Goal: Task Accomplishment & Management: Manage account settings

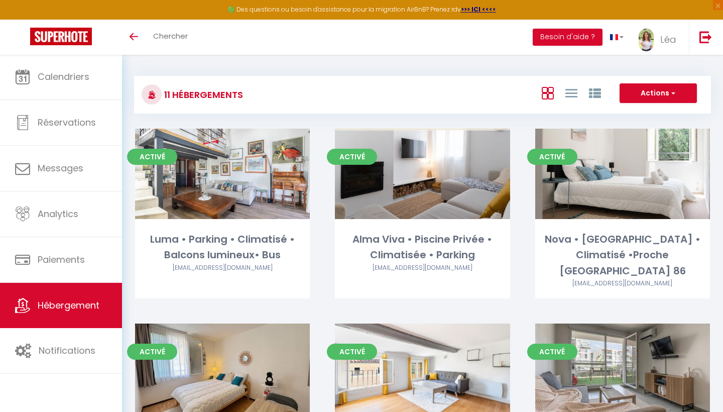
scroll to position [8, 0]
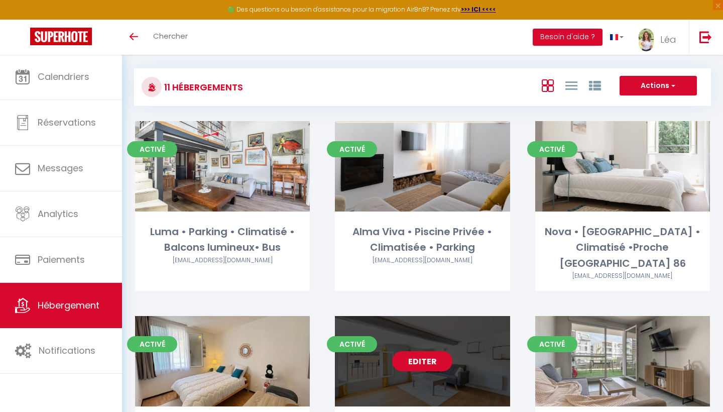
click at [419, 351] on link "Editer" at bounding box center [422, 361] width 60 height 20
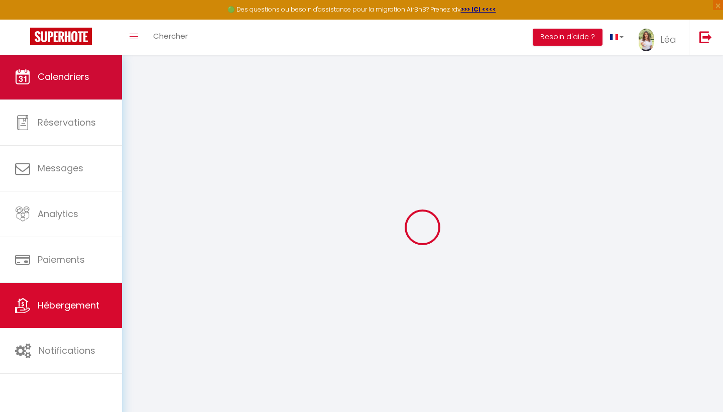
click at [57, 82] on span "Calendriers" at bounding box center [64, 76] width 52 height 13
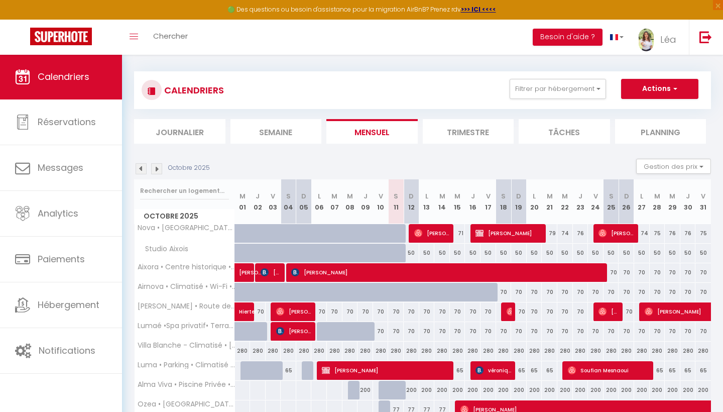
scroll to position [38, 0]
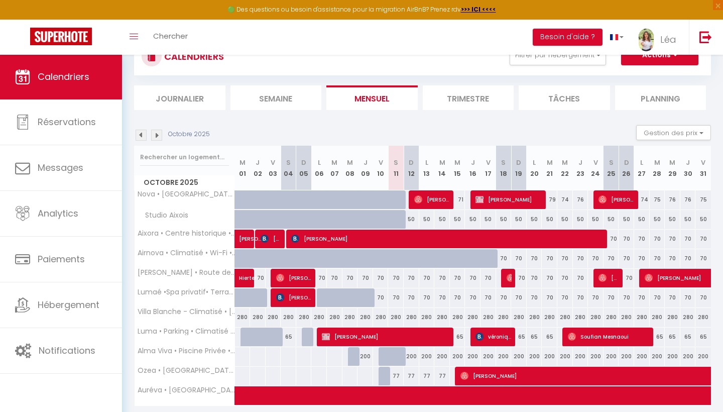
click at [614, 233] on div "70" at bounding box center [611, 238] width 16 height 19
type input "70"
type input "Sam 25 Octobre 2025"
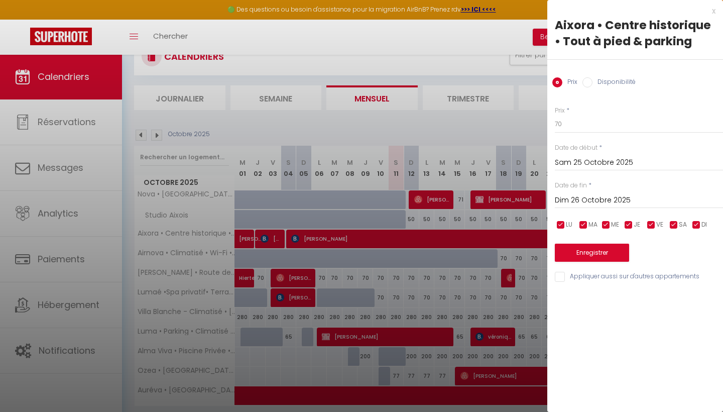
click at [589, 197] on input "Dim 26 Octobre 2025" at bounding box center [639, 200] width 168 height 13
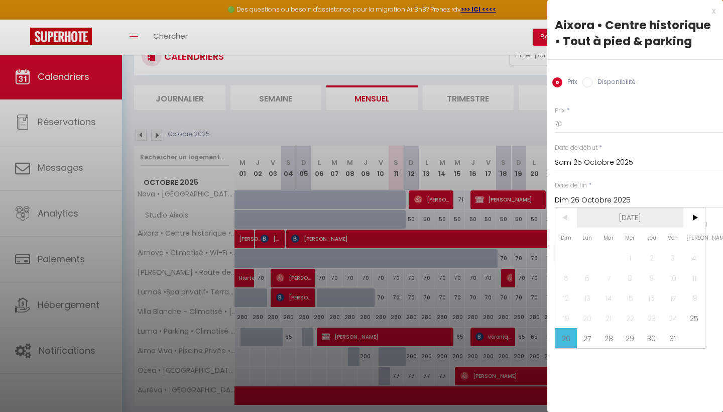
click at [657, 216] on span "[DATE]" at bounding box center [630, 217] width 107 height 20
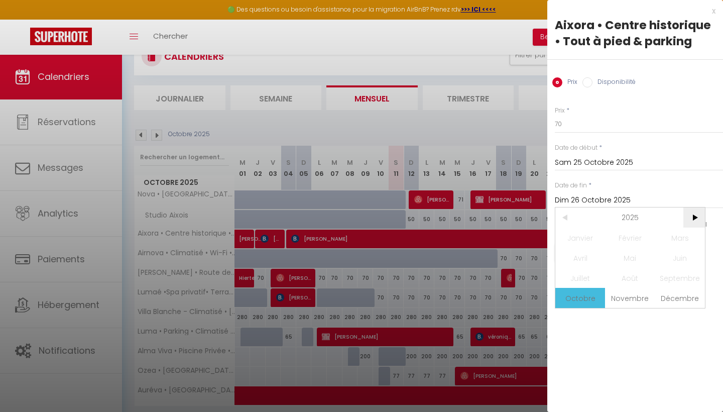
click at [698, 216] on span ">" at bounding box center [694, 217] width 22 height 20
click at [584, 292] on span "Octobre" at bounding box center [580, 298] width 50 height 20
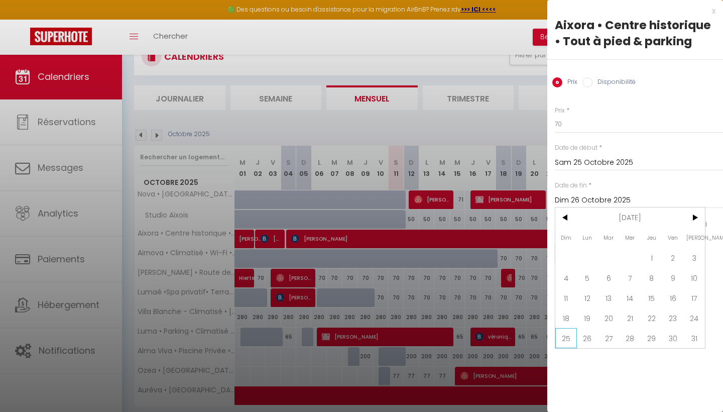
click at [572, 337] on span "25" at bounding box center [566, 338] width 22 height 20
type input "Dim 25 Octobre 2026"
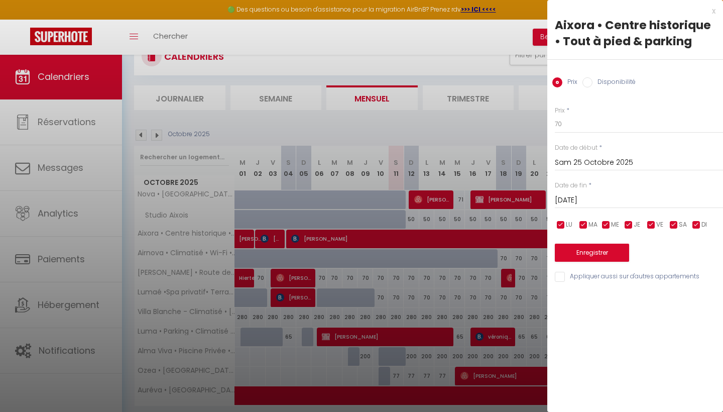
click at [578, 156] on input "Sam 25 Octobre 2025" at bounding box center [639, 162] width 168 height 13
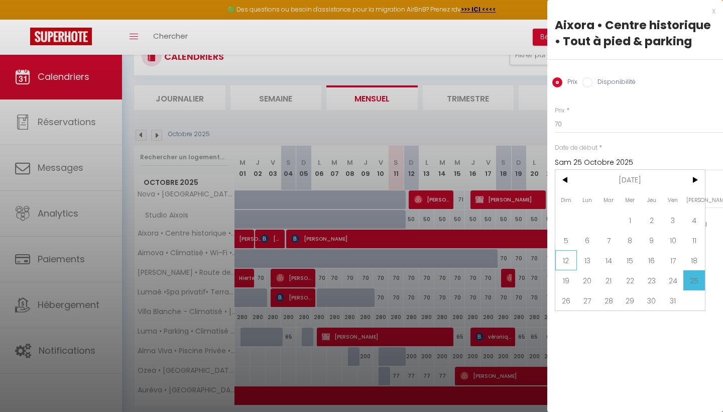
click at [571, 260] on span "12" at bounding box center [566, 260] width 22 height 20
type input "Dim 12 Octobre 2025"
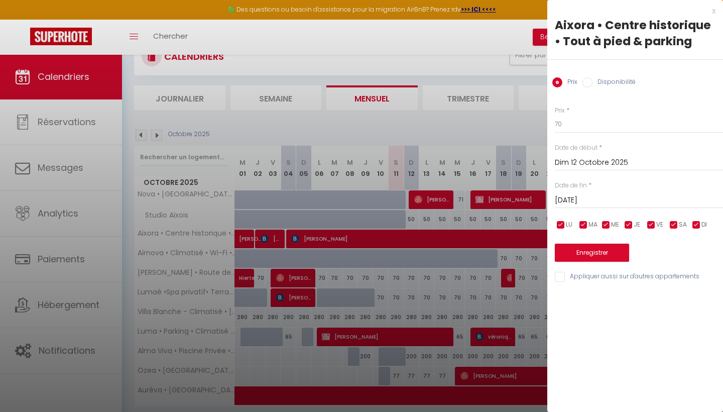
click at [585, 79] on input "Disponibilité" at bounding box center [587, 82] width 10 height 10
radio input "true"
radio input "false"
click at [595, 252] on button "Enregistrer" at bounding box center [592, 253] width 74 height 18
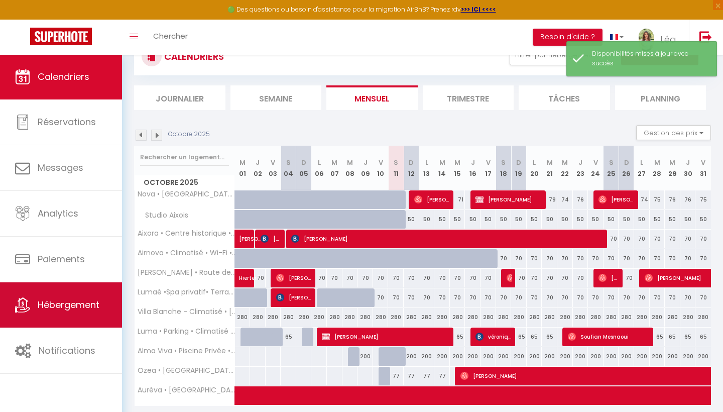
click at [57, 304] on span "Hébergement" at bounding box center [69, 304] width 62 height 13
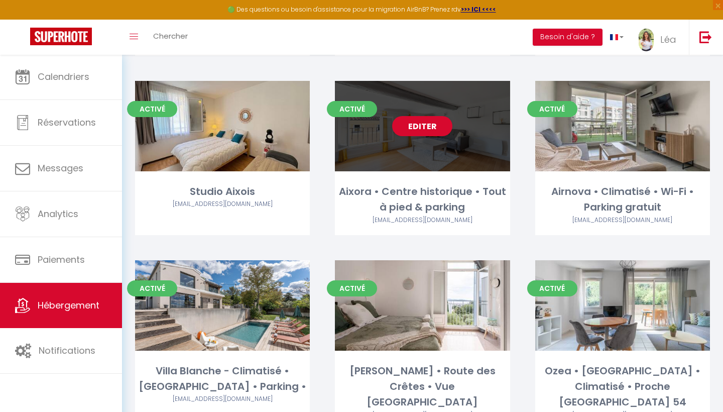
scroll to position [240, 0]
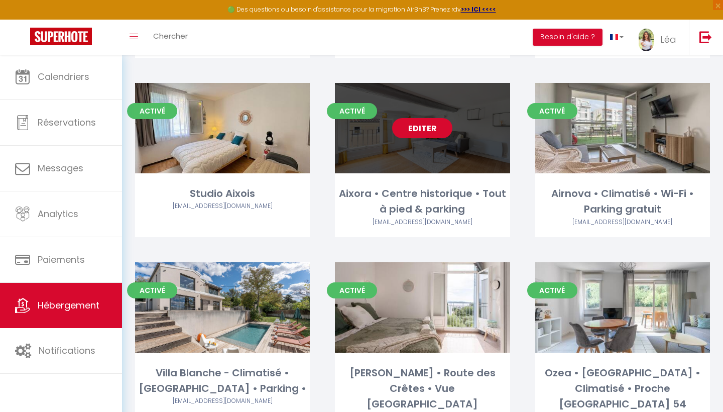
click at [424, 118] on link "Editer" at bounding box center [422, 128] width 60 height 20
select select "3"
select select "2"
select select "1"
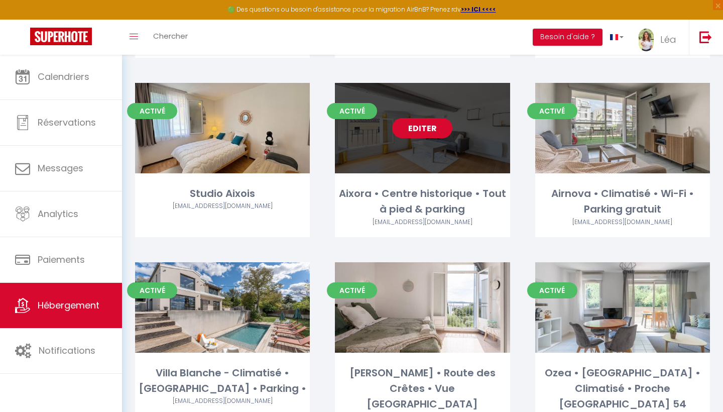
select select
select select "28"
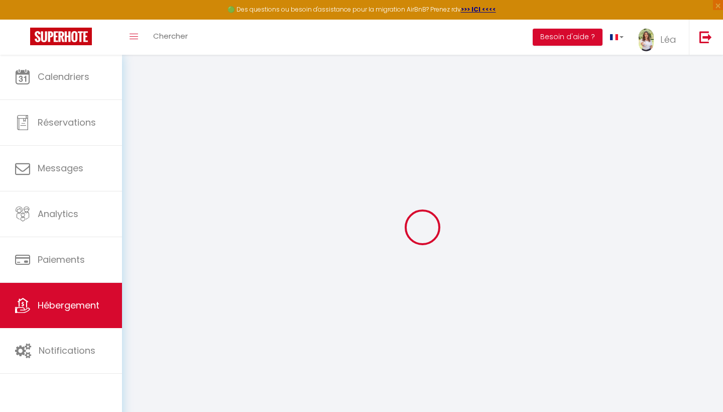
select select
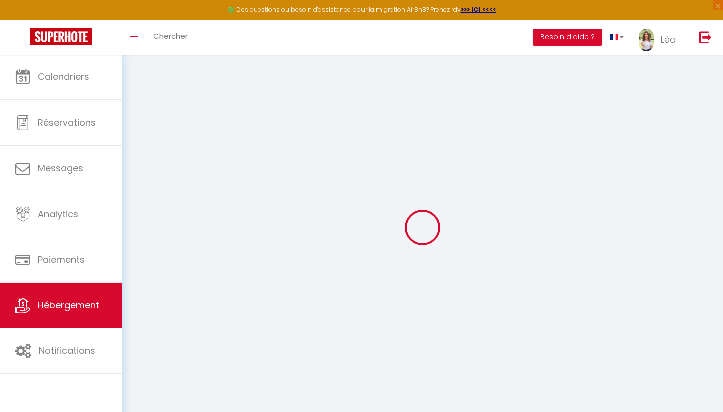
select select
checkbox input "false"
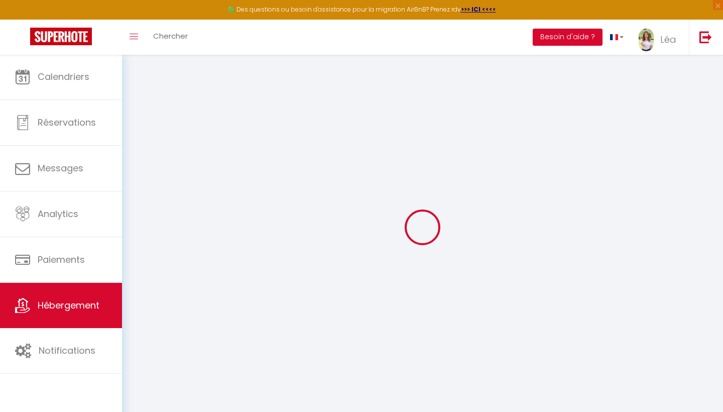
select select
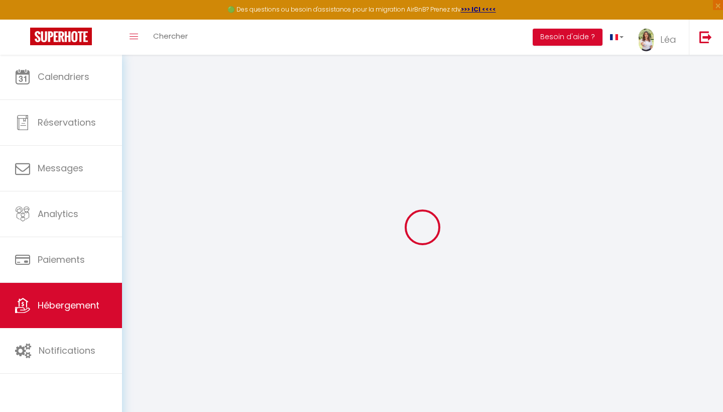
select select
checkbox input "false"
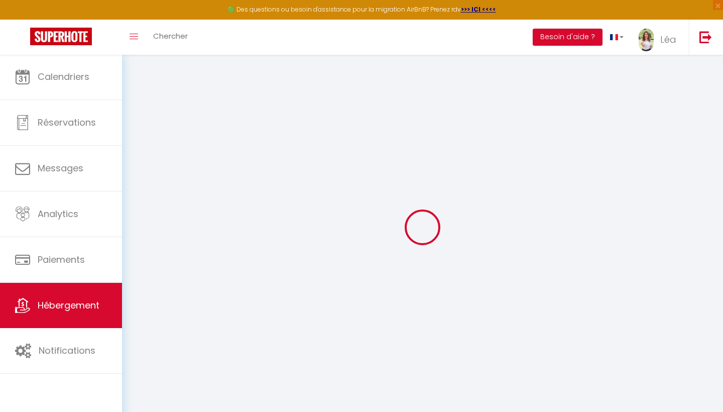
checkbox input "false"
select select
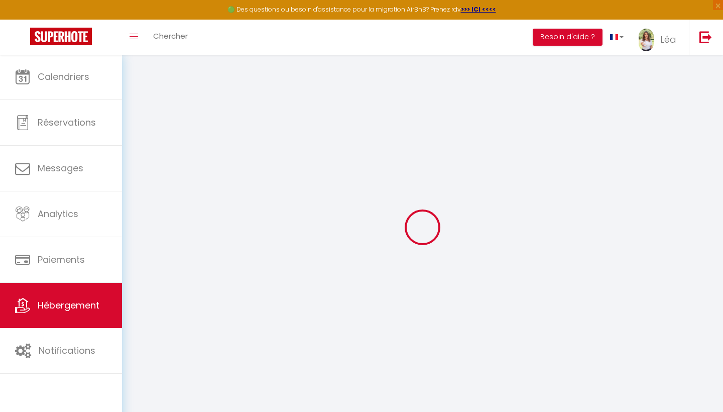
select select
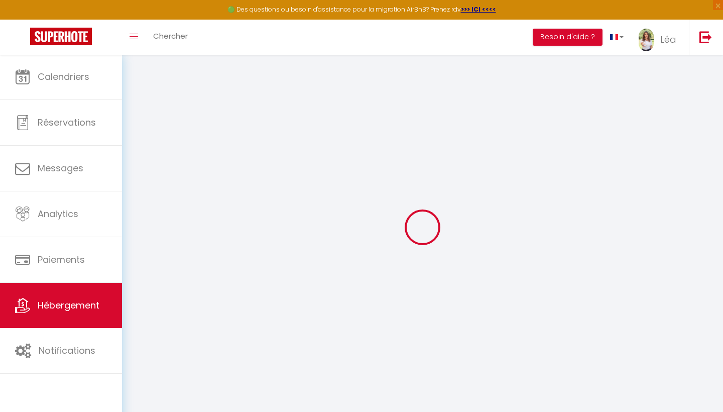
checkbox input "false"
select select
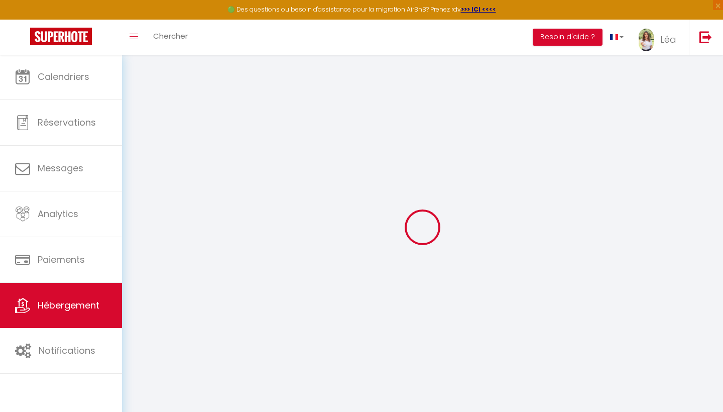
select select
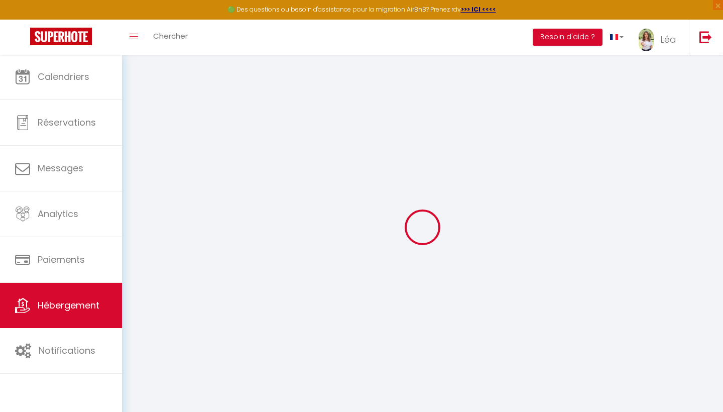
select select
checkbox input "false"
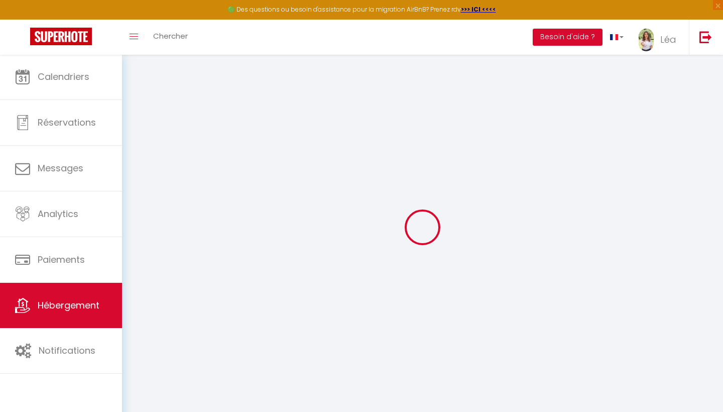
checkbox input "false"
select select
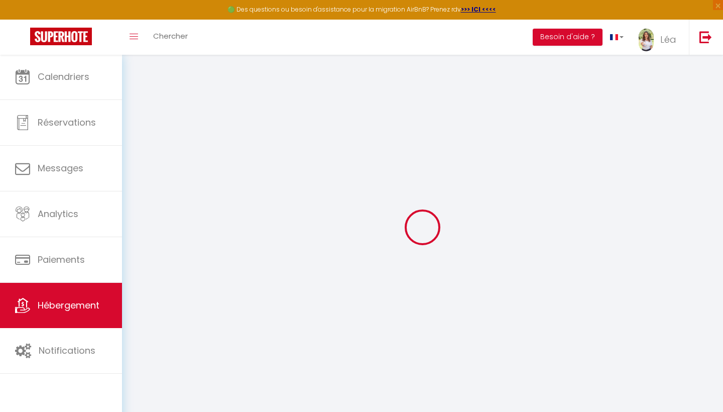
select select
checkbox input "false"
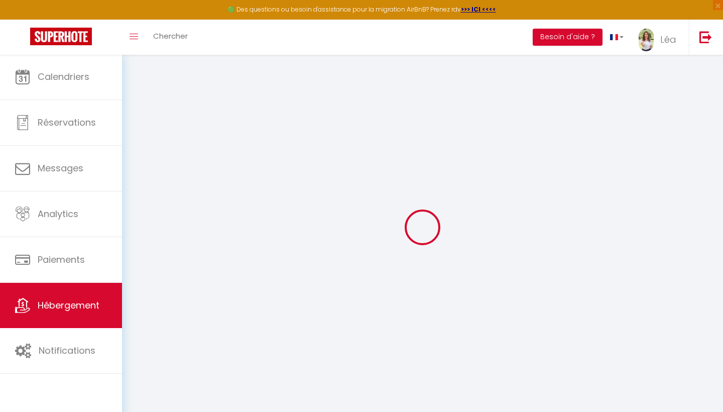
checkbox input "false"
select select
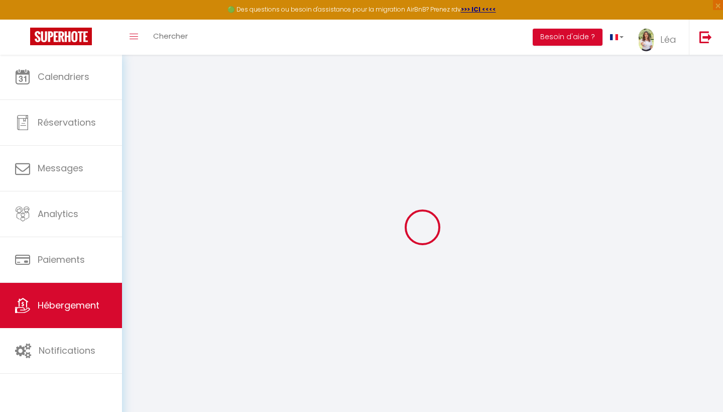
type input "Aixora • Centre historique • Tout à pied & parking"
select select "2"
type input "80"
type input "85"
select select
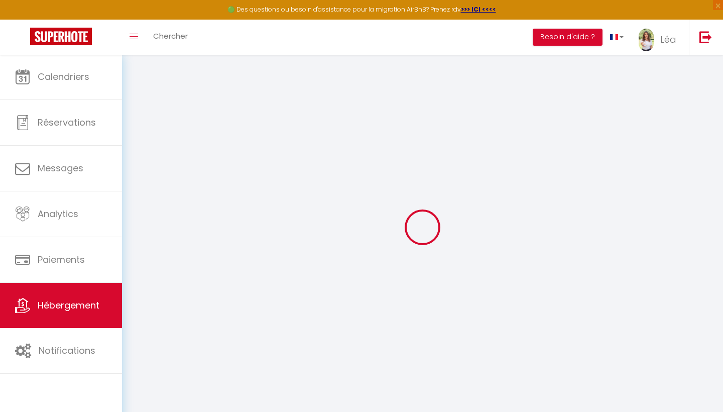
select select
type input "6 Rue des Cordeliers"
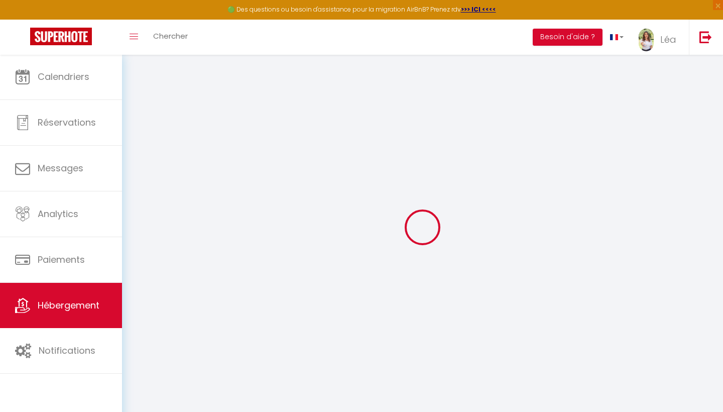
type input "13100"
type input "Aix-en-Provence"
type input "[EMAIL_ADDRESS][DOMAIN_NAME]"
select select
checkbox input "false"
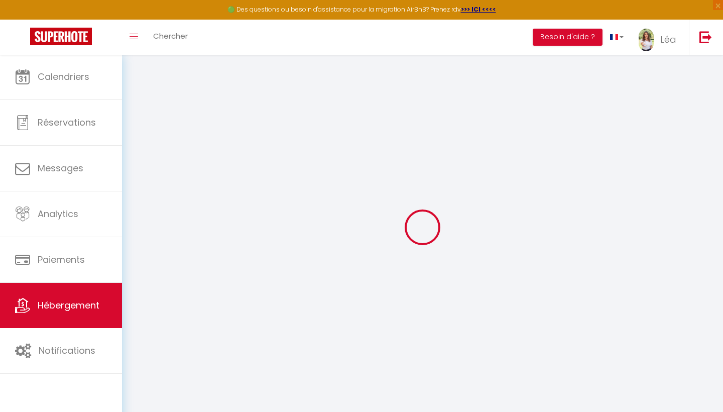
checkbox input "false"
type input "0"
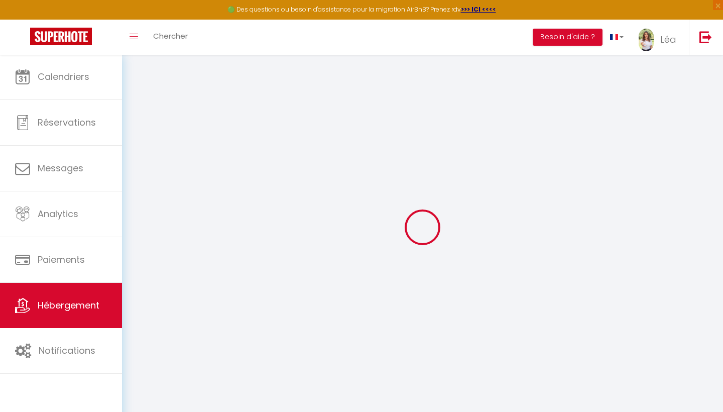
type input "0"
select select
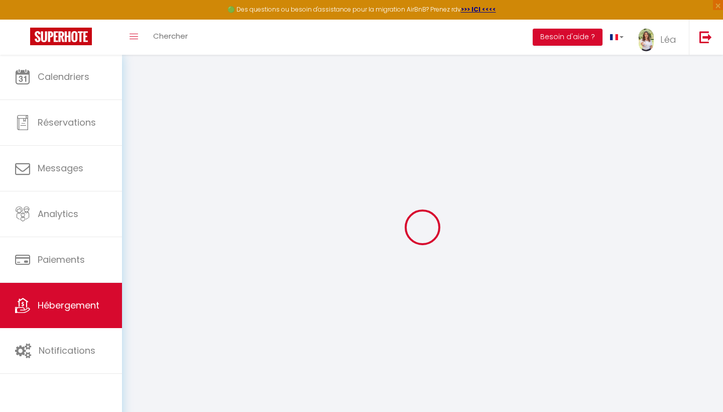
select select
checkbox input "false"
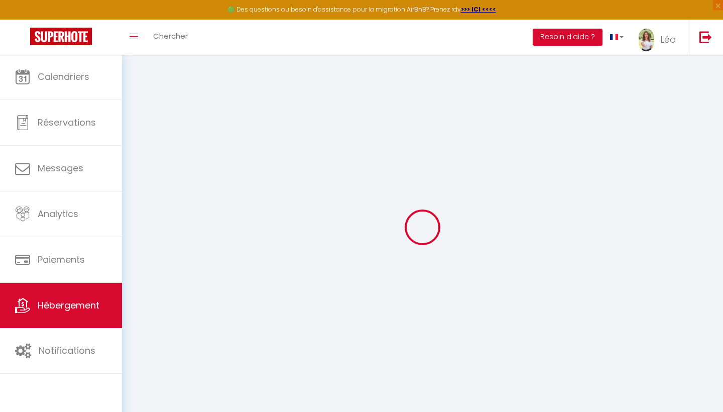
checkbox input "false"
select select
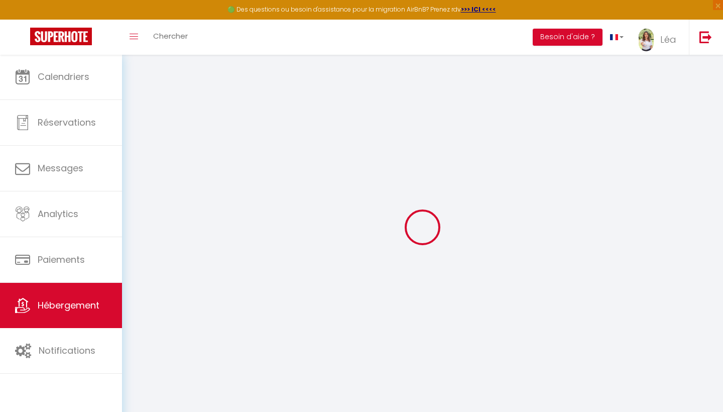
select select
checkbox input "false"
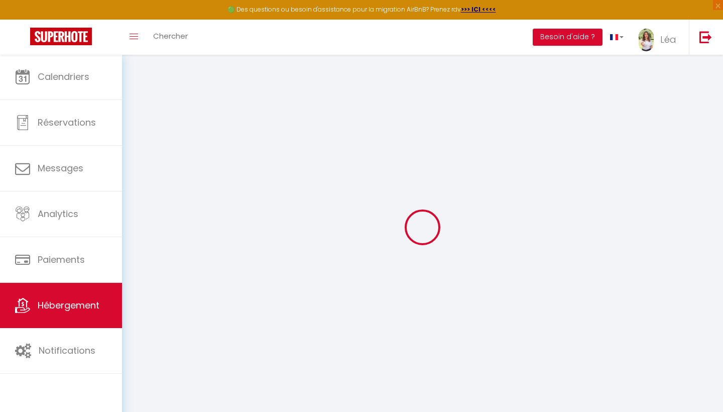
checkbox input "false"
select select
checkbox input "false"
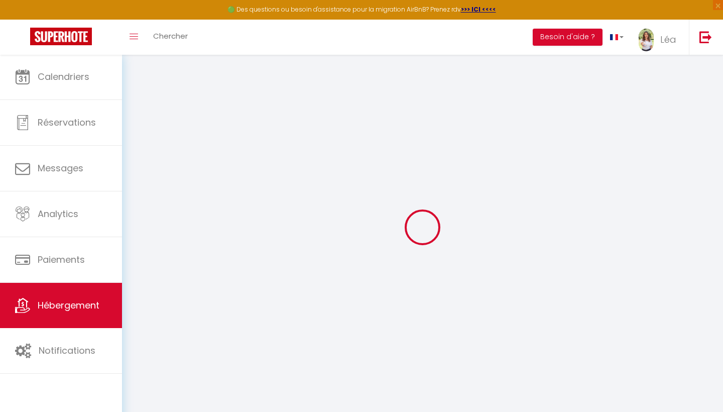
checkbox input "false"
select select "+ 18 %"
select select "+ 17 %"
select select
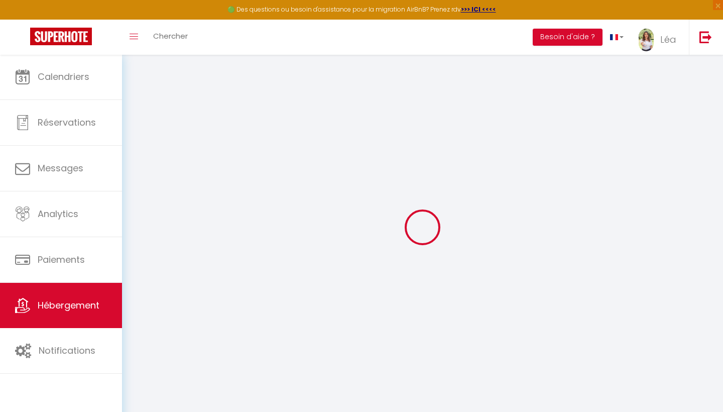
checkbox input "false"
select select "EUR"
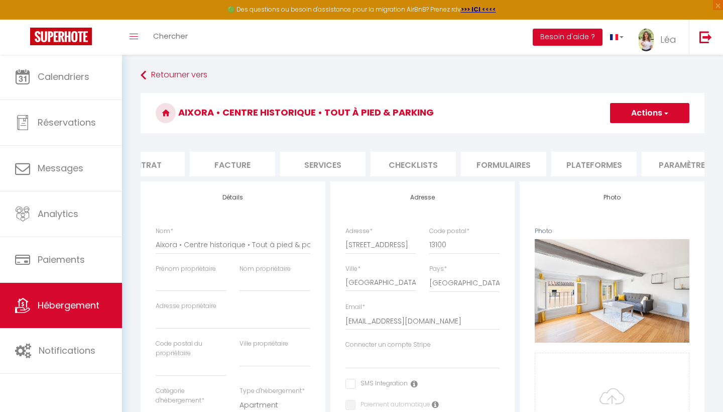
scroll to position [0, 133]
click at [568, 165] on li "Plateformes" at bounding box center [592, 164] width 85 height 25
select select
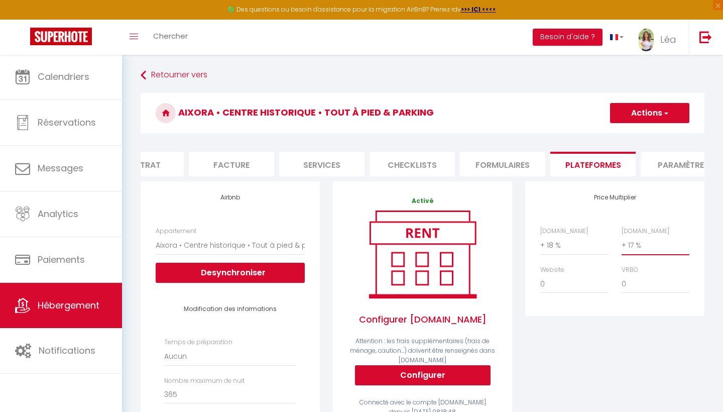
select select "+ 18 %"
select select
click at [630, 123] on h3 "Aixora • Centre historique • Tout à pied & parking" at bounding box center [423, 113] width 564 height 40
click at [630, 127] on h3 "Aixora • Centre historique • Tout à pied & parking" at bounding box center [423, 113] width 564 height 40
click at [630, 113] on button "Actions" at bounding box center [649, 113] width 79 height 20
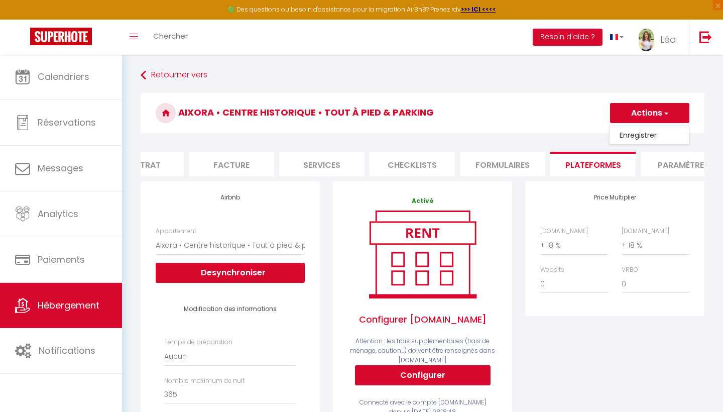
click at [628, 132] on link "Enregistrer" at bounding box center [648, 135] width 79 height 13
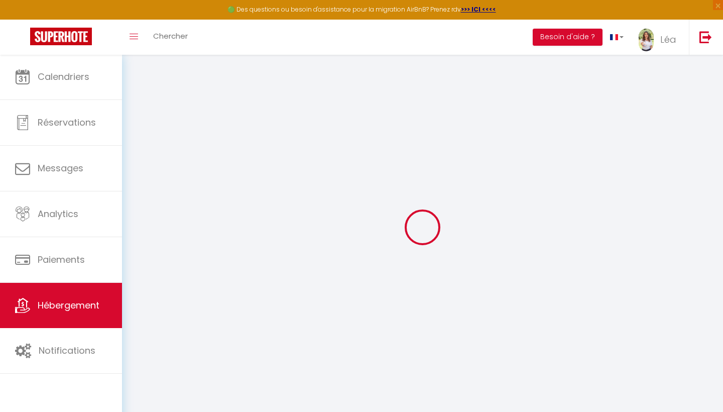
select select "EUR"
select select
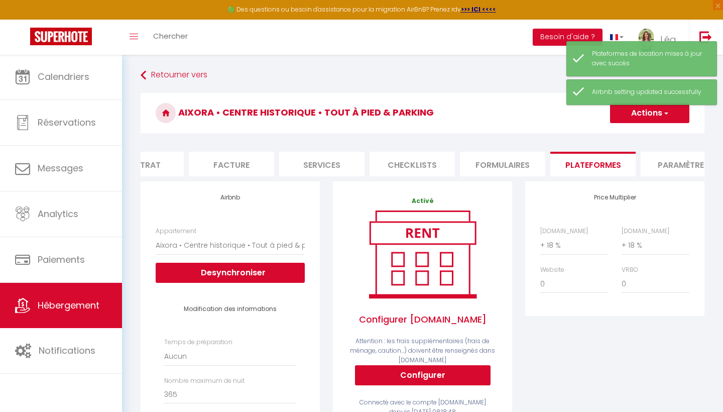
click at [330, 163] on li "Services" at bounding box center [321, 164] width 85 height 25
select select
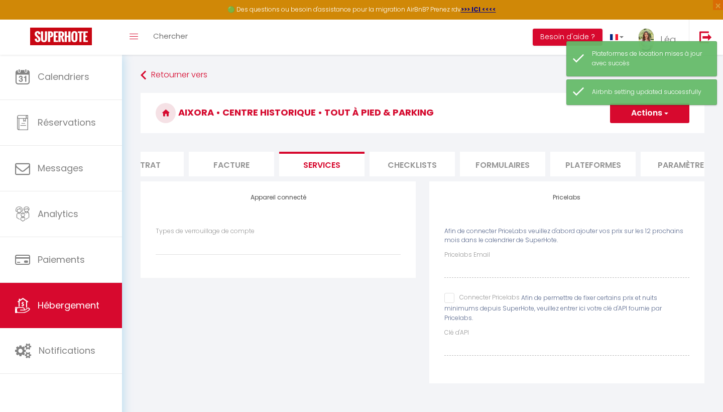
click at [466, 260] on input "Pricelabs Email" at bounding box center [566, 269] width 245 height 18
click at [459, 269] on input "Pricelabs Email" at bounding box center [566, 269] width 245 height 18
click at [445, 297] on input "Connecter Pricelabs" at bounding box center [481, 298] width 75 height 10
checkbox input "true"
select select
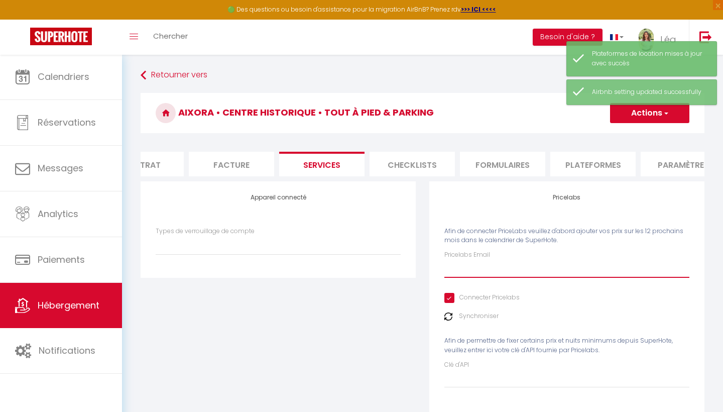
click at [460, 268] on input "Pricelabs Email" at bounding box center [566, 269] width 245 height 18
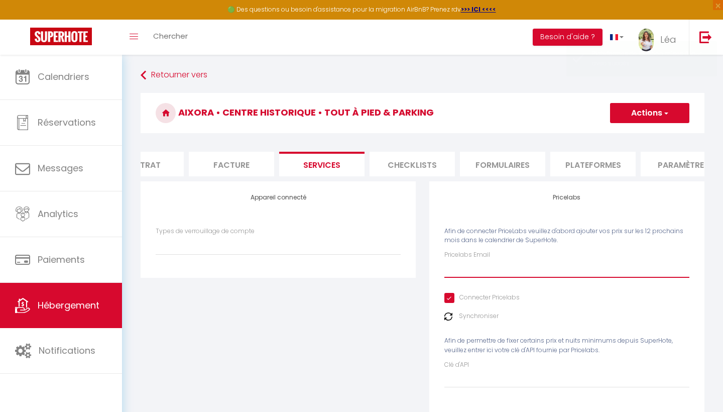
type input "l"
select select
type input "le"
select select
type input "lea"
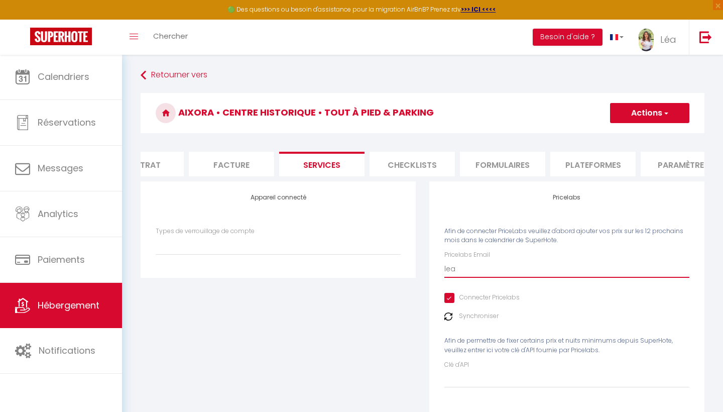
select select
type input "lea."
select select
type input "lea.G"
select select
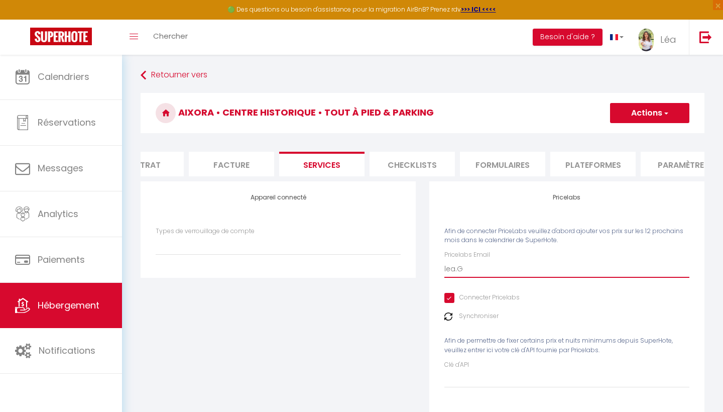
type input "lea."
select select
type input "lea.g"
select select
type input "[DOMAIN_NAME]"
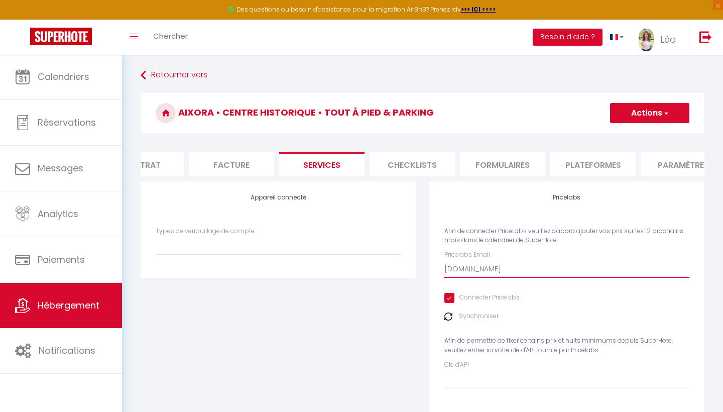
select select
type input "[DOMAIN_NAME][DEMOGRAPHIC_DATA]"
select select
type input "lea.gay8"
select select
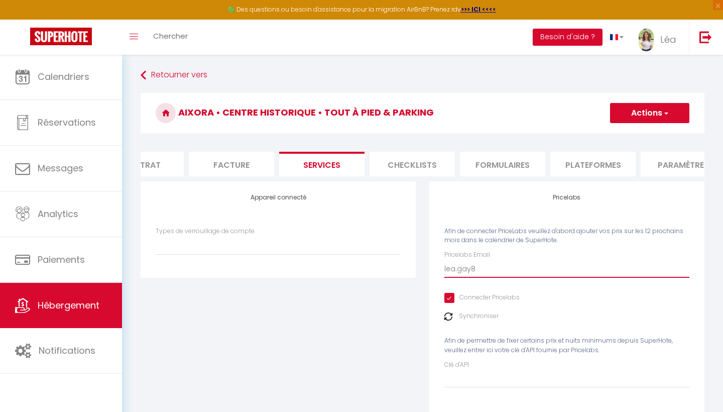
type input "lea.gay83"
select select
type input "lea.gay83@"
select select
type input "lea.gay83@g"
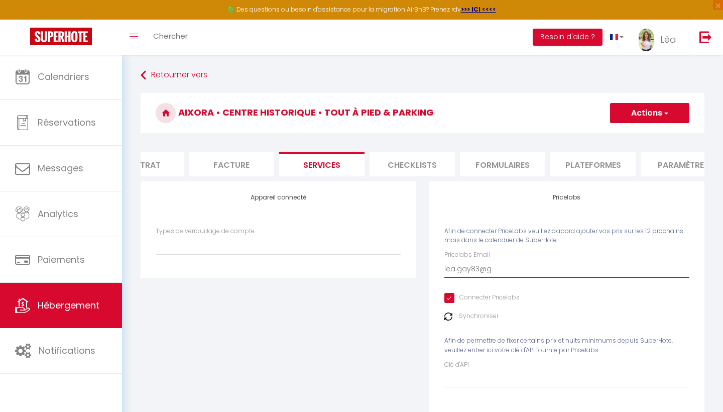
select select
type input "lea.gay83@gm"
select select
type input "lea.gay83@gma"
select select
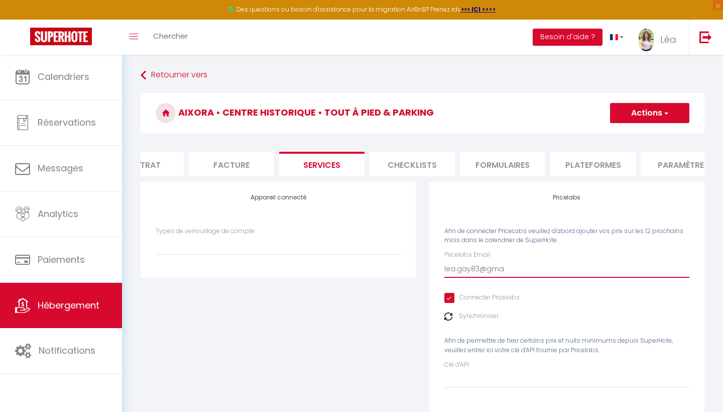
type input "lea.gay83@gmai"
select select
type input "[EMAIL_ADDRESS]"
select select
type input "[EMAIL_ADDRESS]."
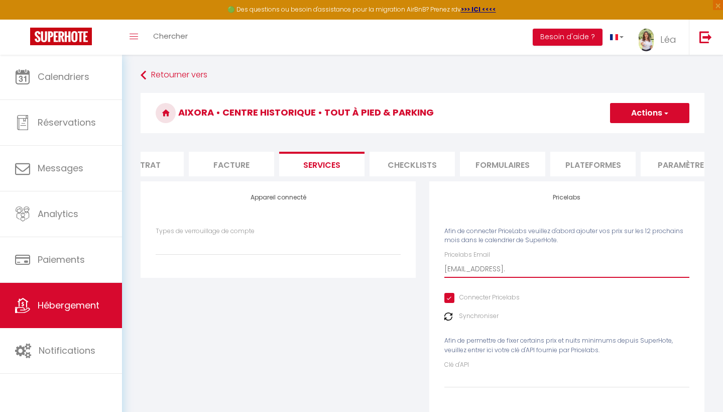
select select
type input "lea.gay83@gmail.c"
select select
type input "[EMAIL_ADDRESS][DOMAIN_NAME]"
select select
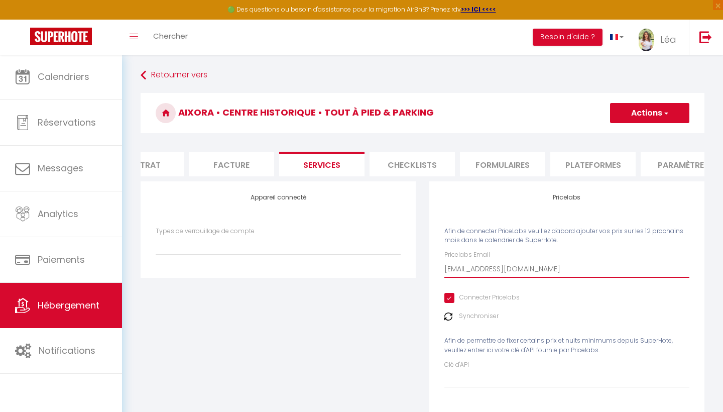
type input "[EMAIL_ADDRESS][DOMAIN_NAME]"
select select
type input "[EMAIL_ADDRESS][DOMAIN_NAME]"
click at [669, 117] on button "Actions" at bounding box center [649, 113] width 79 height 20
click at [638, 140] on link "Enregistrer" at bounding box center [648, 135] width 79 height 13
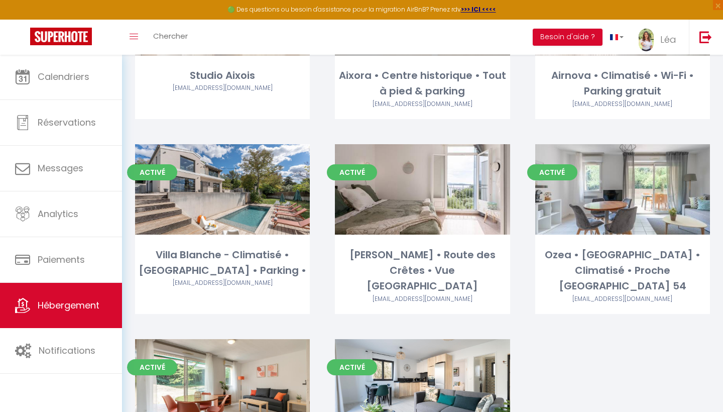
scroll to position [372, 0]
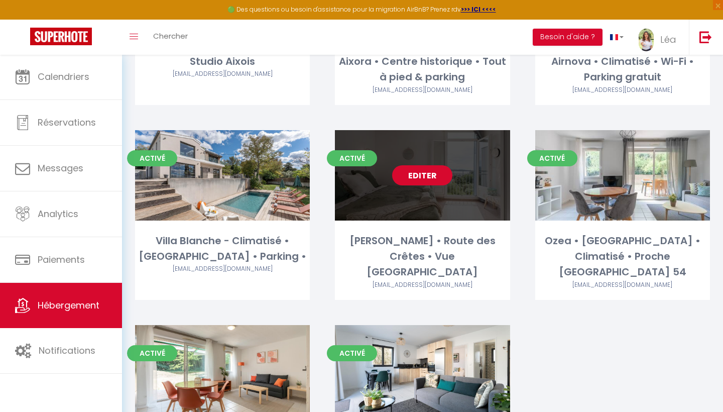
click at [418, 165] on link "Editer" at bounding box center [422, 175] width 60 height 20
select select "3"
select select "2"
select select "1"
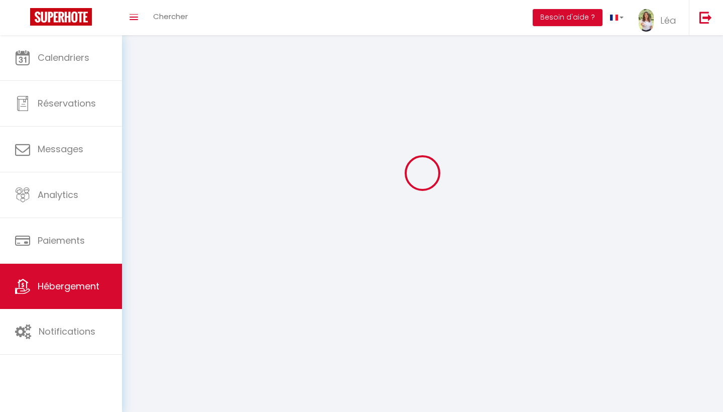
select select
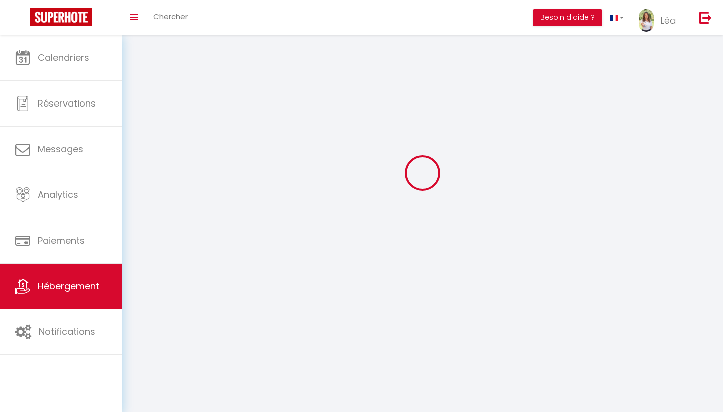
checkbox input "false"
select select
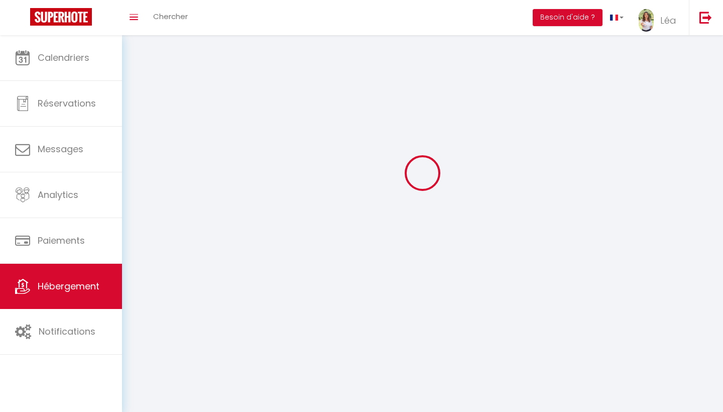
select select
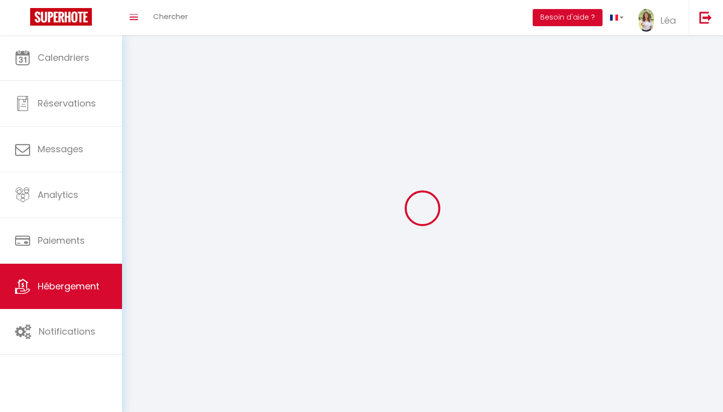
select select
checkbox input "false"
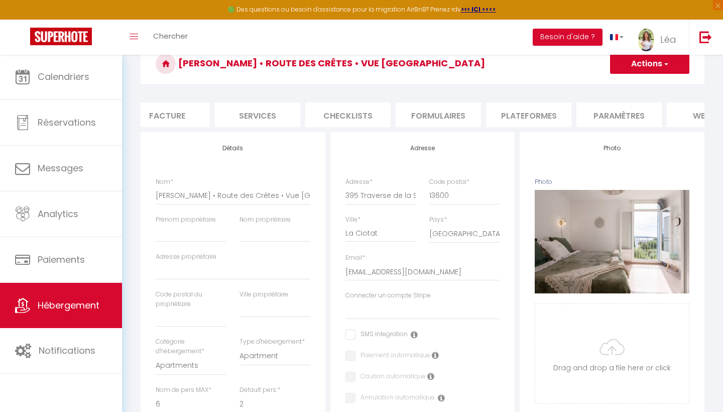
scroll to position [0, 243]
click at [477, 115] on li "Plateformes" at bounding box center [481, 114] width 85 height 25
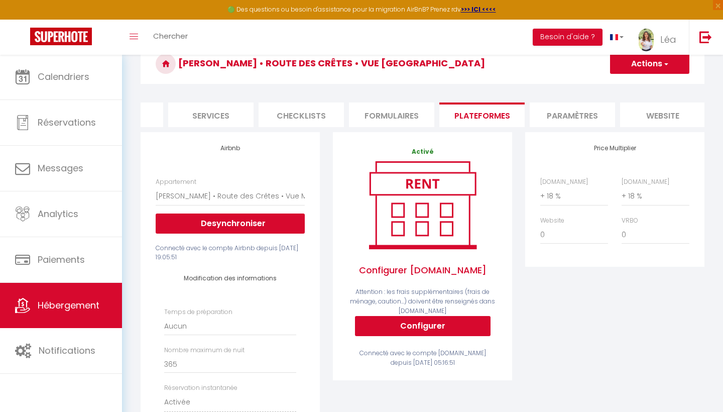
click at [633, 65] on button "Actions" at bounding box center [649, 64] width 79 height 20
click at [629, 90] on link "Enregistrer" at bounding box center [648, 85] width 79 height 13
click at [604, 72] on div "Actions Enregistrer" at bounding box center [644, 64] width 89 height 20
click at [606, 72] on div "Actions Enregistrer" at bounding box center [644, 64] width 89 height 20
click at [613, 70] on button "Actions" at bounding box center [649, 64] width 79 height 20
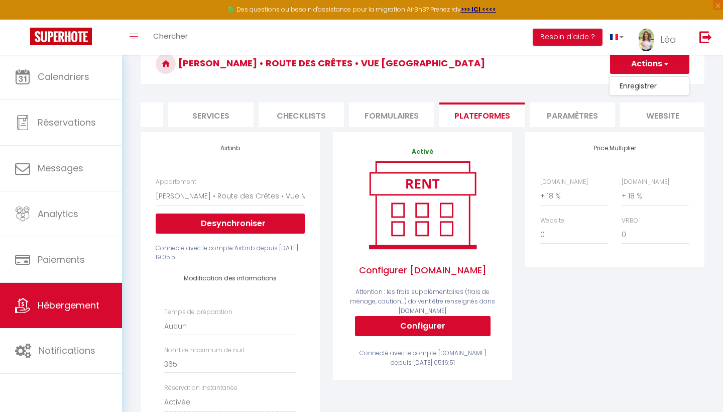
click at [626, 92] on link "Enregistrer" at bounding box center [648, 85] width 79 height 13
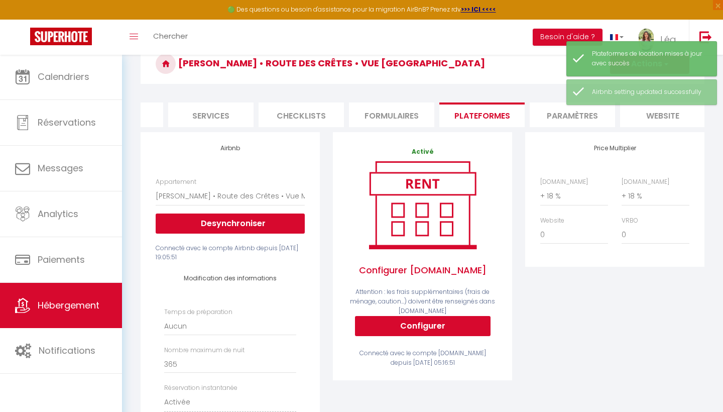
click at [67, 308] on span "Hébergement" at bounding box center [69, 305] width 62 height 13
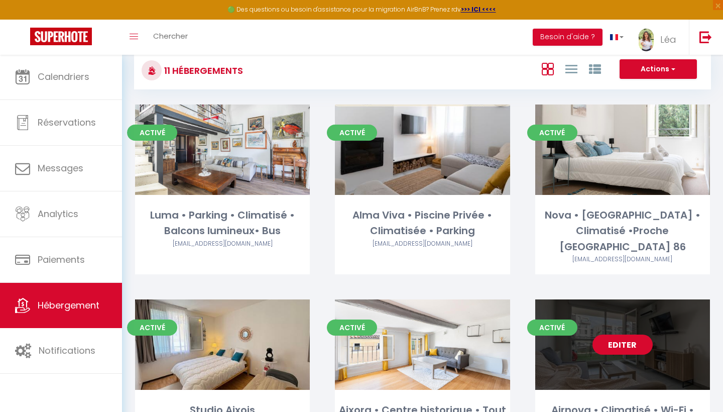
scroll to position [26, 0]
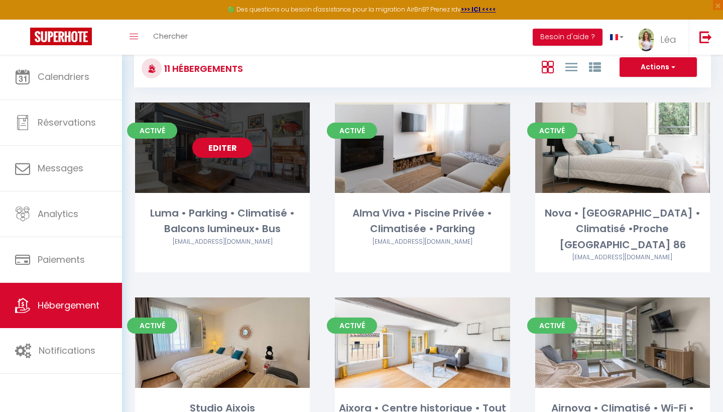
click at [222, 147] on link "Editer" at bounding box center [222, 148] width 60 height 20
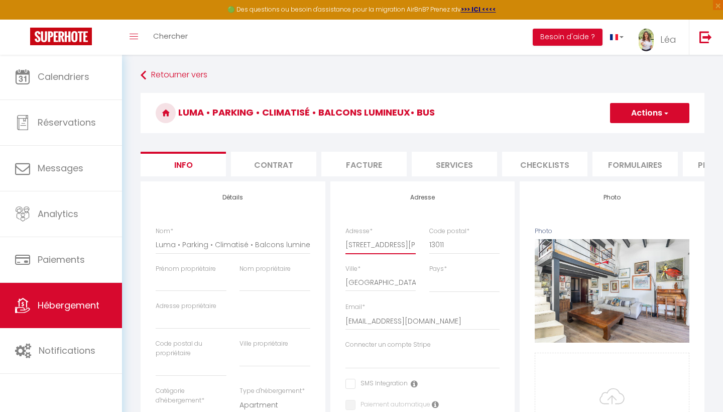
drag, startPoint x: 345, startPoint y: 243, endPoint x: 447, endPoint y: 245, distance: 101.4
click at [692, 158] on li "Plateformes" at bounding box center [725, 164] width 85 height 25
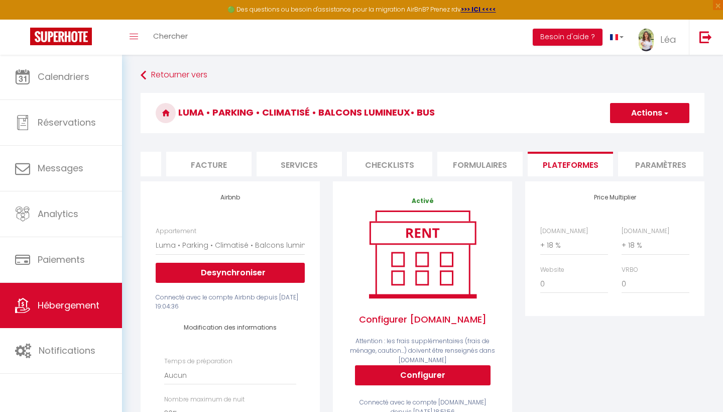
scroll to position [0, 167]
click at [646, 167] on li "Paramètres" at bounding box center [648, 164] width 85 height 25
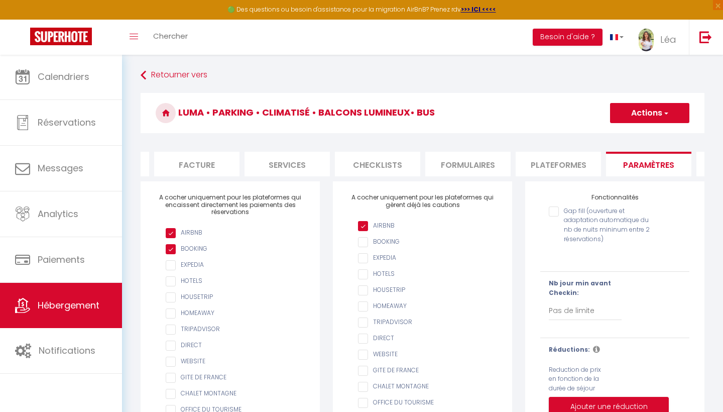
click at [449, 162] on li "Formulaires" at bounding box center [467, 164] width 85 height 25
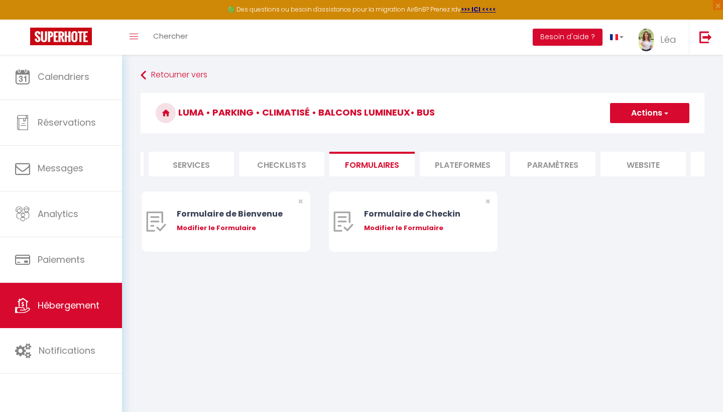
scroll to position [0, 266]
click at [640, 165] on li "website" at bounding box center [640, 164] width 85 height 25
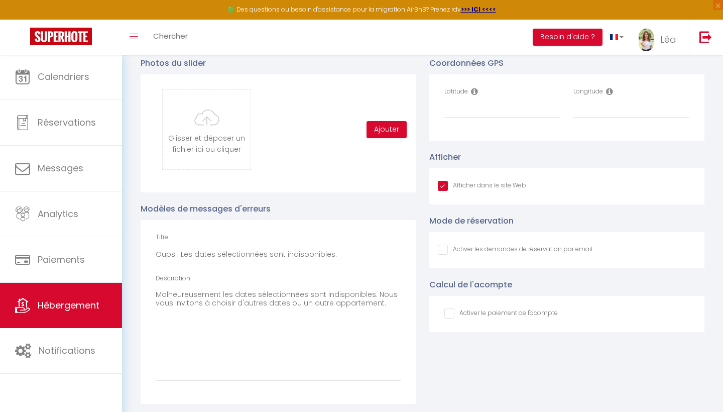
scroll to position [1062, 0]
click at [470, 120] on div "Latitude" at bounding box center [502, 107] width 129 height 41
click at [470, 115] on input "Latitude" at bounding box center [502, 109] width 116 height 18
paste input "43.2944819"
click at [594, 112] on input "Longitude" at bounding box center [631, 109] width 116 height 18
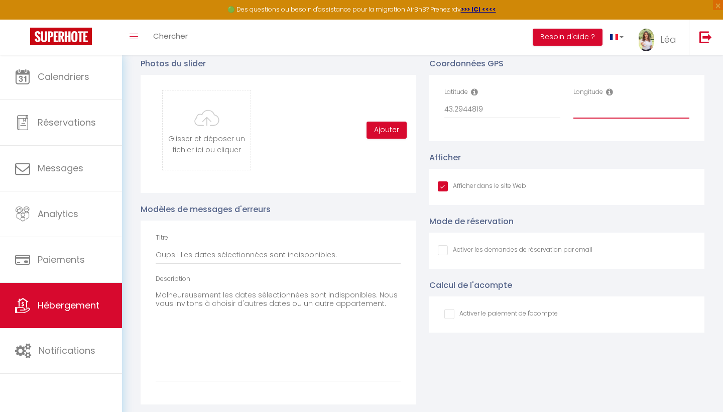
paste input "5.448562"
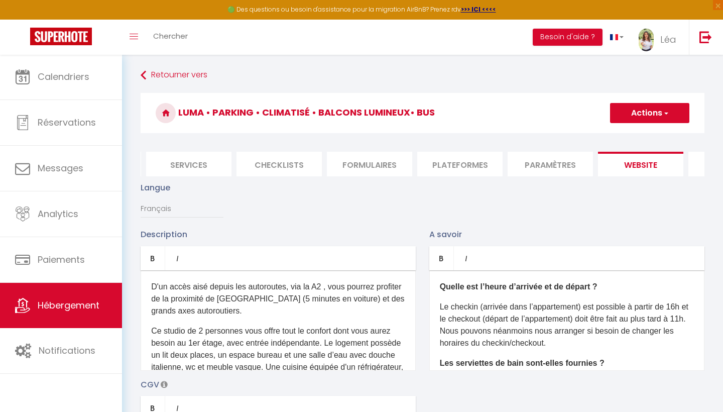
scroll to position [-1, 0]
click at [635, 116] on button "Actions" at bounding box center [649, 113] width 79 height 20
click at [631, 136] on input "Enregistrer" at bounding box center [637, 135] width 37 height 10
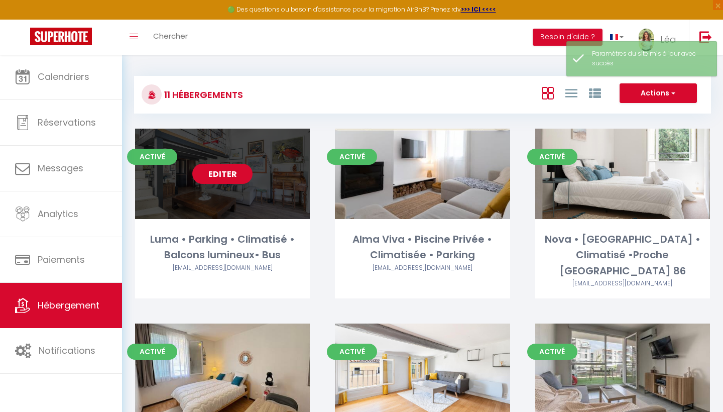
click at [215, 170] on link "Editer" at bounding box center [222, 174] width 60 height 20
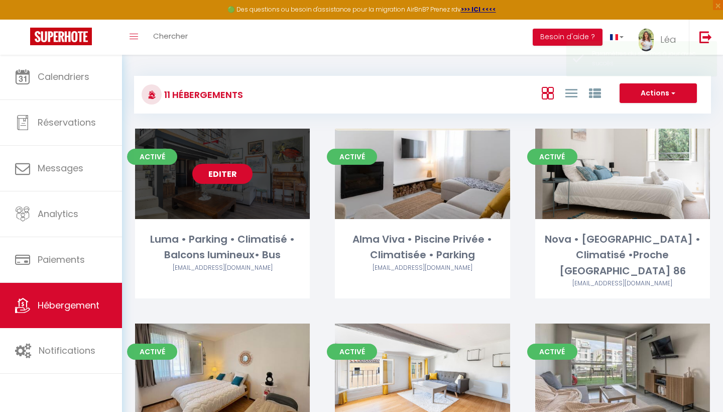
click at [216, 170] on link "Editer" at bounding box center [222, 174] width 60 height 20
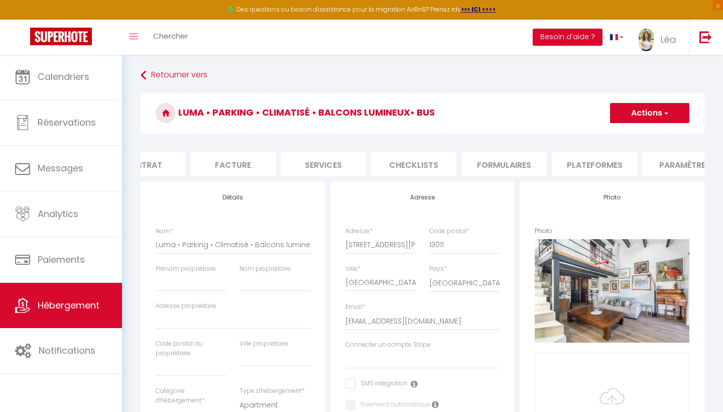
scroll to position [0, 139]
click at [574, 166] on li "Plateformes" at bounding box center [586, 164] width 85 height 25
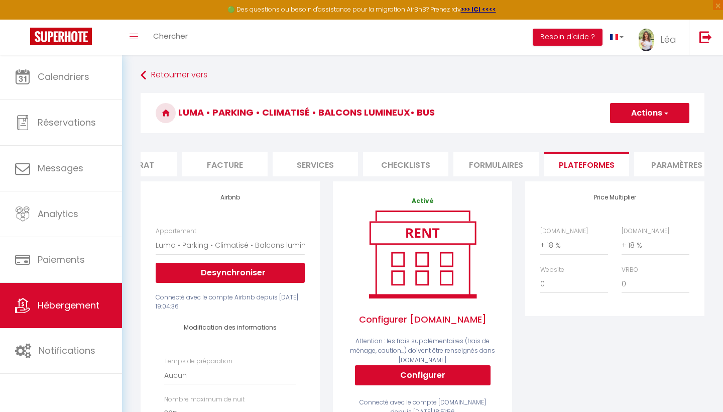
click at [670, 166] on li "Paramètres" at bounding box center [676, 164] width 85 height 25
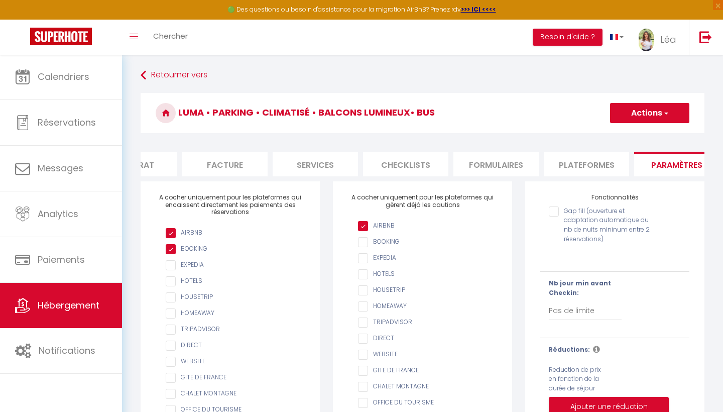
click at [575, 172] on li "Plateformes" at bounding box center [586, 164] width 85 height 25
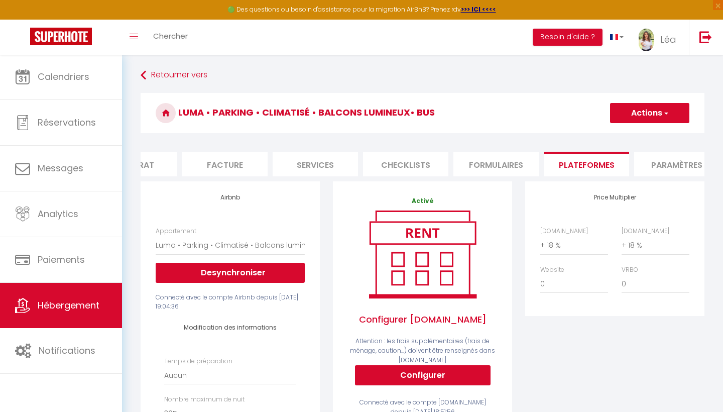
click at [657, 163] on li "Paramètres" at bounding box center [676, 164] width 85 height 25
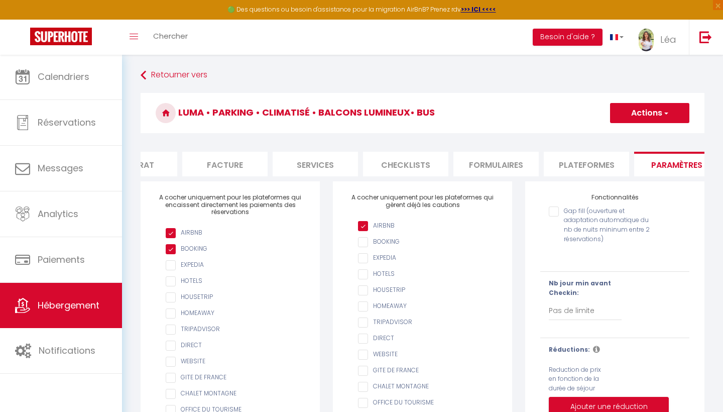
click at [601, 159] on li "Plateformes" at bounding box center [586, 164] width 85 height 25
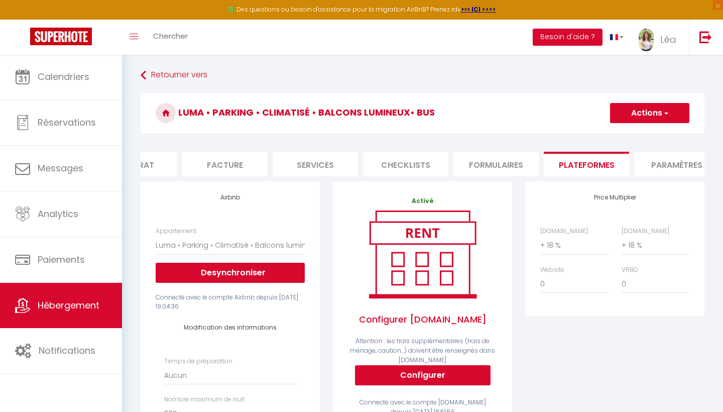
click at [506, 162] on li "Formulaires" at bounding box center [495, 164] width 85 height 25
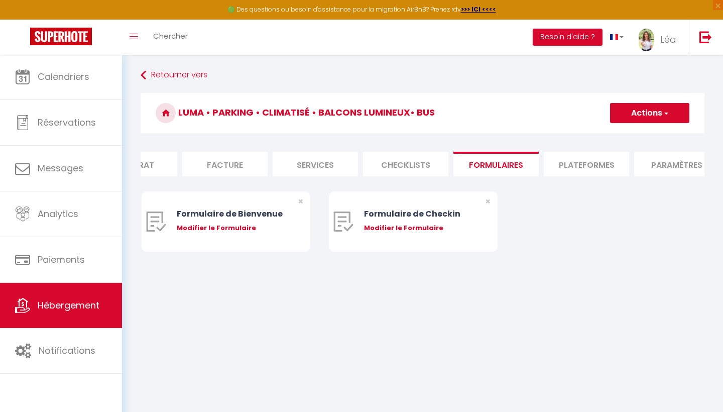
click at [411, 163] on li "Checklists" at bounding box center [405, 164] width 85 height 25
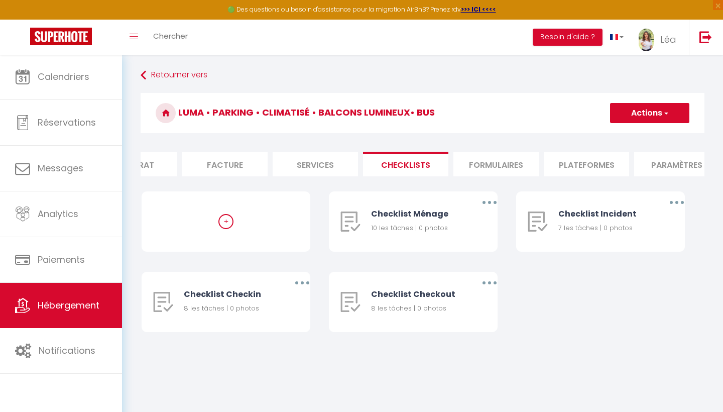
click at [338, 163] on li "Services" at bounding box center [315, 164] width 85 height 25
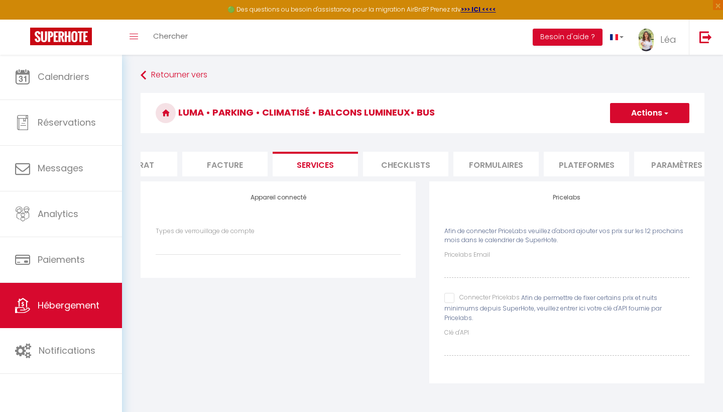
click at [478, 268] on input "Pricelabs Email" at bounding box center [566, 269] width 245 height 18
click at [448, 294] on input "Connecter Pricelabs" at bounding box center [481, 298] width 75 height 10
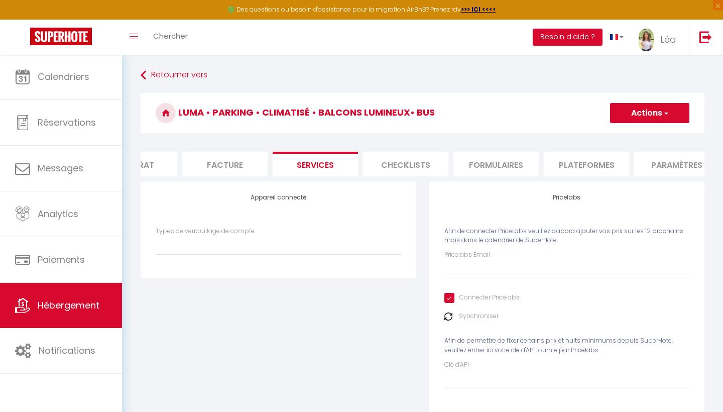
click at [464, 258] on label "Pricelabs Email" at bounding box center [467, 255] width 46 height 10
click at [464, 260] on input "Pricelabs Email" at bounding box center [566, 269] width 245 height 18
click at [640, 117] on button "Actions" at bounding box center [649, 113] width 79 height 20
click at [630, 131] on link "Enregistrer" at bounding box center [648, 135] width 79 height 13
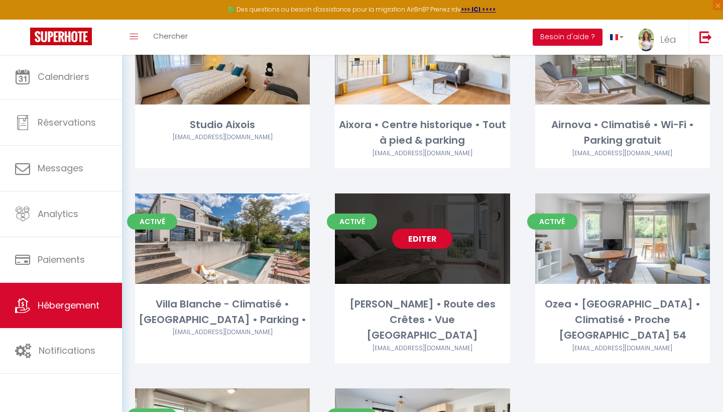
scroll to position [293, 0]
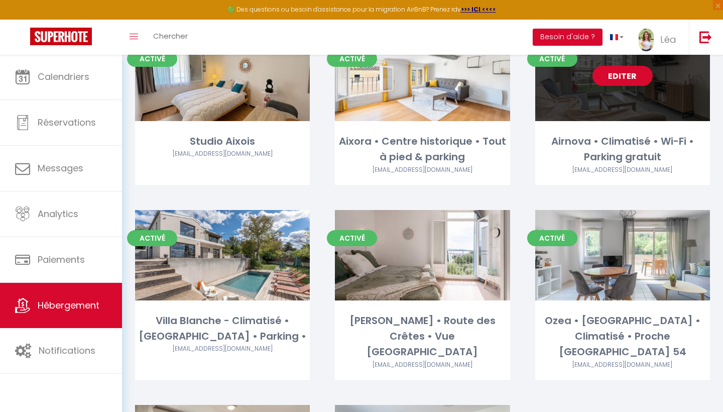
click at [638, 66] on link "Editer" at bounding box center [622, 76] width 60 height 20
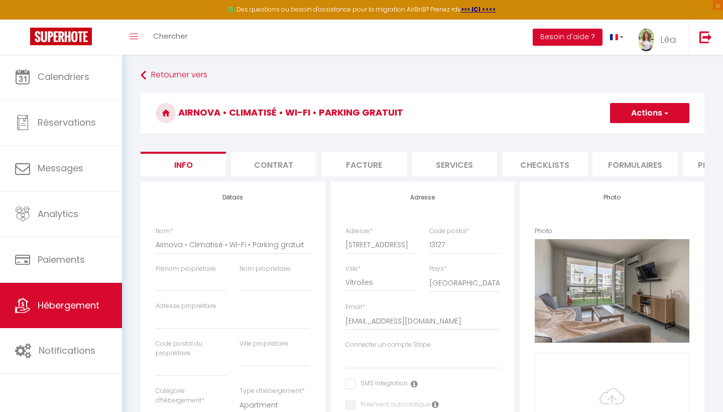
drag, startPoint x: 608, startPoint y: 170, endPoint x: 568, endPoint y: 170, distance: 39.7
click at [568, 170] on ul "Info Contrat Facture Services Checklists Formulaires Plateformes Paramètres web…" at bounding box center [423, 164] width 564 height 25
drag, startPoint x: 344, startPoint y: 244, endPoint x: 406, endPoint y: 240, distance: 61.9
click at [405, 241] on div "Adresse * 6 Avenue de la Petite Mer" at bounding box center [381, 245] width 84 height 38
click at [692, 161] on li "Plateformes" at bounding box center [725, 164] width 85 height 25
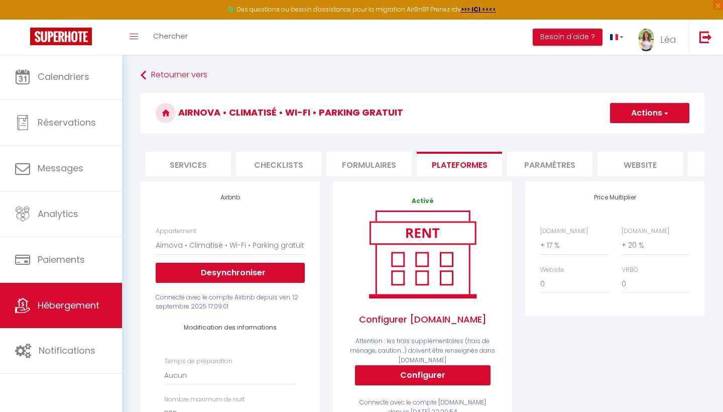
scroll to position [0, 277]
click at [623, 165] on li "website" at bounding box center [628, 164] width 85 height 25
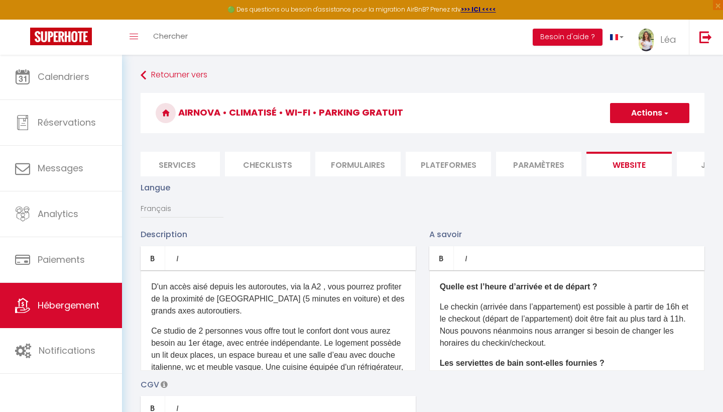
click at [76, 302] on span "Hébergement" at bounding box center [69, 305] width 62 height 13
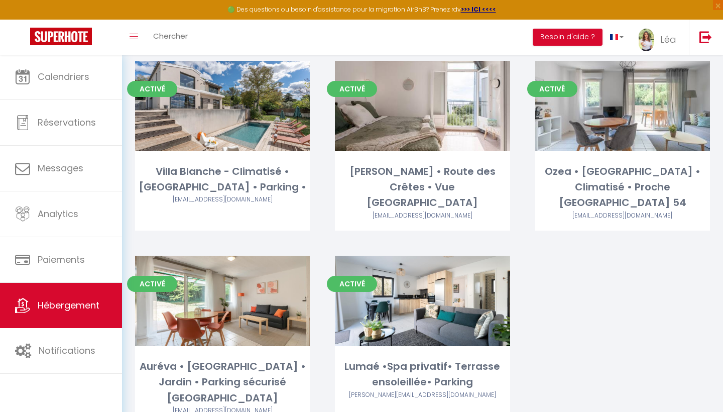
scroll to position [441, 0]
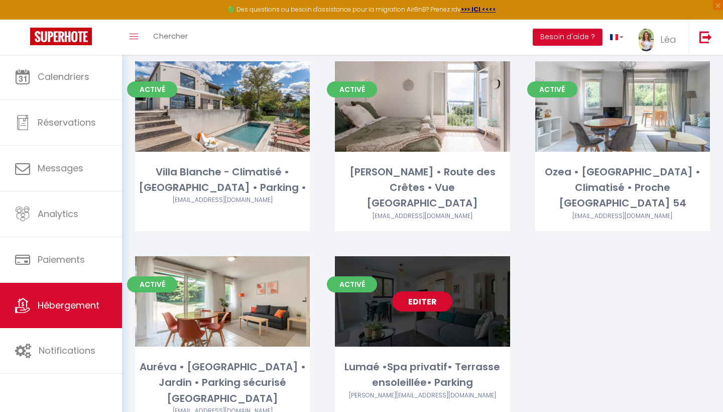
click at [420, 291] on link "Editer" at bounding box center [422, 301] width 60 height 20
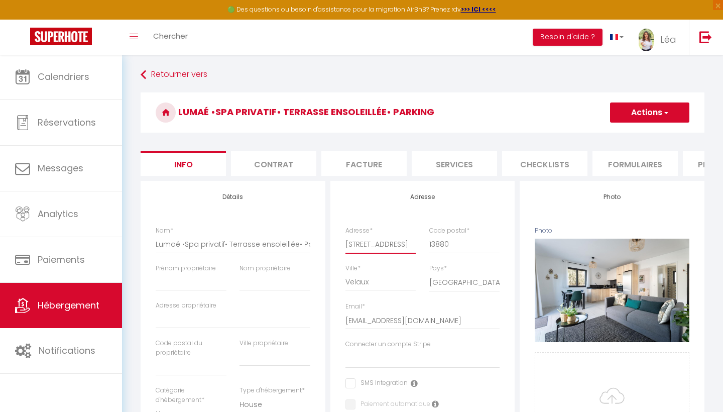
scroll to position [3, 0]
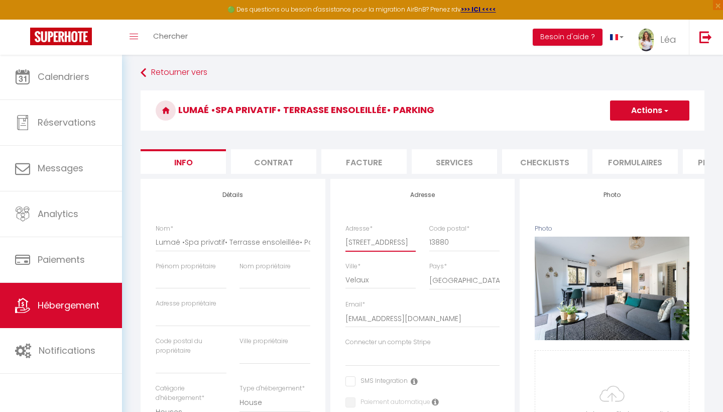
drag, startPoint x: 345, startPoint y: 241, endPoint x: 427, endPoint y: 244, distance: 82.4
click at [427, 244] on div "Adresse * 105 Allée des Chaumes Code postal * 13880" at bounding box center [423, 243] width 168 height 38
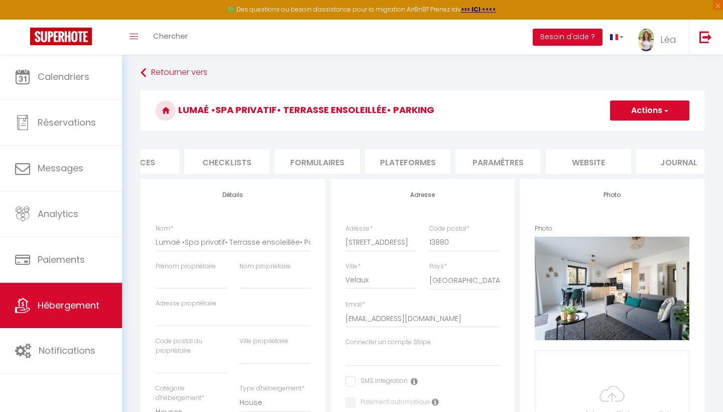
scroll to position [0, 335]
click at [586, 156] on li "website" at bounding box center [571, 161] width 85 height 25
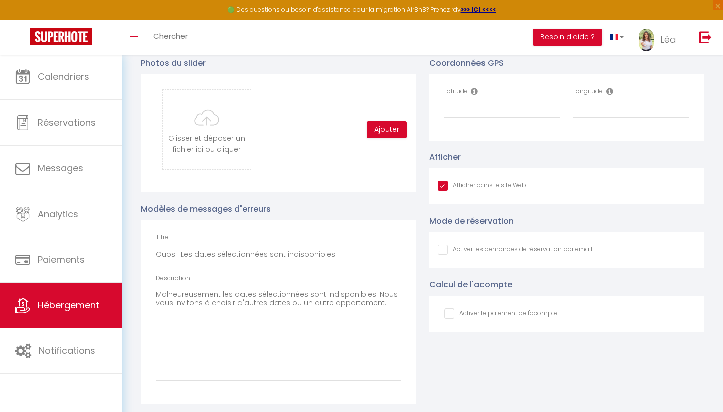
scroll to position [1062, 0]
click at [474, 119] on div "Latitude" at bounding box center [502, 107] width 129 height 41
click at [473, 114] on input "Latitude" at bounding box center [502, 109] width 116 height 18
paste input "3.5252738"
click at [592, 114] on input "Longitude" at bounding box center [631, 109] width 116 height 18
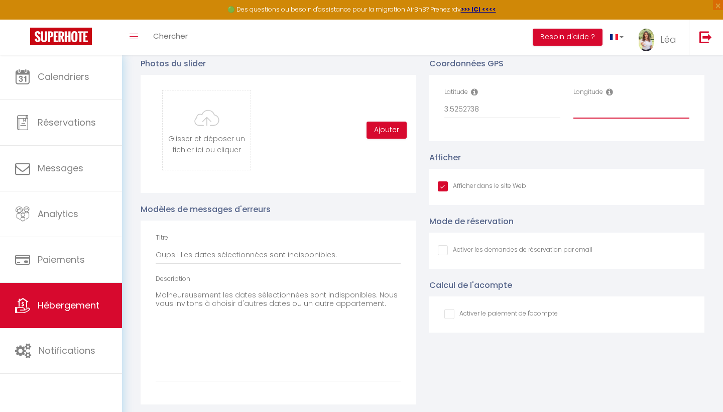
paste input "5.228101"
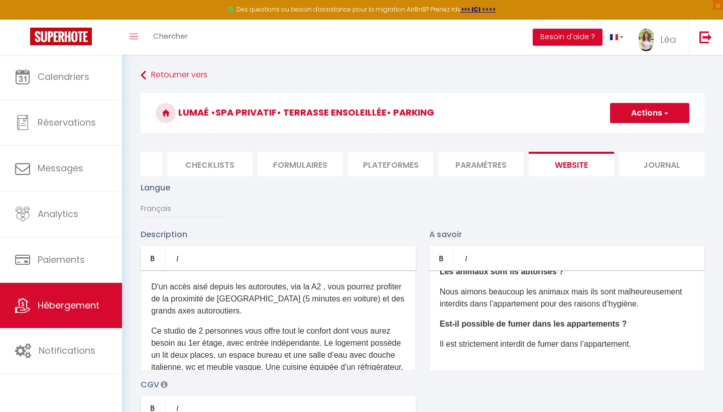
scroll to position [-1, 0]
click at [628, 106] on button "Actions" at bounding box center [649, 113] width 79 height 20
click at [623, 139] on input "Enregistrer" at bounding box center [637, 135] width 37 height 10
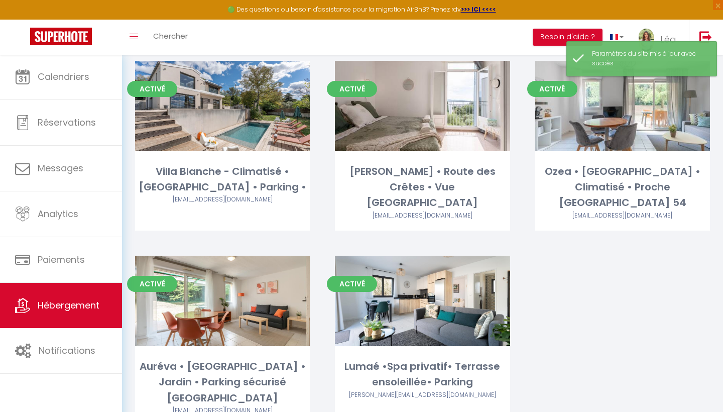
scroll to position [441, 0]
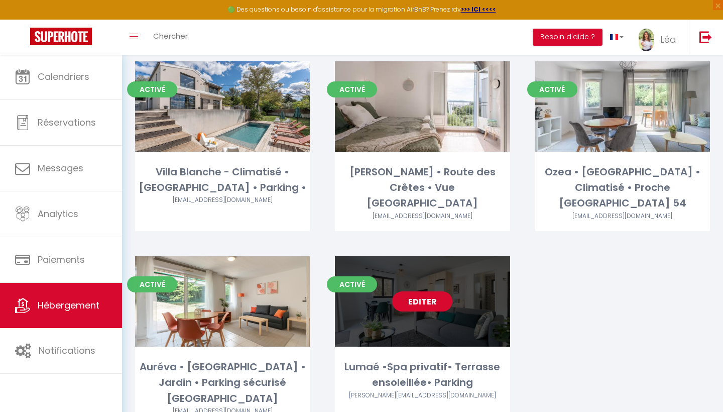
click at [422, 291] on link "Editer" at bounding box center [422, 301] width 60 height 20
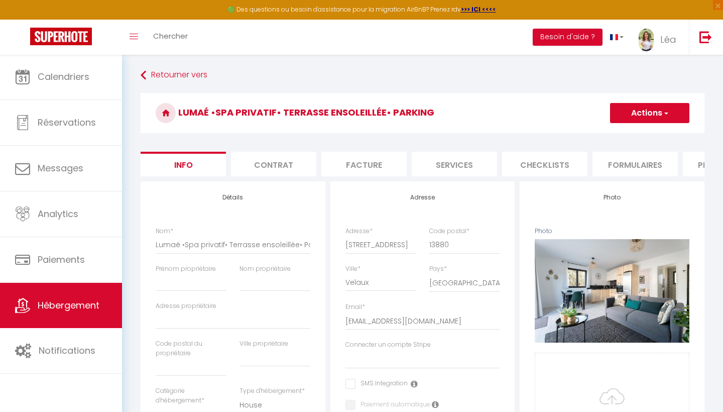
click at [702, 159] on li "Plateformes" at bounding box center [725, 164] width 85 height 25
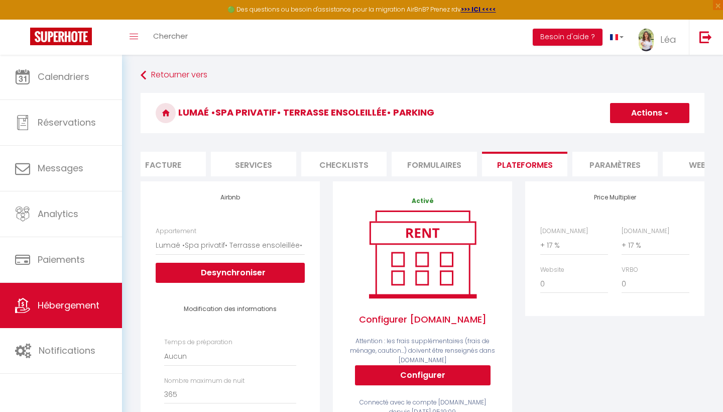
scroll to position [0, 212]
click at [594, 159] on li "Paramètres" at bounding box center [603, 164] width 85 height 25
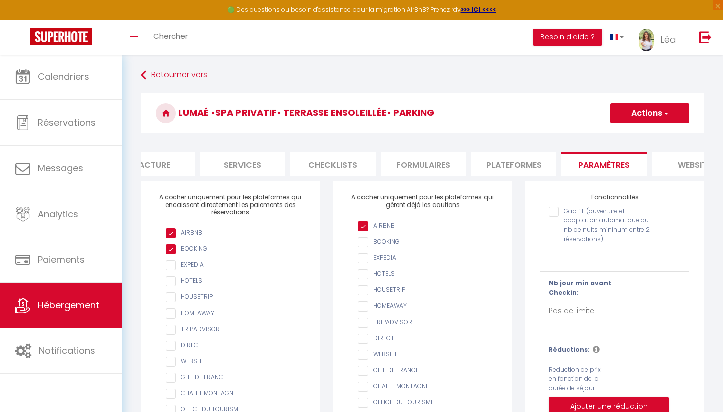
click at [685, 179] on form "Lumaé •Spa privatif• Terrasse ensoleillée• Parking Actions Enregistrer Info Con…" at bounding box center [423, 319] width 564 height 453
click at [686, 170] on li "website" at bounding box center [694, 164] width 85 height 25
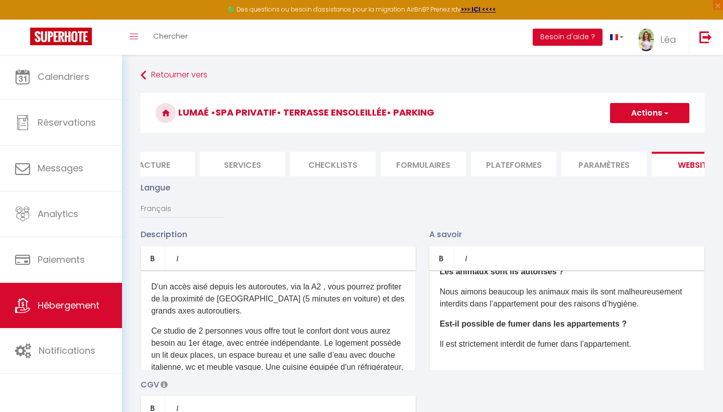
click at [253, 162] on li "Services" at bounding box center [242, 164] width 85 height 25
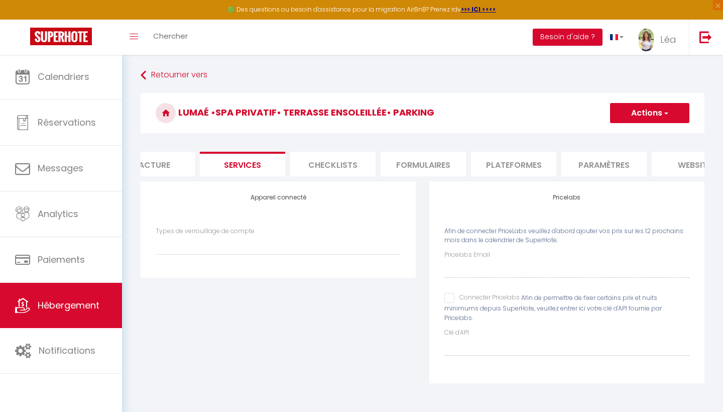
click at [453, 294] on input "Connecter Pricelabs" at bounding box center [481, 298] width 75 height 10
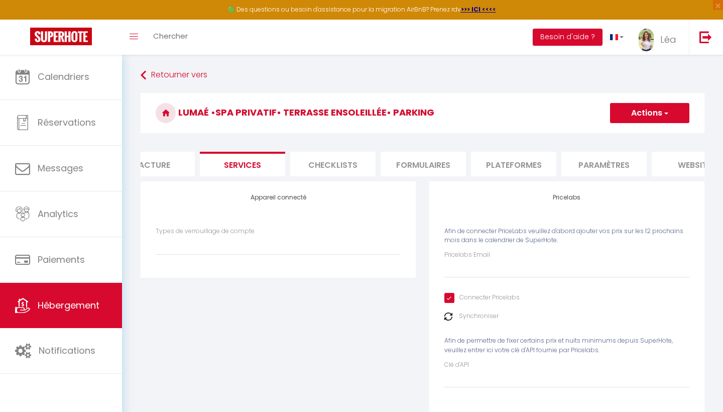
click at [462, 256] on label "Pricelabs Email" at bounding box center [467, 255] width 46 height 10
click at [462, 260] on input "Pricelabs Email" at bounding box center [566, 269] width 245 height 18
click at [461, 266] on input "Pricelabs Email" at bounding box center [566, 269] width 245 height 18
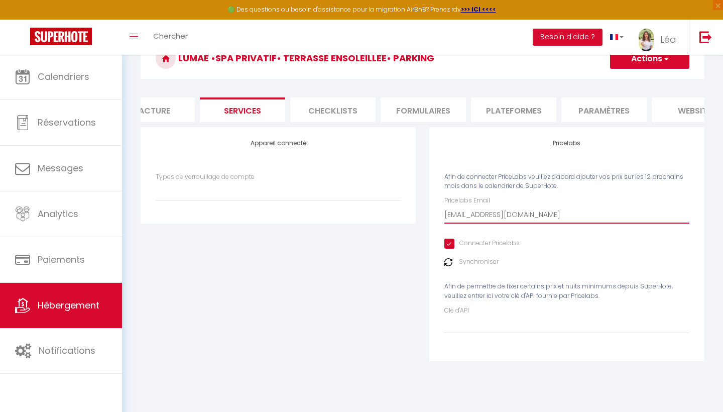
scroll to position [54, 0]
click at [632, 63] on button "Actions" at bounding box center [649, 59] width 79 height 20
click at [623, 82] on link "Enregistrer" at bounding box center [648, 80] width 79 height 13
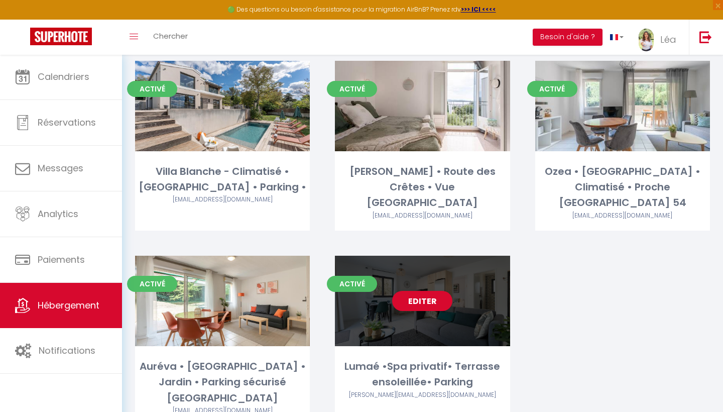
scroll to position [441, 0]
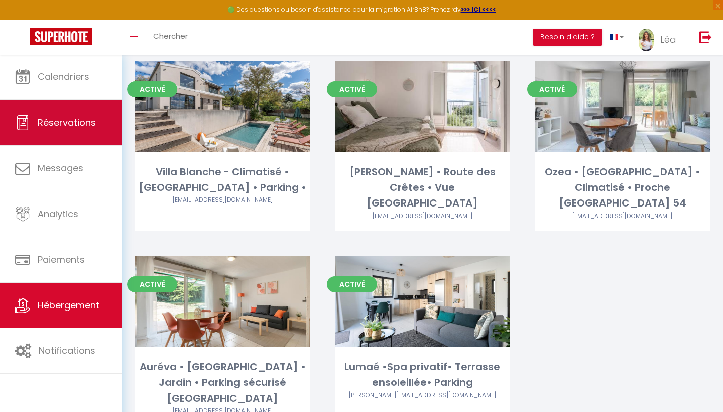
click at [49, 142] on link "Réservations" at bounding box center [61, 122] width 122 height 45
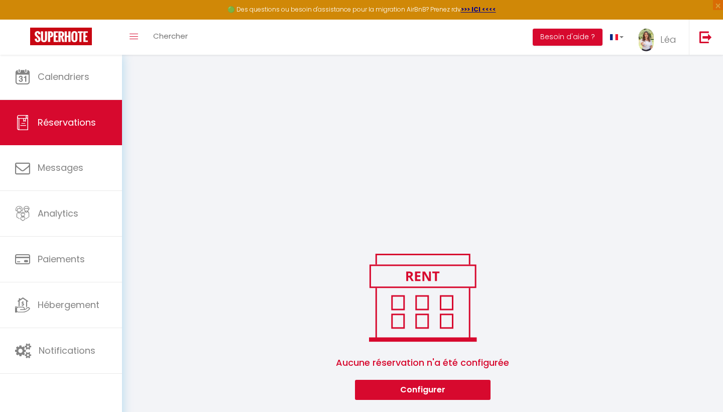
scroll to position [160, 0]
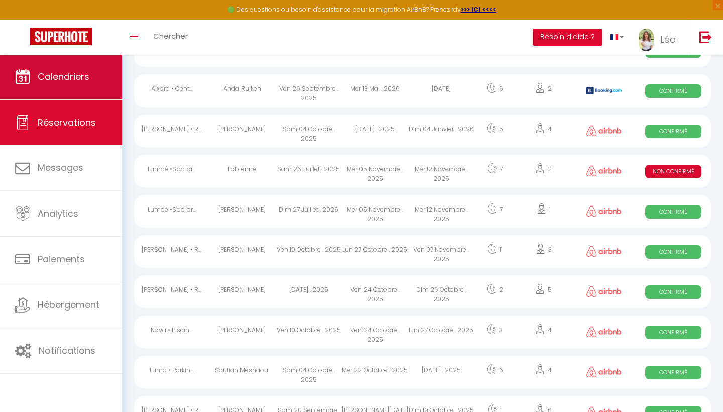
click at [62, 77] on span "Calendriers" at bounding box center [64, 76] width 52 height 13
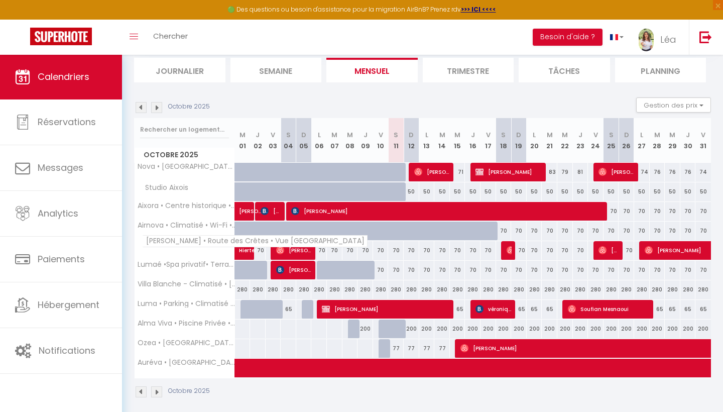
scroll to position [73, 0]
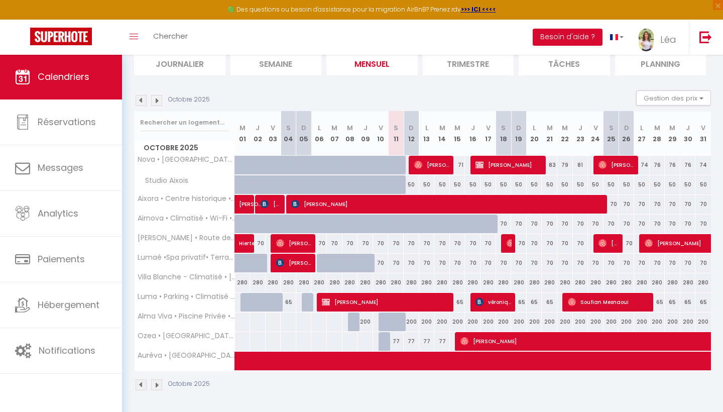
click at [378, 263] on div "70" at bounding box center [381, 263] width 16 height 19
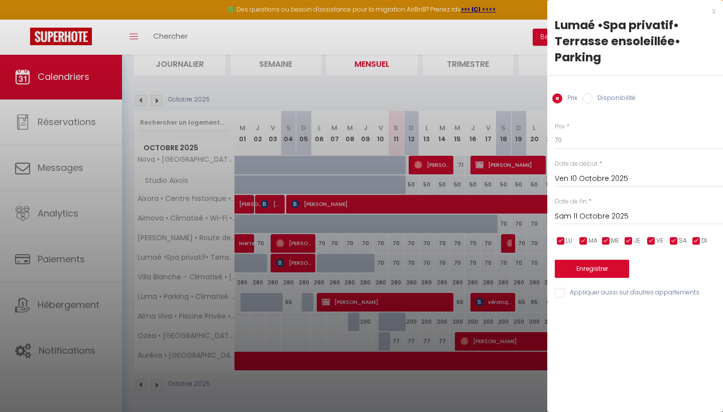
click at [587, 102] on input "Disponibilité" at bounding box center [587, 98] width 10 height 10
click at [586, 216] on input "Sam 11 Octobre 2025" at bounding box center [639, 217] width 168 height 13
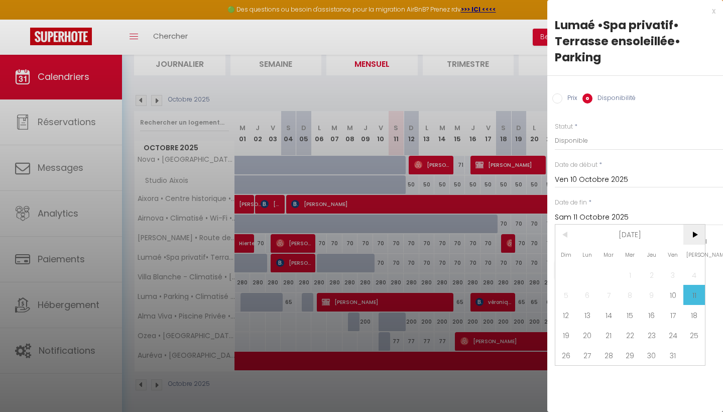
click at [695, 231] on span ">" at bounding box center [694, 234] width 22 height 20
click at [562, 237] on span "<" at bounding box center [566, 234] width 22 height 20
click at [604, 318] on span "14" at bounding box center [609, 315] width 22 height 20
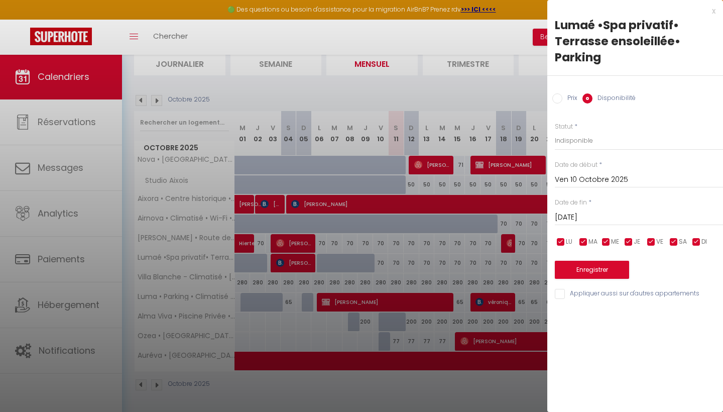
click at [595, 268] on button "Enregistrer" at bounding box center [592, 270] width 74 height 18
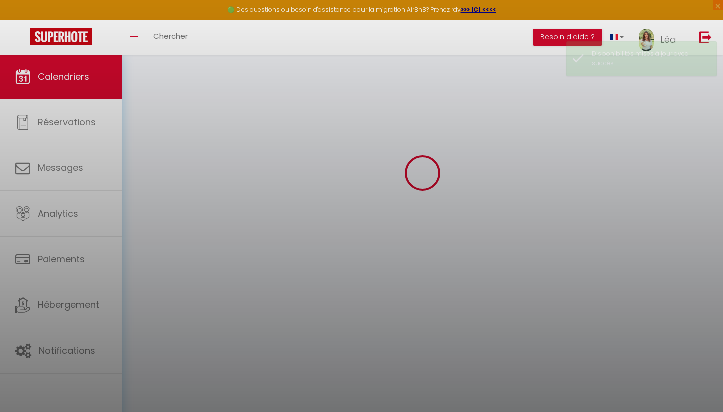
scroll to position [54, 0]
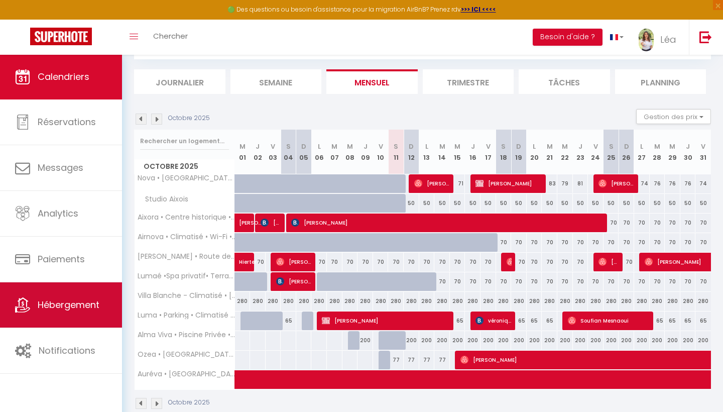
click at [65, 301] on span "Hébergement" at bounding box center [69, 304] width 62 height 13
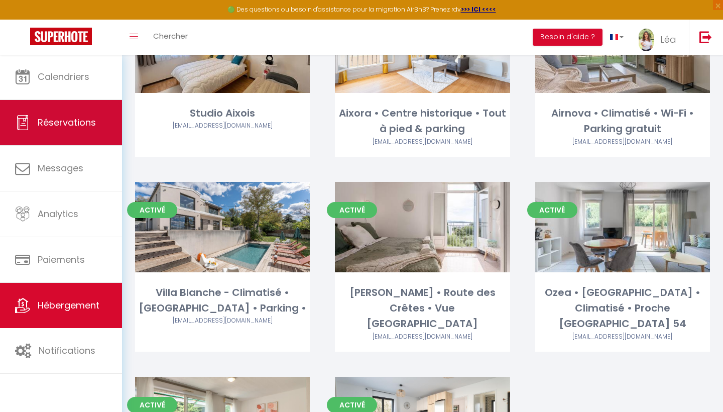
scroll to position [322, 0]
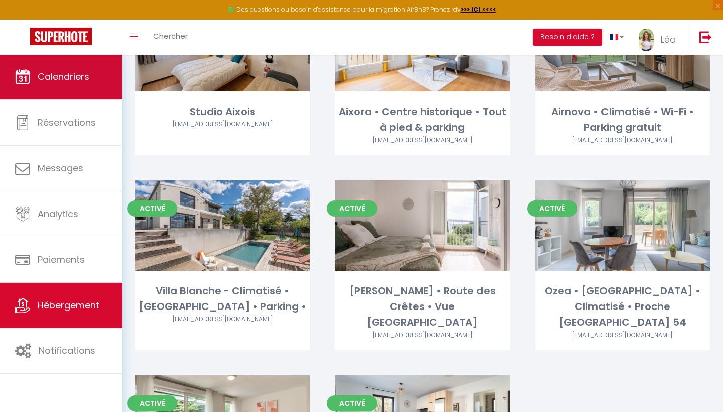
click at [83, 92] on link "Calendriers" at bounding box center [61, 76] width 122 height 45
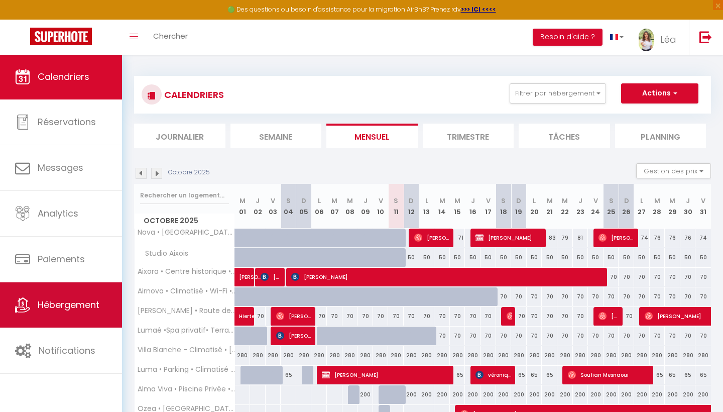
click at [63, 302] on span "Hébergement" at bounding box center [69, 304] width 62 height 13
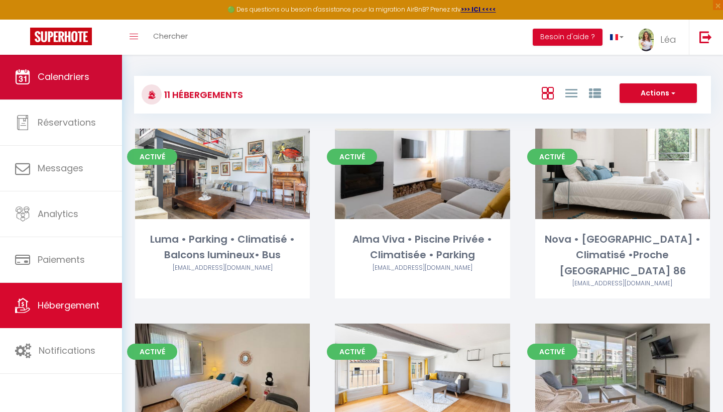
click at [69, 64] on link "Calendriers" at bounding box center [61, 76] width 122 height 45
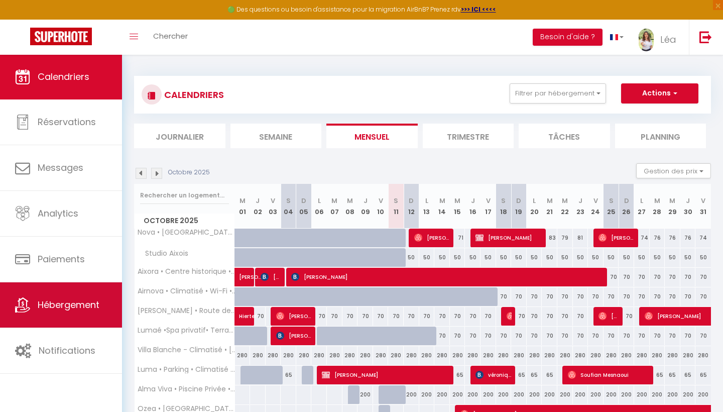
click at [69, 318] on link "Hébergement" at bounding box center [61, 304] width 122 height 45
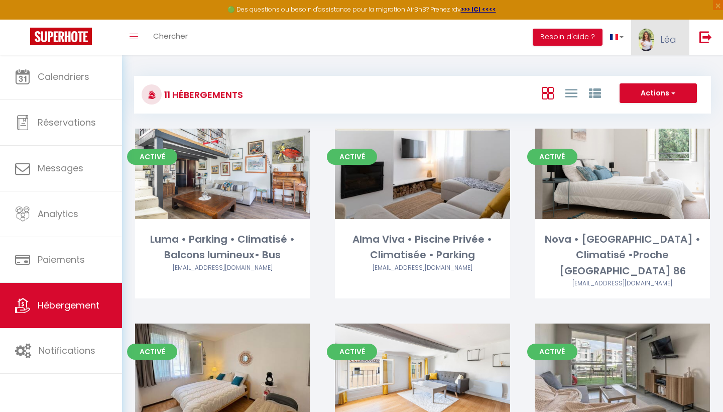
click at [648, 46] on img at bounding box center [646, 40] width 15 height 23
click at [643, 67] on link "Paramètres" at bounding box center [648, 69] width 74 height 17
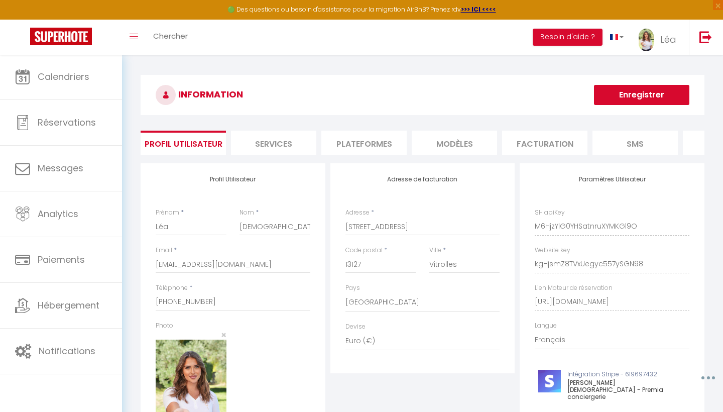
click at [369, 139] on li "Plateformes" at bounding box center [363, 143] width 85 height 25
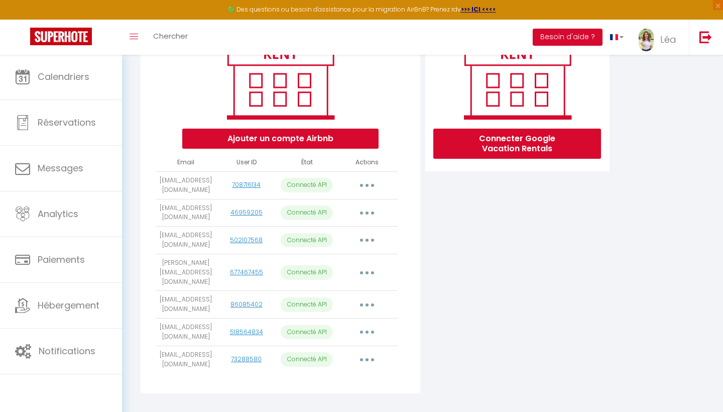
scroll to position [148, 0]
click at [320, 136] on button "Ajouter un compte Airbnb" at bounding box center [280, 139] width 196 height 20
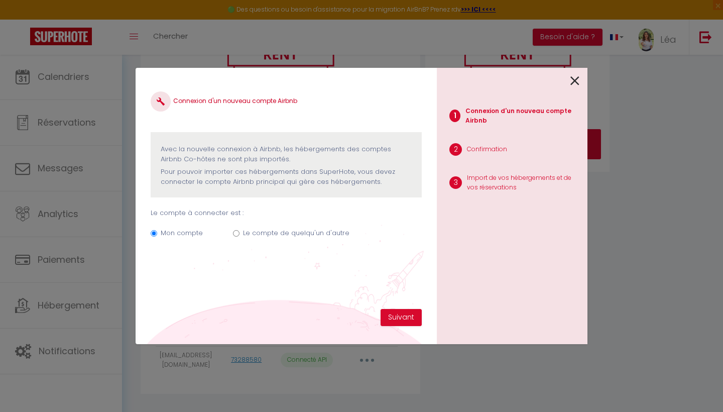
click at [234, 233] on input "Le compte de quelqu'un d'autre" at bounding box center [236, 233] width 7 height 7
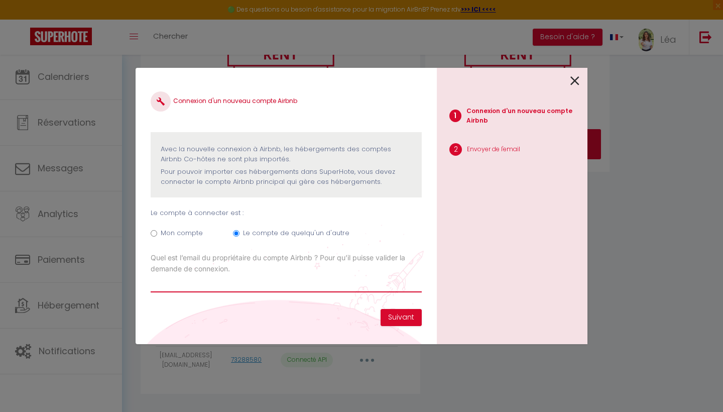
click at [303, 279] on input "Email connexion Airbnb" at bounding box center [286, 283] width 271 height 18
paste input "catie.halladjian@gmail.com"
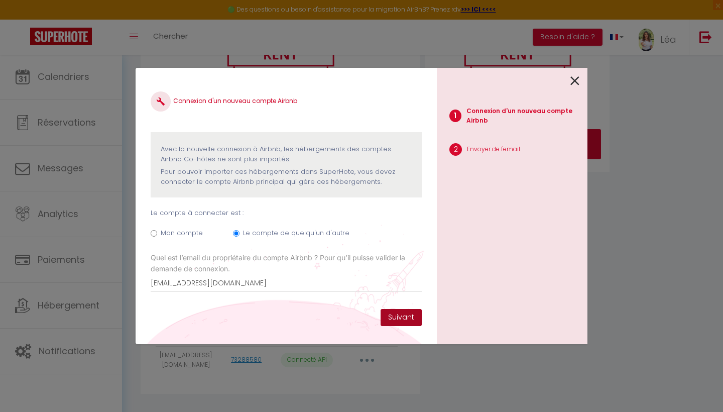
click at [406, 322] on button "Suivant" at bounding box center [401, 317] width 41 height 17
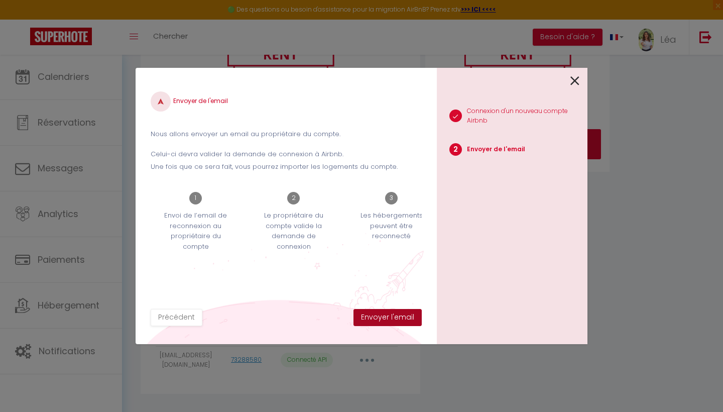
click at [400, 319] on button "Envoyer l'email" at bounding box center [387, 317] width 68 height 17
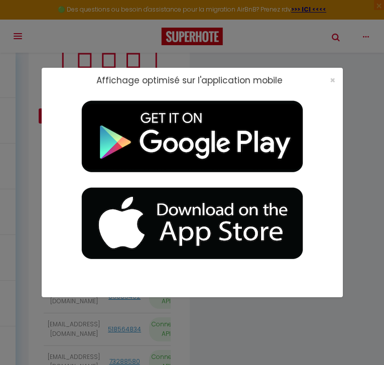
click at [329, 79] on div "×" at bounding box center [329, 80] width 25 height 10
click at [335, 80] on span "×" at bounding box center [333, 80] width 6 height 13
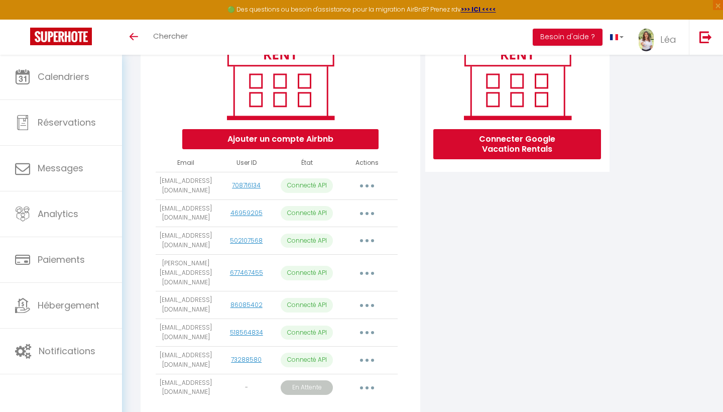
click at [326, 133] on button "Ajouter un compte Airbnb" at bounding box center [280, 139] width 196 height 20
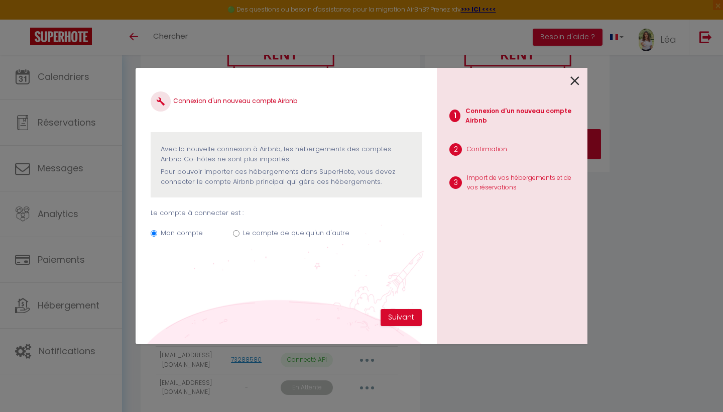
click at [294, 233] on label "Le compte de quelqu'un d'autre" at bounding box center [296, 233] width 106 height 10
click at [239, 233] on input "Le compte de quelqu'un d'autre" at bounding box center [236, 233] width 7 height 7
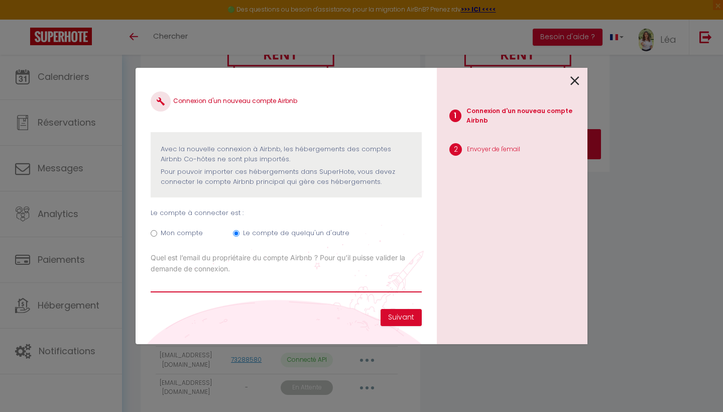
click at [329, 282] on input "Email connexion Airbnb" at bounding box center [286, 283] width 271 height 18
paste input "sylvie_mallet2000@yahoo.fr"
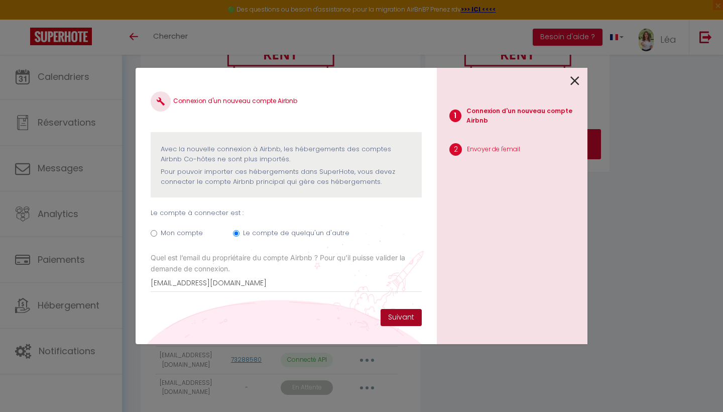
click at [393, 319] on button "Suivant" at bounding box center [401, 317] width 41 height 17
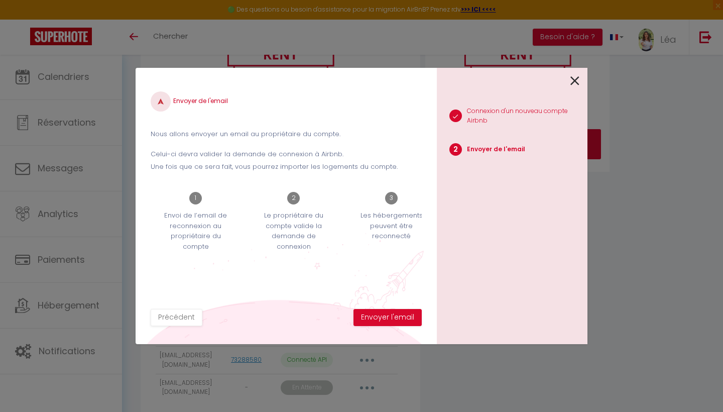
click at [402, 326] on div "Envoyer de l'email Nous allons envoyer un email au propriétaire du compte. Celu…" at bounding box center [286, 206] width 301 height 276
click at [399, 319] on button "Envoyer l'email" at bounding box center [387, 317] width 68 height 17
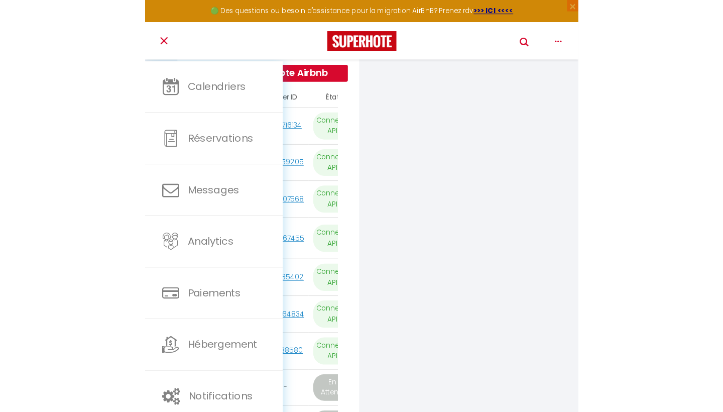
scroll to position [192, 0]
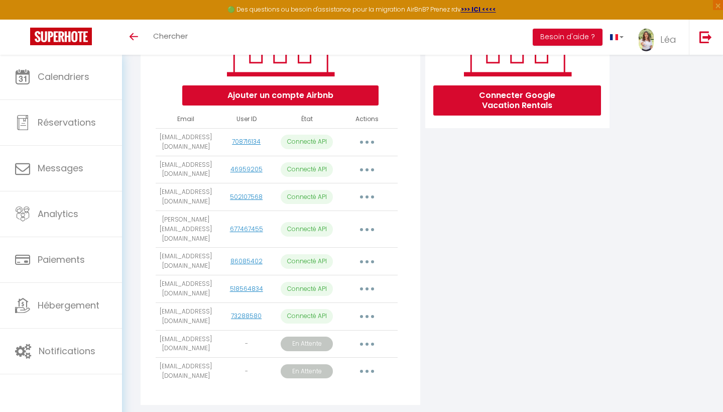
click at [305, 94] on button "Ajouter un compte Airbnb" at bounding box center [280, 95] width 196 height 20
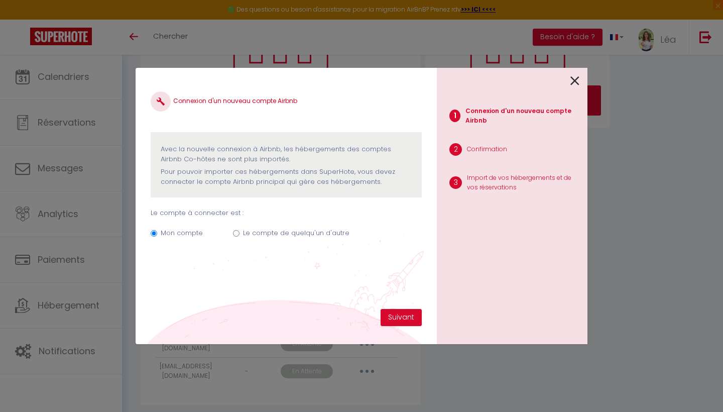
click at [310, 231] on label "Le compte de quelqu'un d'autre" at bounding box center [296, 233] width 106 height 10
click at [239, 231] on input "Le compte de quelqu'un d'autre" at bounding box center [236, 233] width 7 height 7
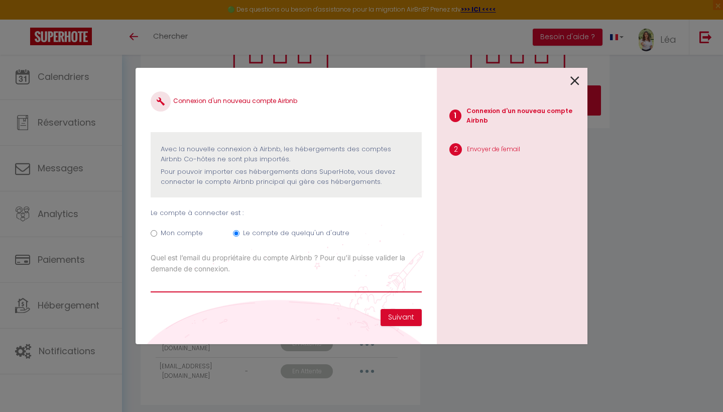
click at [333, 280] on input "Email connexion Airbnb" at bounding box center [286, 283] width 271 height 18
paste input "vmartigny@icloud.com"
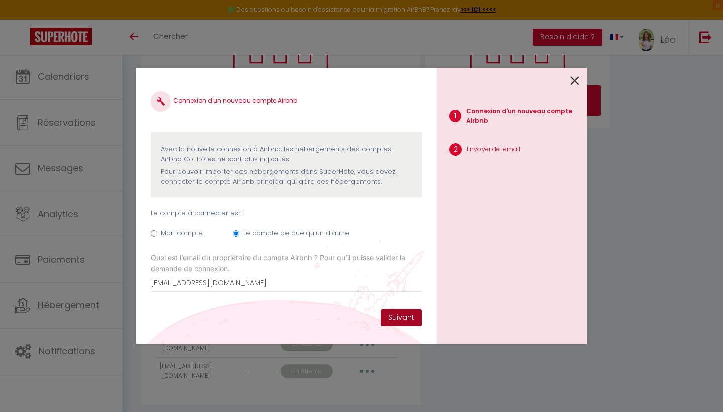
click at [391, 319] on button "Suivant" at bounding box center [401, 317] width 41 height 17
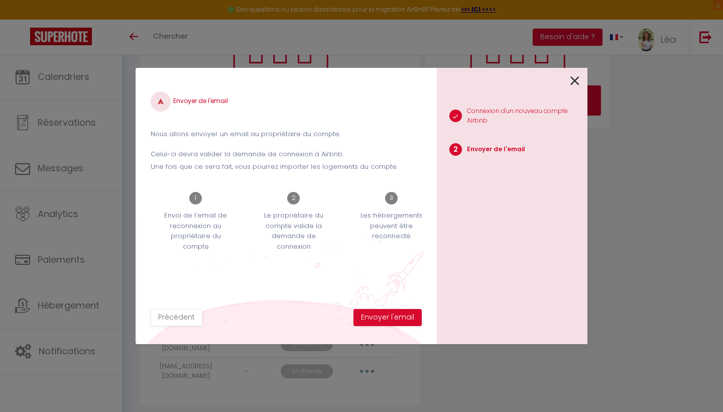
click at [391, 319] on button "Envoyer l'email" at bounding box center [387, 317] width 68 height 17
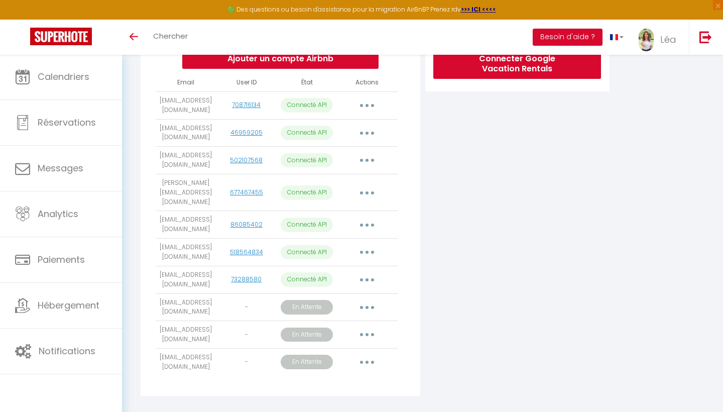
scroll to position [228, 0]
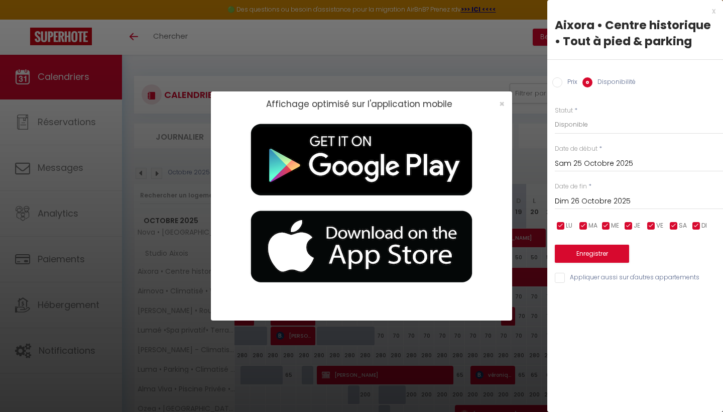
scroll to position [58, 0]
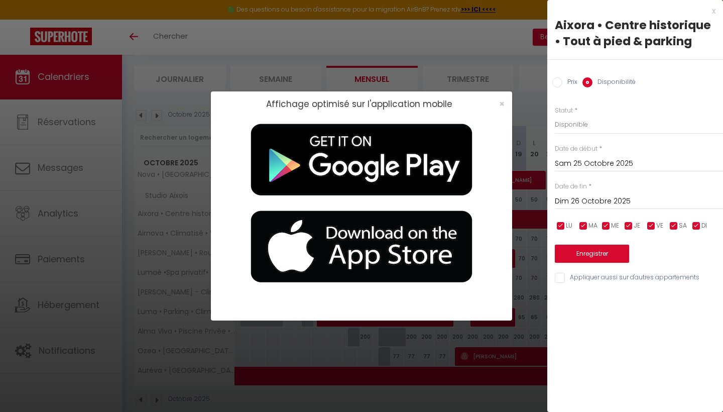
click at [498, 105] on div "×" at bounding box center [498, 104] width 25 height 10
click at [500, 105] on span "×" at bounding box center [502, 103] width 6 height 13
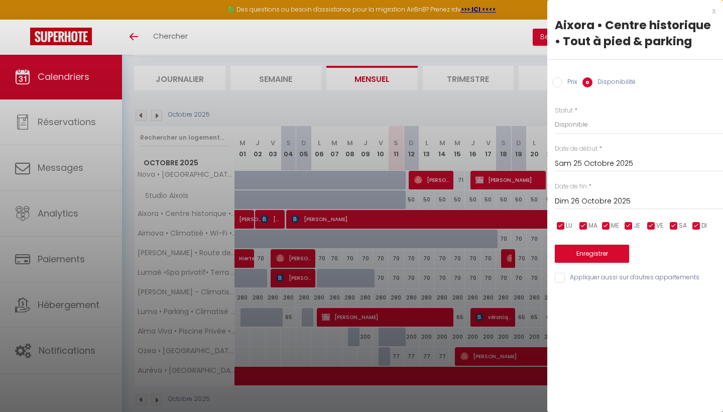
click at [714, 13] on div "x" at bounding box center [631, 11] width 168 height 12
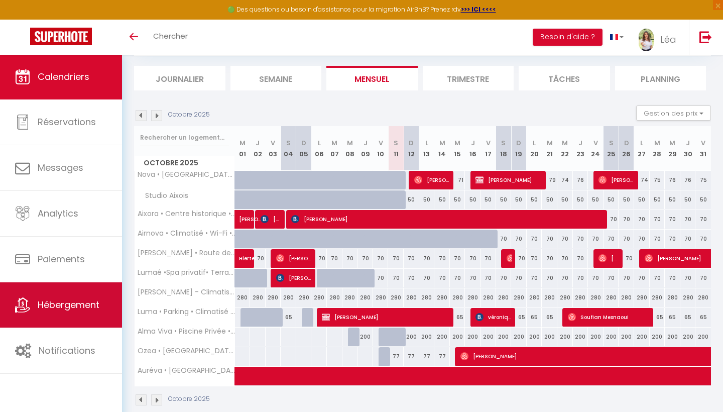
click at [79, 294] on link "Hébergement" at bounding box center [61, 304] width 122 height 45
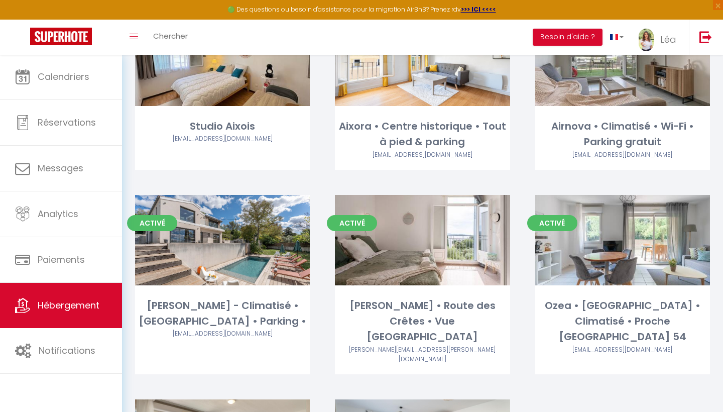
scroll to position [319, 0]
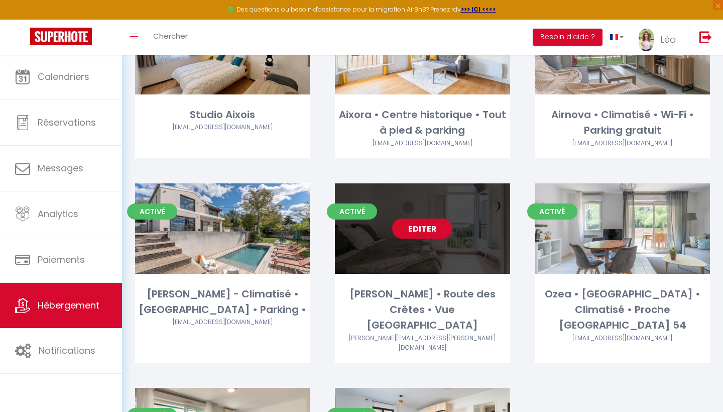
click at [410, 218] on link "Editer" at bounding box center [422, 228] width 60 height 20
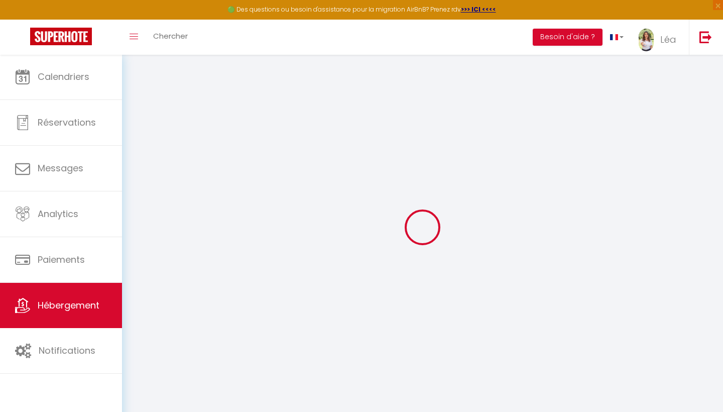
select select "+ 18 %"
select select
checkbox input "false"
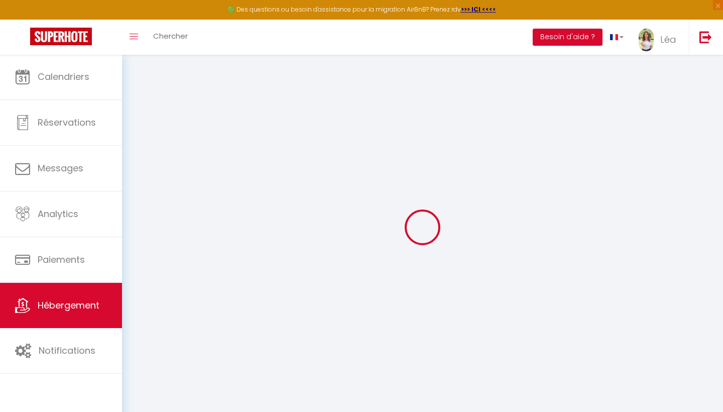
checkbox input "false"
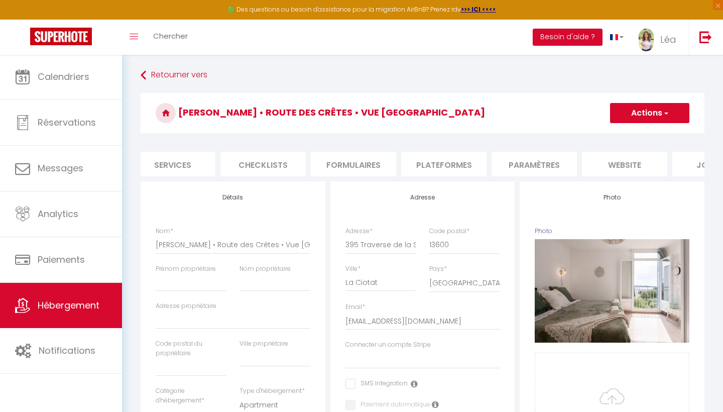
scroll to position [0, 308]
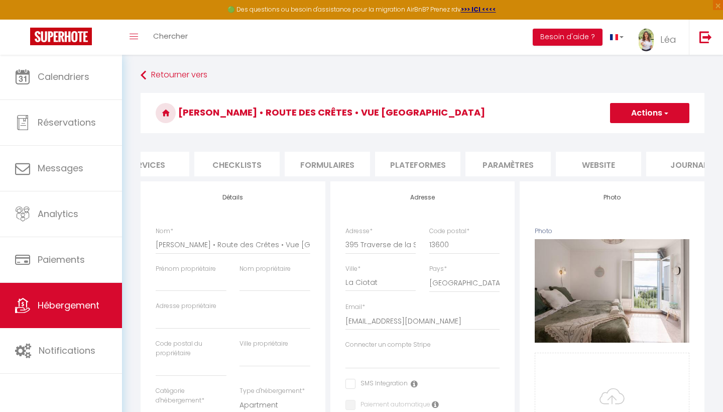
drag, startPoint x: 640, startPoint y: 166, endPoint x: 624, endPoint y: 166, distance: 15.6
click at [626, 166] on li "website" at bounding box center [598, 164] width 85 height 25
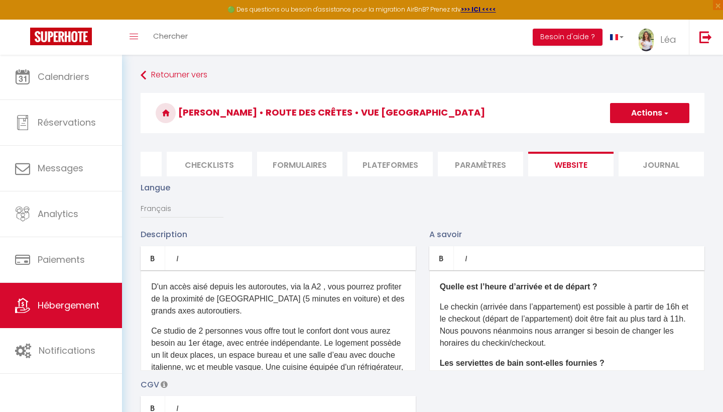
scroll to position [0, 335]
click at [404, 168] on li "Plateformes" at bounding box center [390, 164] width 85 height 25
select select "EUR"
select select
select select "19287-1350827610965510753"
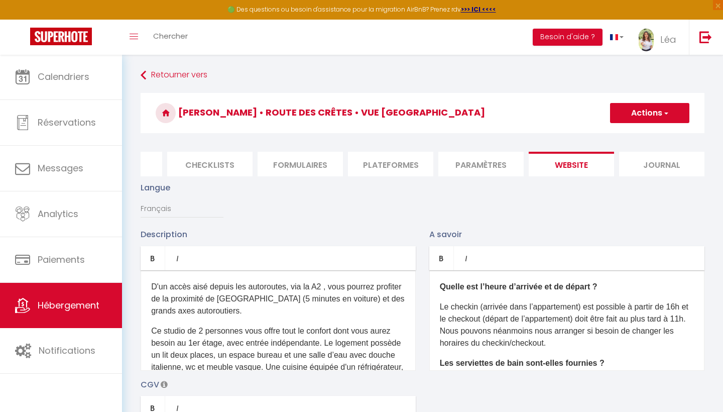
select select
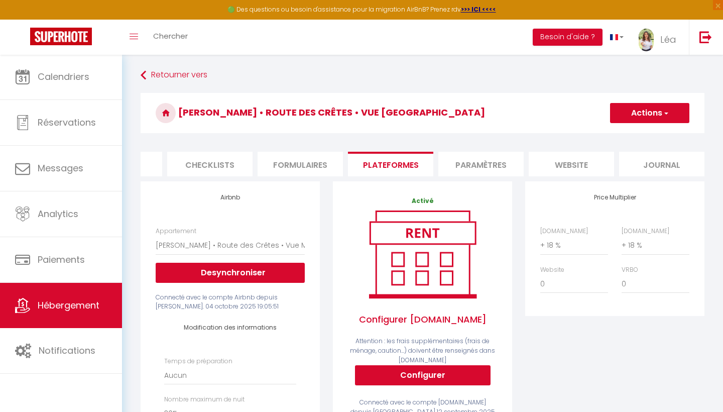
click at [571, 164] on li "website" at bounding box center [571, 164] width 85 height 25
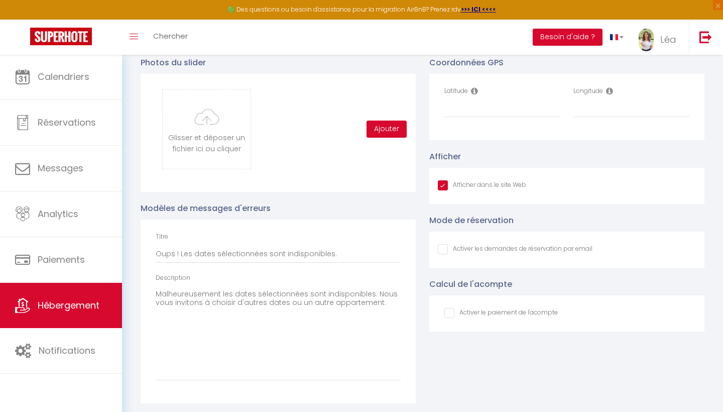
scroll to position [1062, 0]
click at [487, 116] on input "Latitude" at bounding box center [502, 109] width 116 height 18
paste input "43.1796708"
type input "43.1796708"
click at [587, 108] on input "Longitude" at bounding box center [631, 109] width 116 height 18
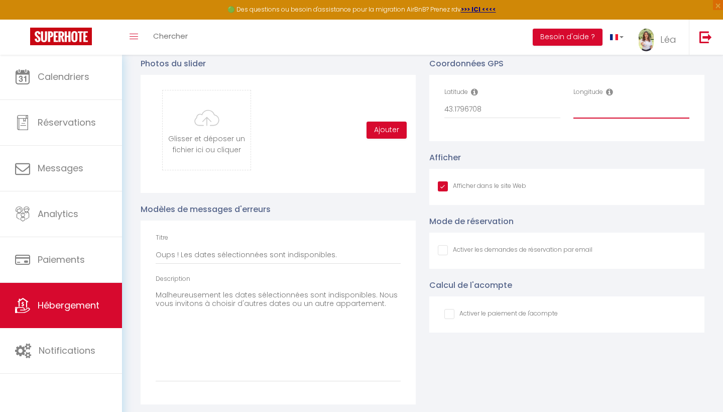
paste input "5.5894017"
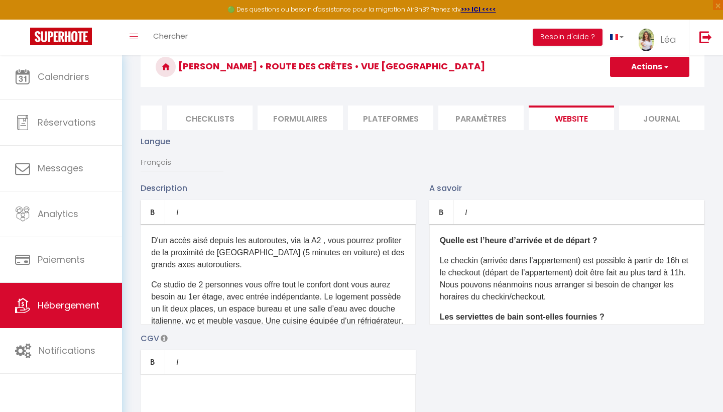
scroll to position [11, 0]
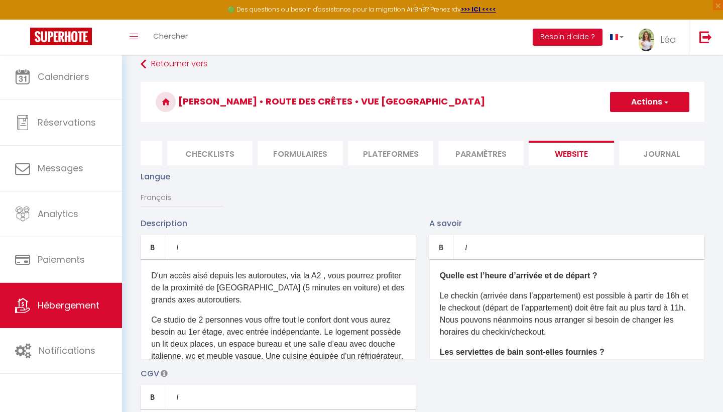
type input "5.5894017"
click at [618, 100] on button "Actions" at bounding box center [649, 102] width 79 height 20
click at [645, 127] on input "Enregistrer" at bounding box center [637, 124] width 37 height 10
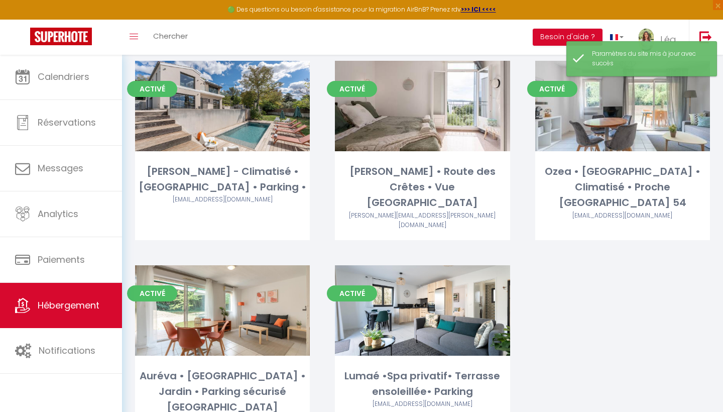
scroll to position [441, 0]
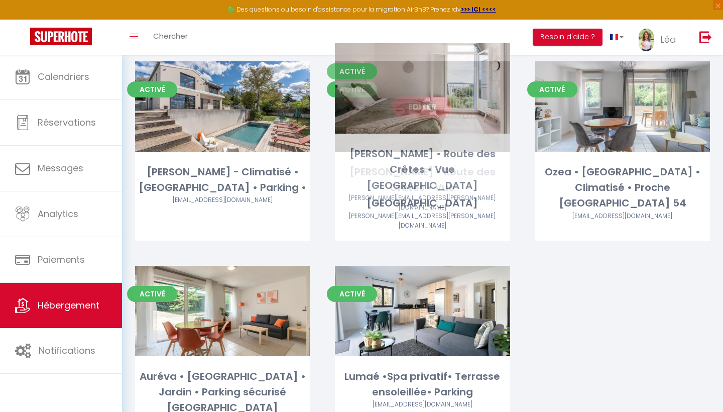
click at [418, 96] on link "Editer" at bounding box center [422, 106] width 60 height 20
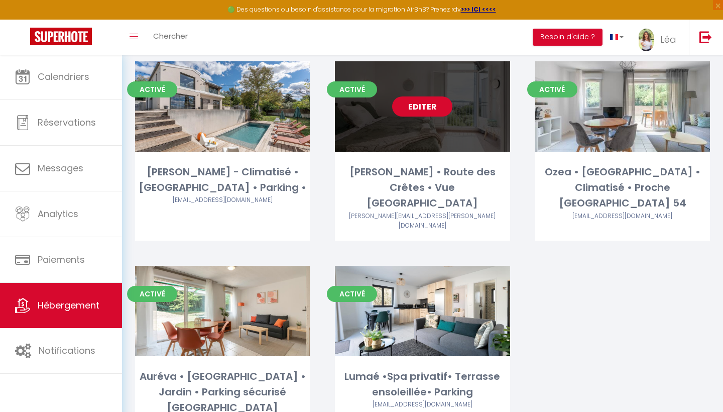
click at [418, 96] on link "Editer" at bounding box center [422, 106] width 60 height 20
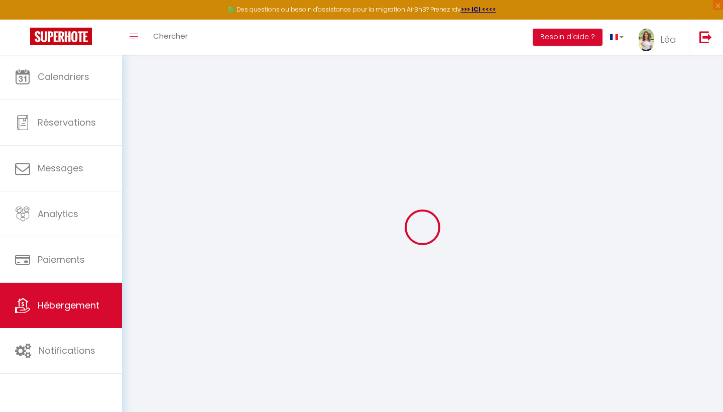
select select
checkbox input "false"
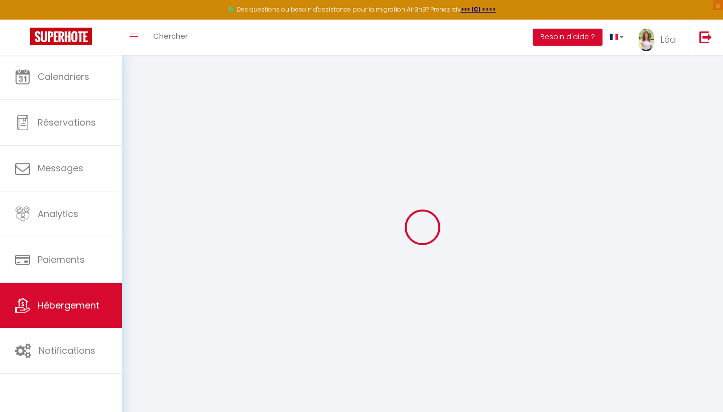
checkbox input "false"
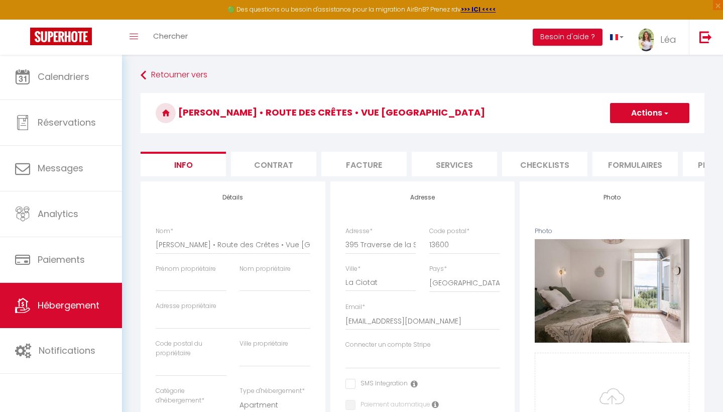
click at [452, 169] on li "Services" at bounding box center [454, 164] width 85 height 25
select select
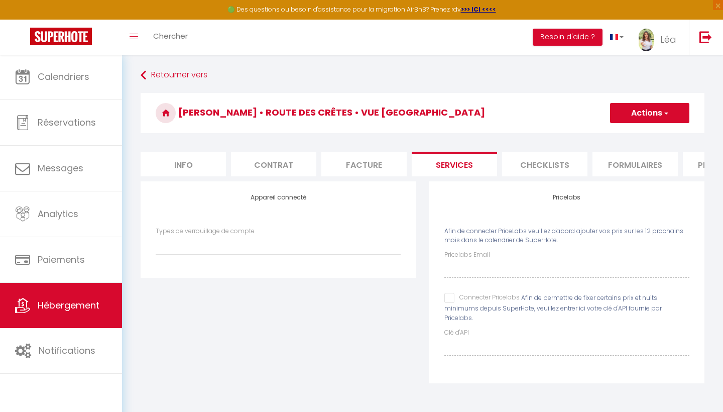
click at [534, 265] on input "Pricelabs Email" at bounding box center [566, 269] width 245 height 18
click at [451, 296] on input "Connecter Pricelabs" at bounding box center [481, 298] width 75 height 10
checkbox input "true"
select select
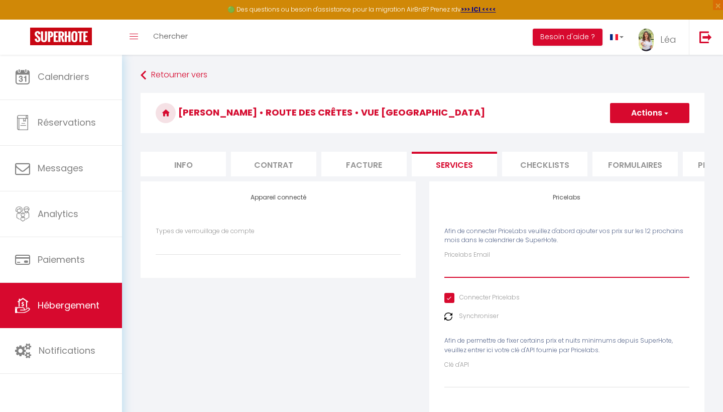
click at [458, 270] on input "Pricelabs Email" at bounding box center [566, 269] width 245 height 18
type input "l"
select select
type input "le"
select select
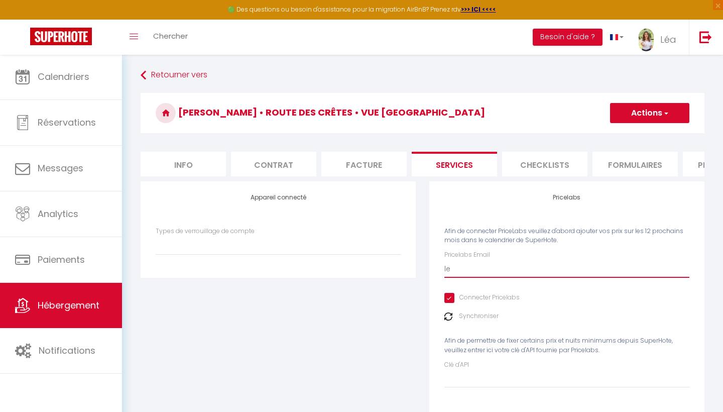
type input "lea"
select select
type input "lea."
select select
type input "lea.g"
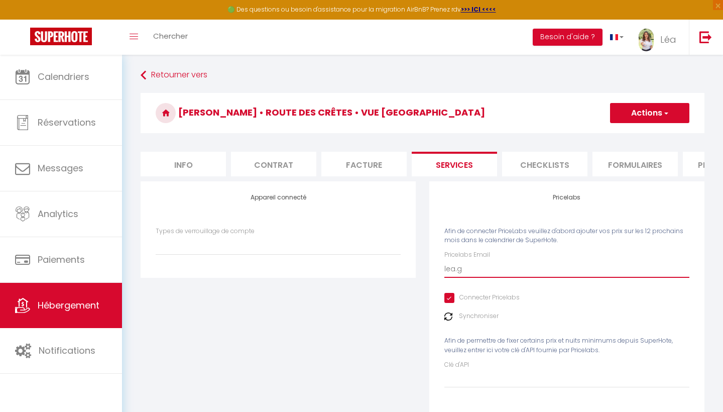
select select
type input "[DOMAIN_NAME]"
select select
type input "[DOMAIN_NAME][DEMOGRAPHIC_DATA]"
select select
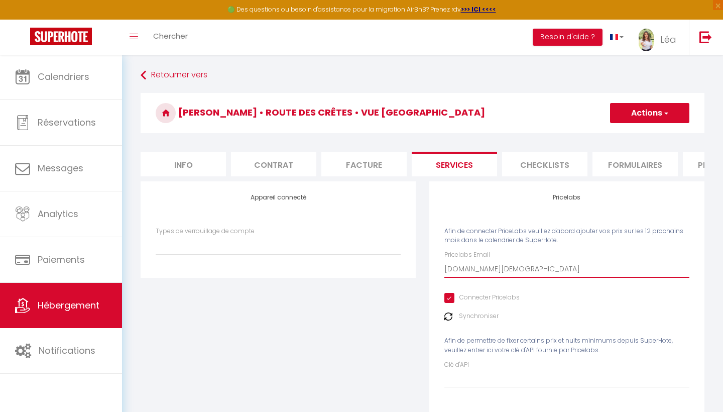
type input "lea.gay8"
select select
type input "lea.gay83"
select select
type input "lea.gay83@"
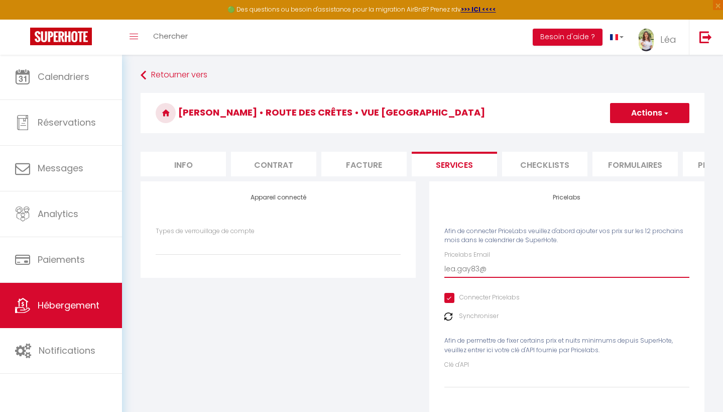
select select
type input "lea.gay83@g"
select select
type input "lea.gay83@gm"
select select
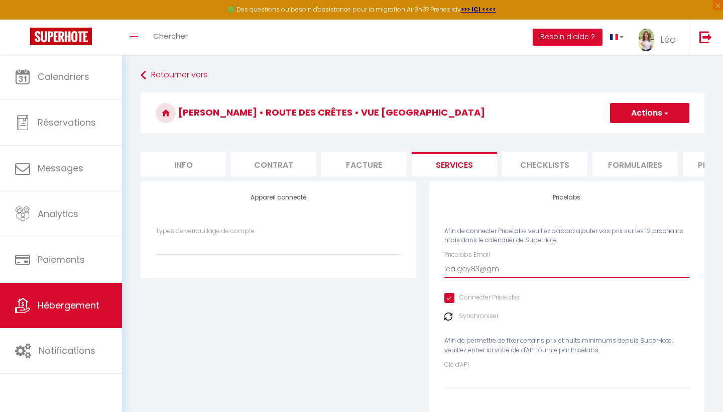
type input "lea.gay83@gma"
select select
type input "lea.gay83@gmai"
select select
type input "[EMAIL_ADDRESS]"
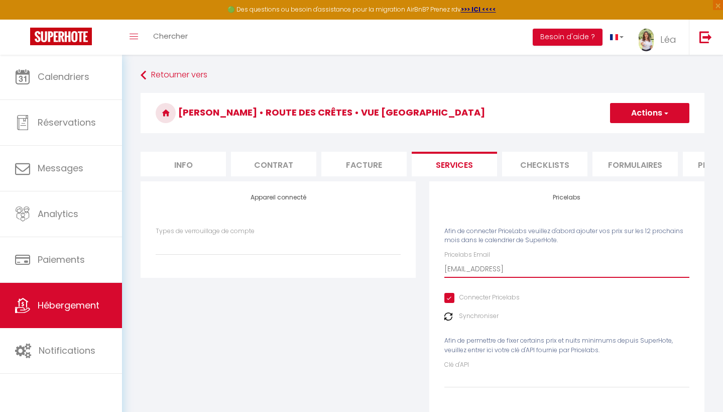
select select
type input "[EMAIL_ADDRESS]."
select select
type input "lea.gay83@gmail.c"
select select
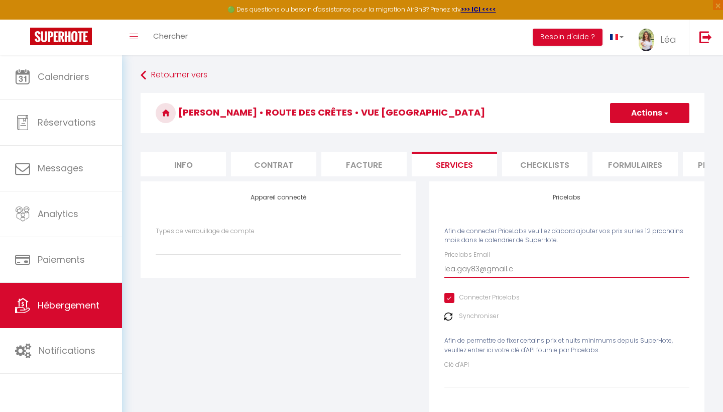
type input "[EMAIL_ADDRESS][DOMAIN_NAME]"
select select
type input "[EMAIL_ADDRESS][DOMAIN_NAME]"
select select
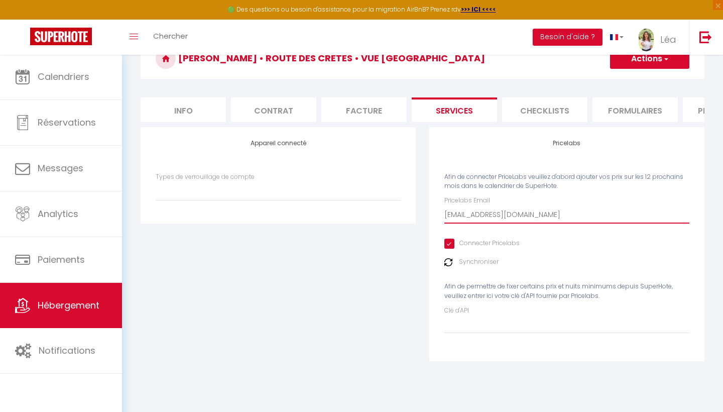
scroll to position [54, 0]
type input "[EMAIL_ADDRESS][DOMAIN_NAME]"
click at [678, 66] on button "Actions" at bounding box center [649, 59] width 79 height 20
click at [662, 81] on link "Enregistrer" at bounding box center [648, 80] width 79 height 13
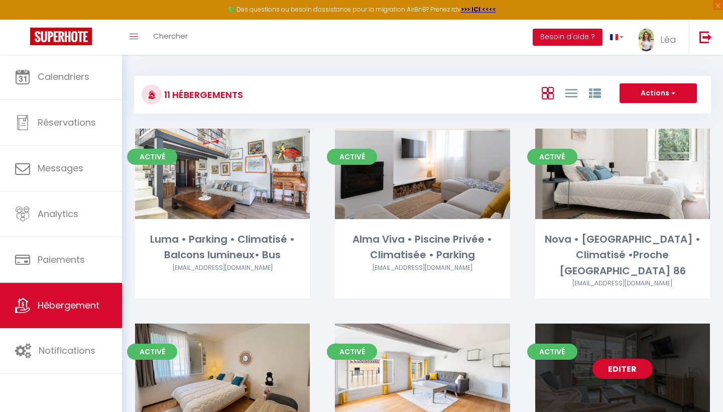
click at [612, 362] on div "Editer" at bounding box center [622, 368] width 175 height 90
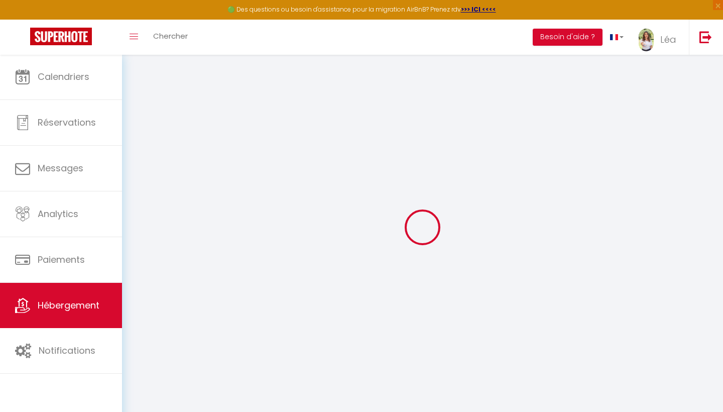
select select "+ 17 %"
select select "+ 20 %"
select select "16:00"
select select "23:45"
select select "12:00"
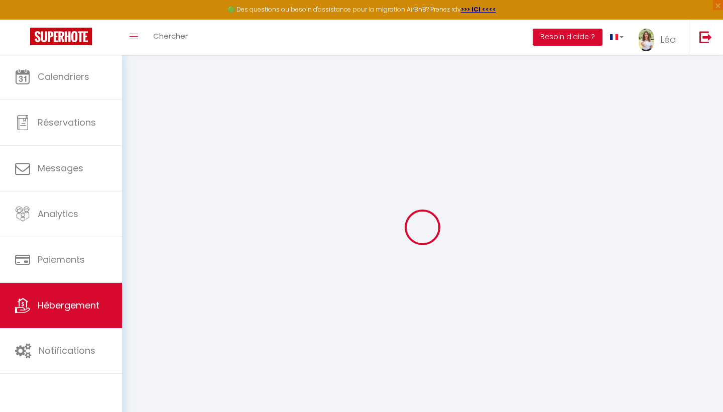
select select "30"
select select "120"
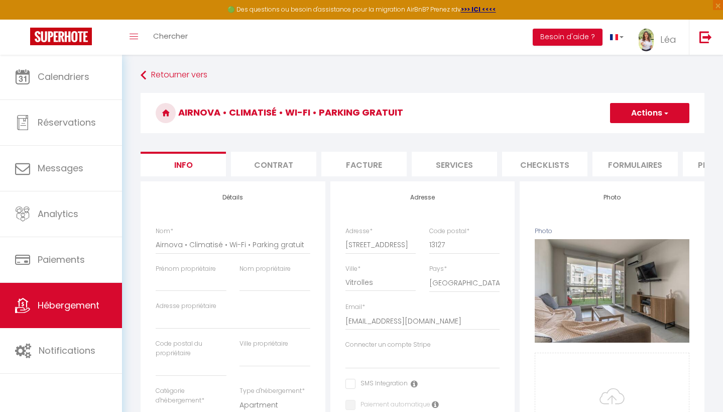
select select
checkbox input "false"
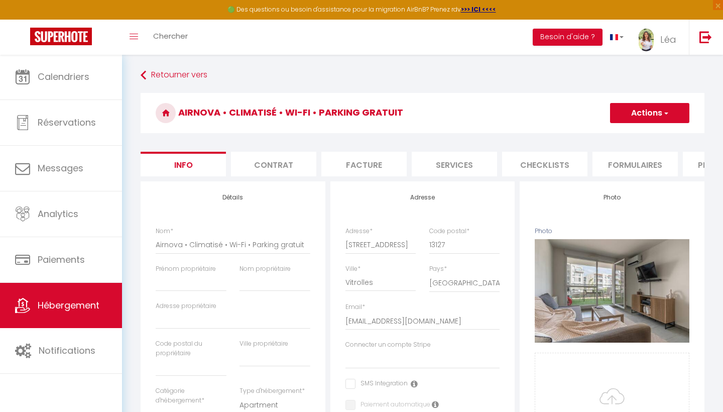
click at [689, 168] on li "Plateformes" at bounding box center [725, 164] width 85 height 25
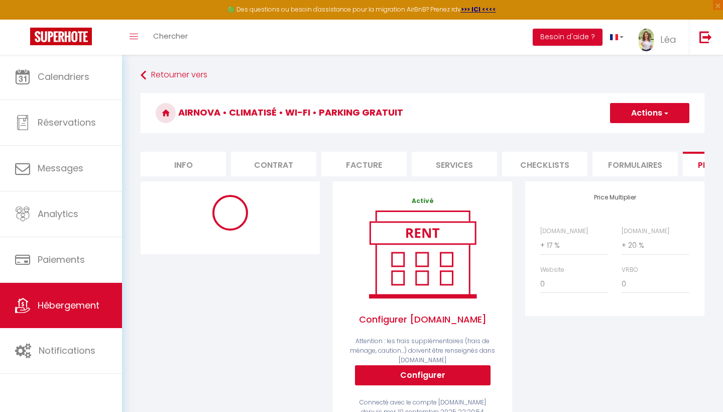
select select "EUR"
select select
select select "19284-1461442235789904623"
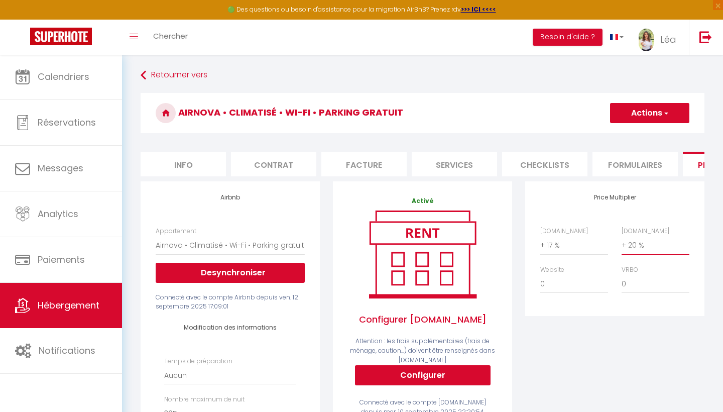
select select "+ 18 %"
select select
select select "+ 18 %"
select select
click at [662, 116] on span "button" at bounding box center [665, 113] width 7 height 10
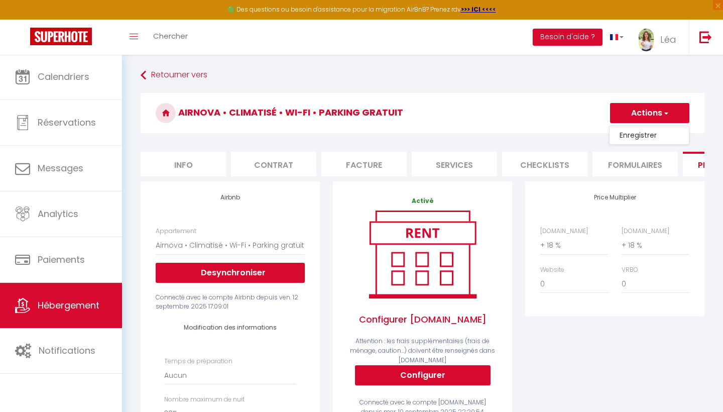
click at [651, 133] on link "Enregistrer" at bounding box center [648, 135] width 79 height 13
select select "EUR"
select select
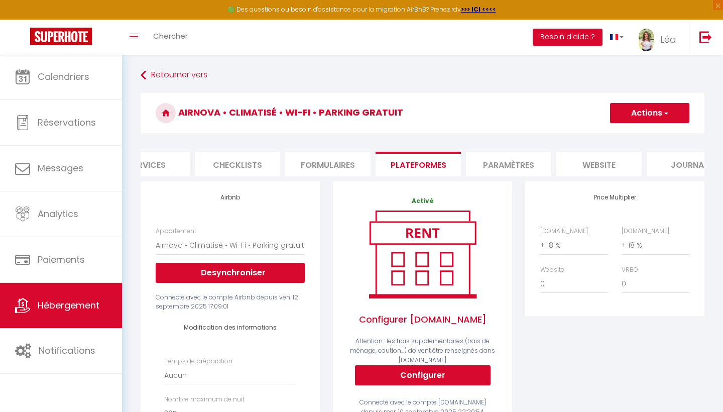
scroll to position [0, 320]
click at [593, 162] on li "website" at bounding box center [586, 164] width 85 height 25
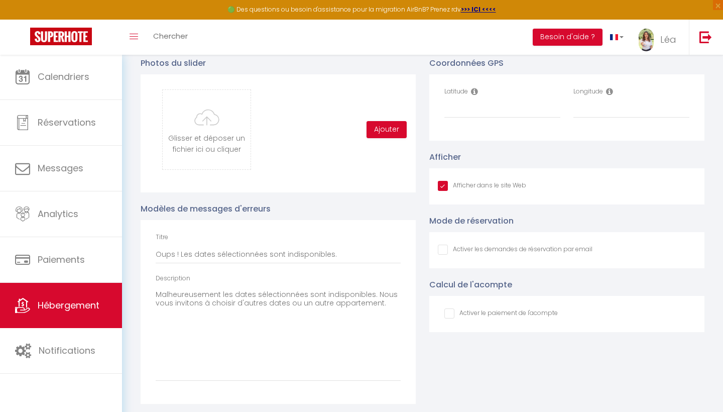
scroll to position [1062, 0]
click at [465, 110] on input "Latitude" at bounding box center [502, 109] width 116 height 18
paste input "43.4555639"
type input "43.4555639"
click at [588, 107] on input "Longitude" at bounding box center [631, 109] width 116 height 18
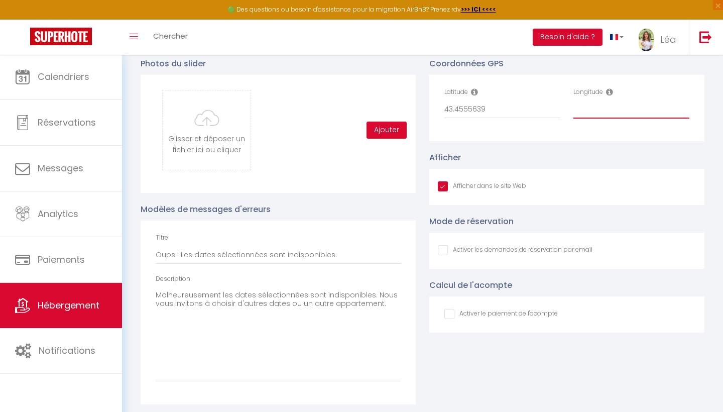
paste input "5.228101,17"
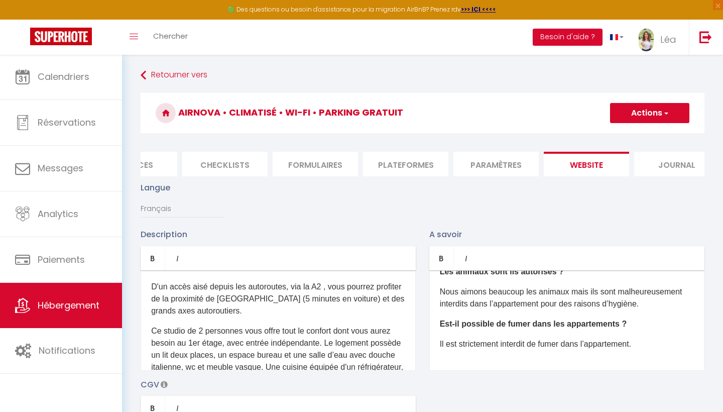
scroll to position [-1, 0]
click at [649, 106] on button "Actions" at bounding box center [649, 113] width 79 height 20
click at [641, 132] on input "Enregistrer" at bounding box center [637, 135] width 37 height 10
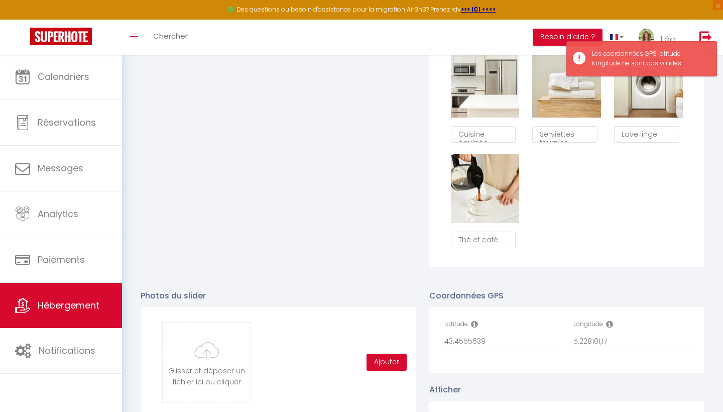
scroll to position [957, 0]
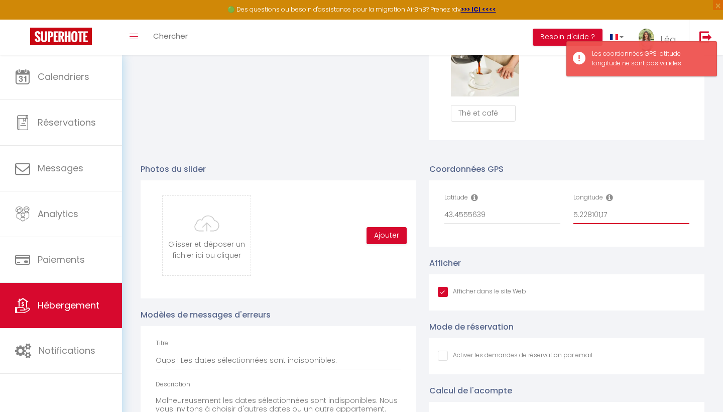
click at [616, 215] on input "5.228101,17" at bounding box center [631, 215] width 116 height 18
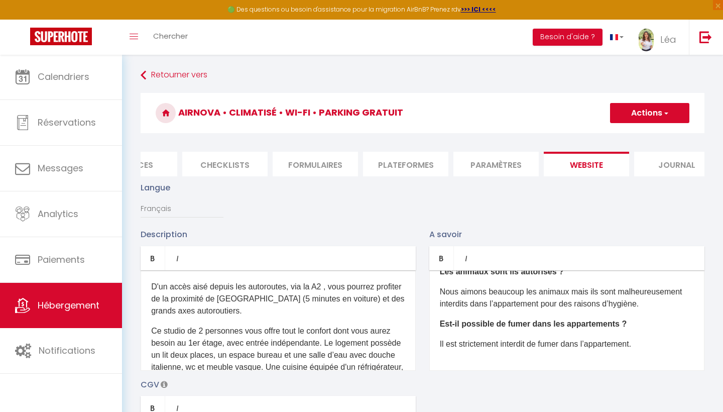
type input "5.228101"
click at [623, 122] on button "Actions" at bounding box center [649, 113] width 79 height 20
click at [621, 130] on link "Enregistrer" at bounding box center [648, 135] width 79 height 13
click at [633, 115] on button "Actions" at bounding box center [649, 113] width 79 height 20
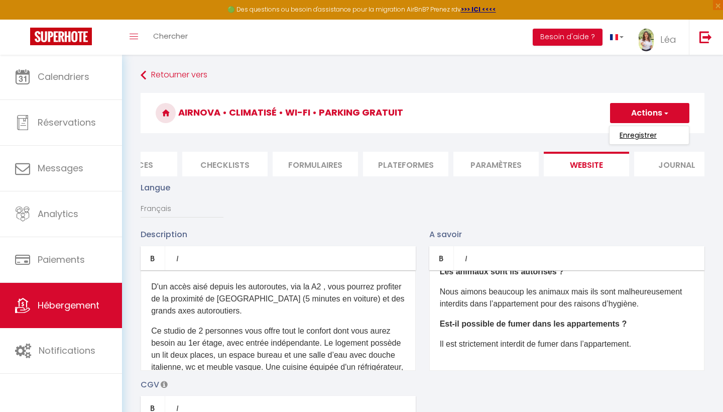
click at [633, 137] on input "Enregistrer" at bounding box center [637, 135] width 37 height 10
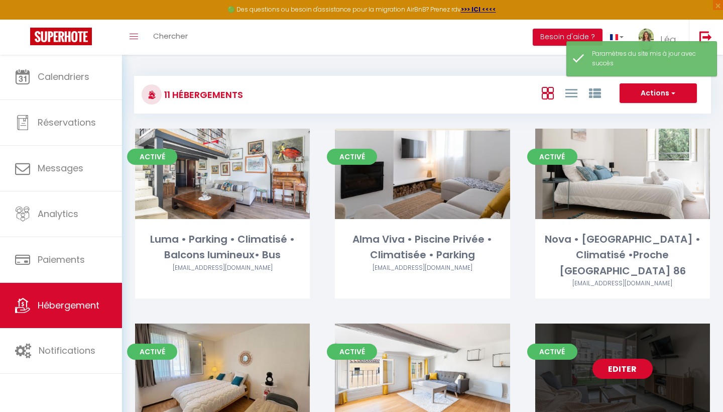
click at [618, 358] on link "Editer" at bounding box center [622, 368] width 60 height 20
select select "3"
select select "2"
select select "1"
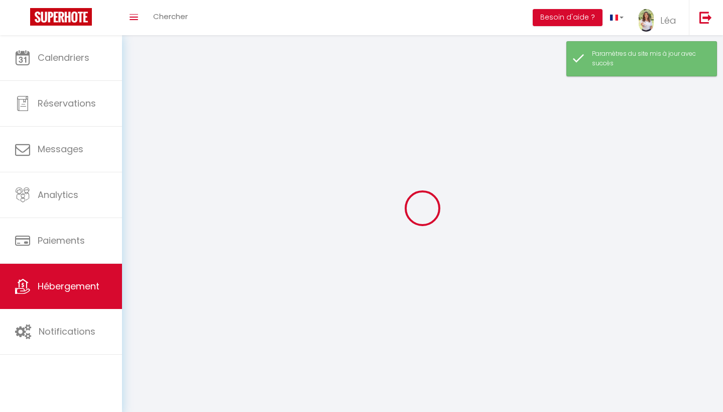
select select
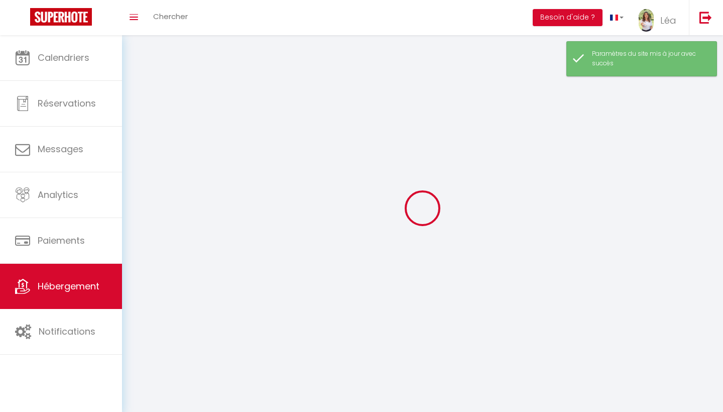
select select
checkbox input "false"
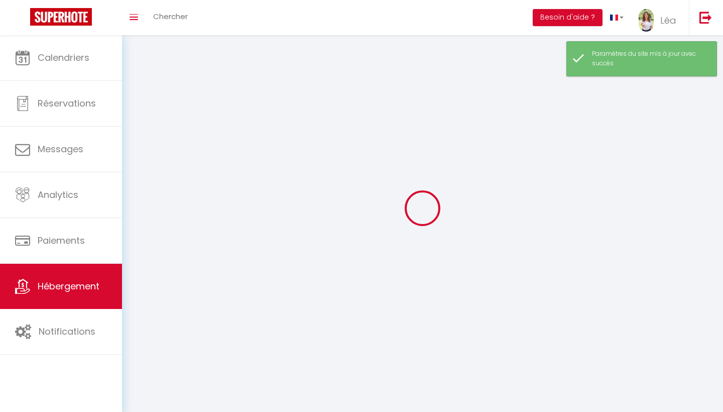
select select
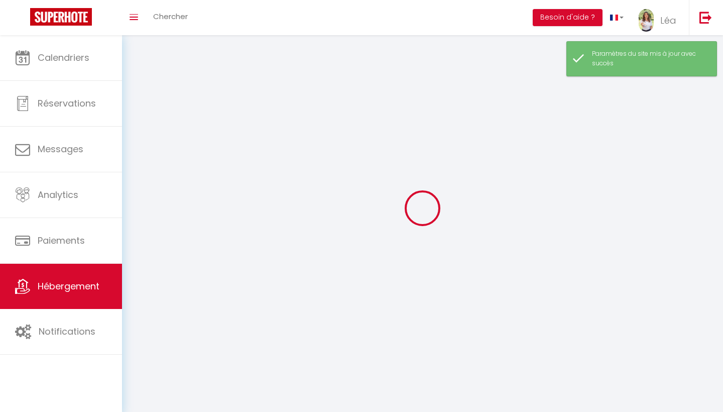
select select
checkbox input "false"
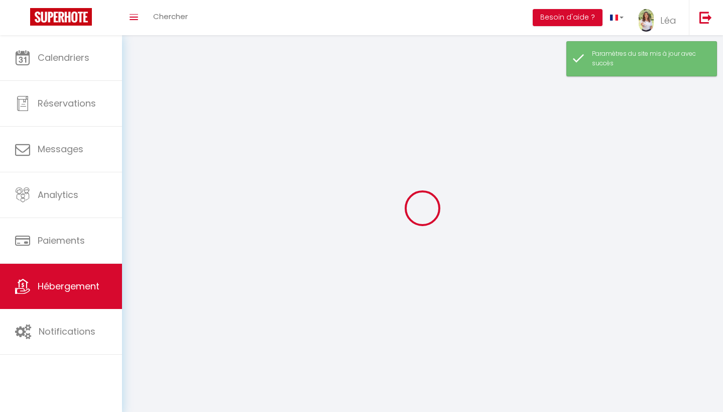
checkbox input "false"
select select
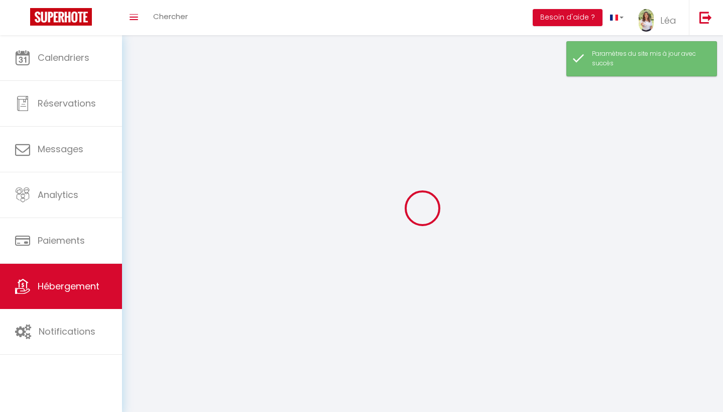
select select
checkbox input "false"
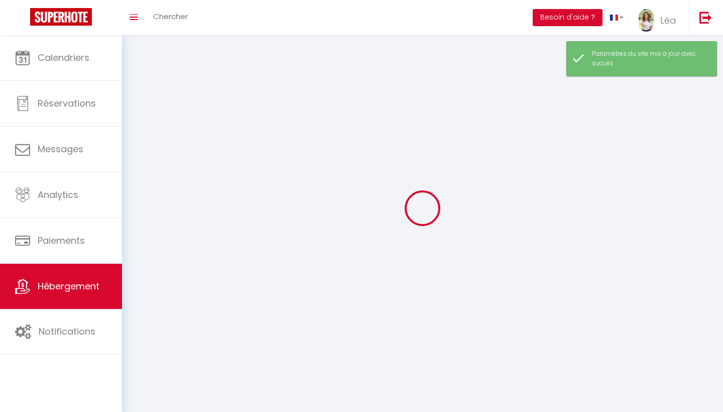
checkbox input "false"
select select
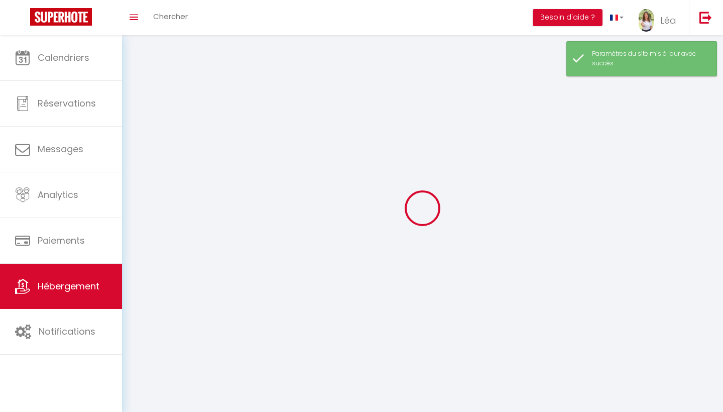
select select
checkbox input "false"
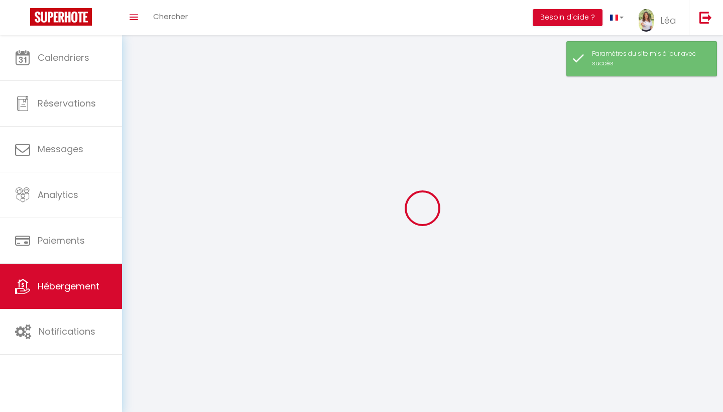
checkbox input "false"
select select
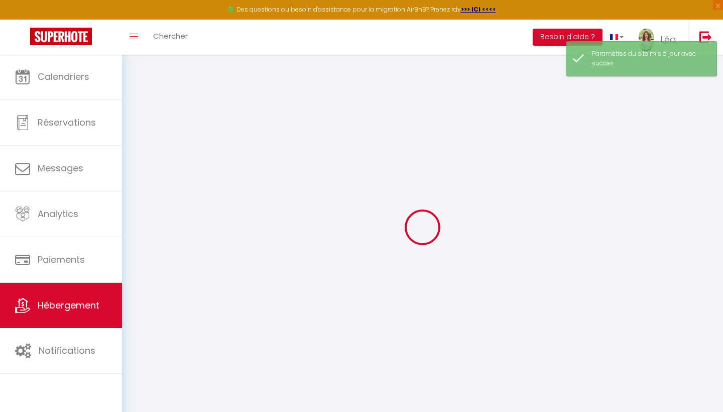
select select
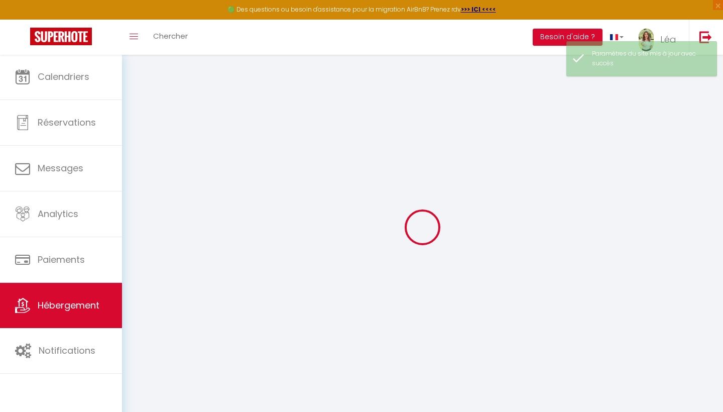
select select
checkbox input "false"
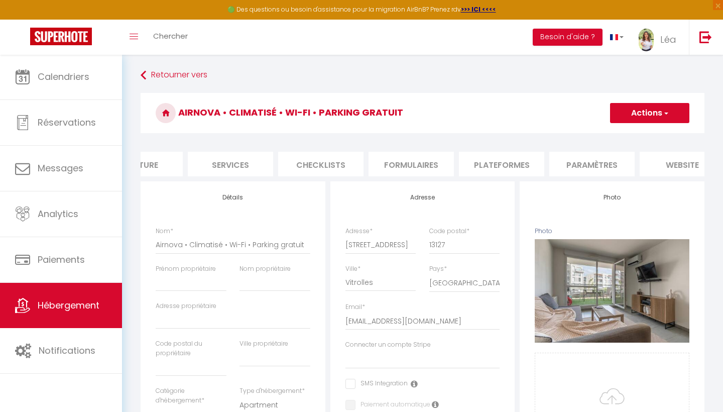
scroll to position [0, 244]
click at [491, 166] on li "Plateformes" at bounding box center [480, 164] width 85 height 25
select select
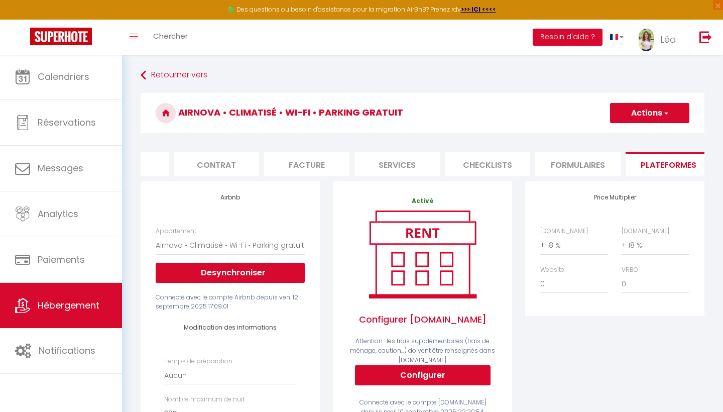
scroll to position [0, 49]
click at [229, 164] on li "Contrat" at bounding box center [224, 164] width 85 height 25
select select
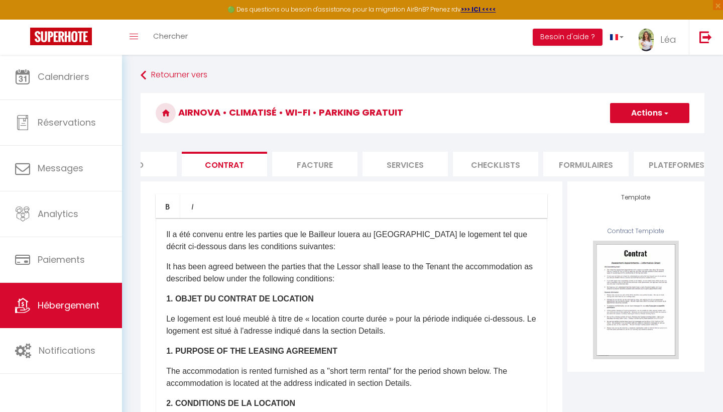
click at [308, 165] on li "Facture" at bounding box center [314, 164] width 85 height 25
select select
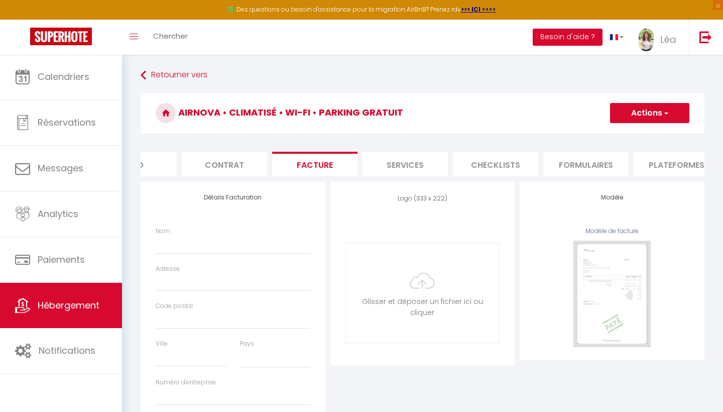
click at [427, 165] on li "Services" at bounding box center [404, 164] width 85 height 25
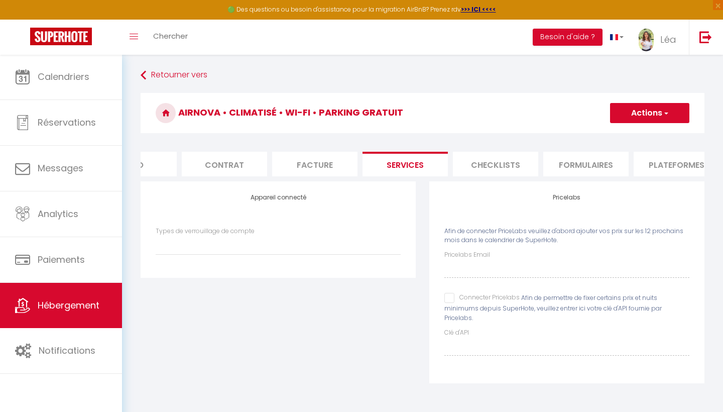
select select
click at [450, 294] on input "Connecter Pricelabs" at bounding box center [481, 298] width 75 height 10
checkbox input "true"
select select
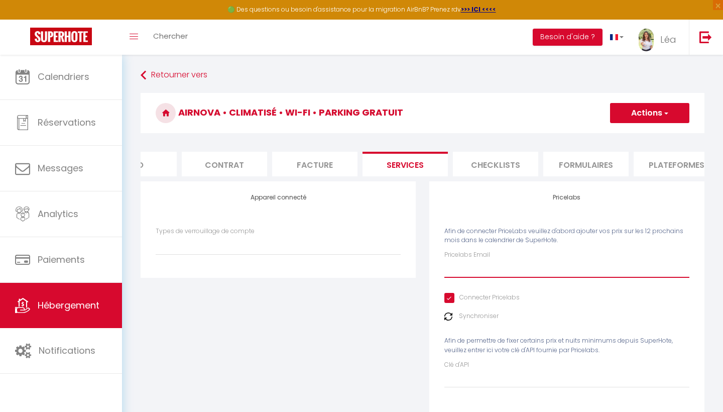
click at [453, 260] on input "Pricelabs Email" at bounding box center [566, 269] width 245 height 18
type input "l"
select select
type input "le"
select select
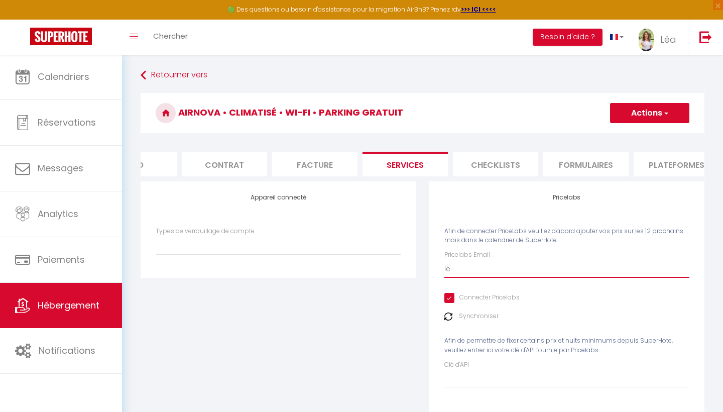
type input "lea"
select select
type input "lea."
select select
type input "lea.g"
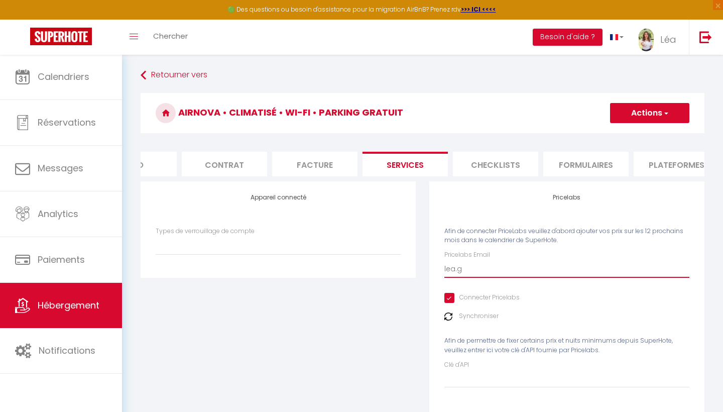
select select
type input "[DOMAIN_NAME]"
select select
type input "[DOMAIN_NAME][DEMOGRAPHIC_DATA]"
select select
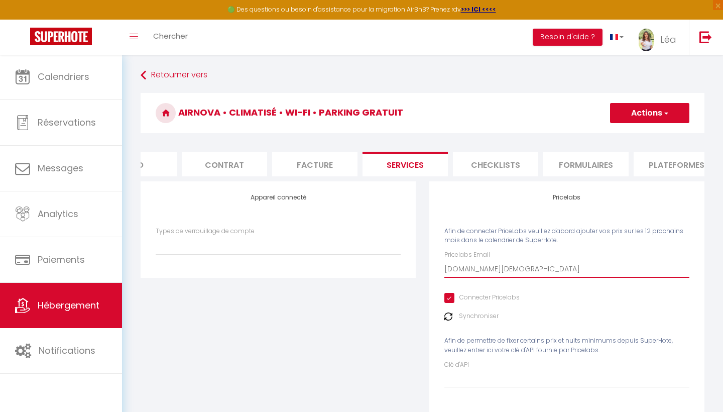
type input "lea.gay8"
select select
type input "lea.gay83"
select select
type input "lea.gay83@"
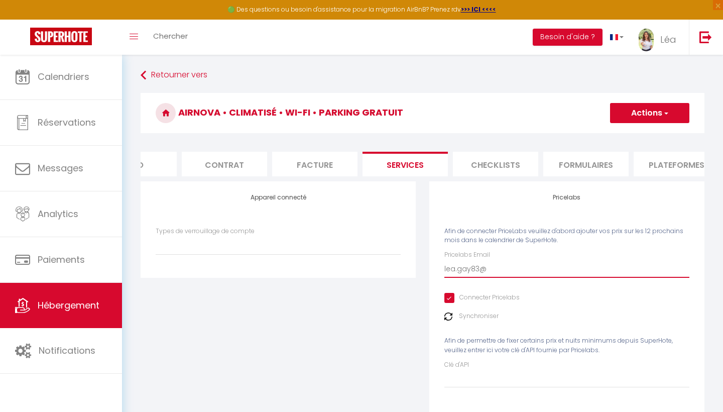
select select
type input "lea.gay83@g"
select select
type input "lea.gay83@gm"
select select
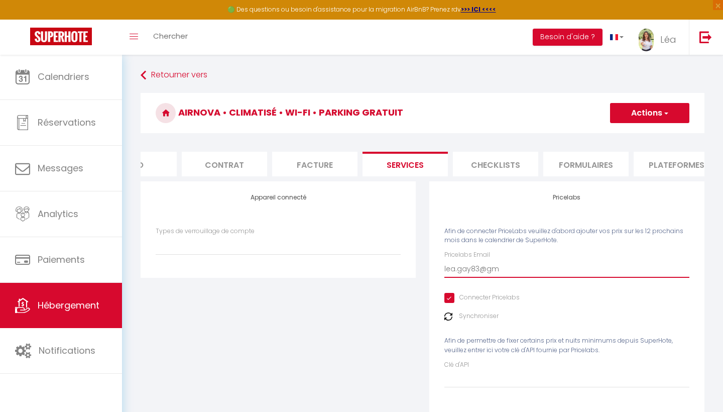
type input "lea.gay83@gma"
select select
type input "lea.gay83@gmai"
select select
type input "[EMAIL_ADDRESS]"
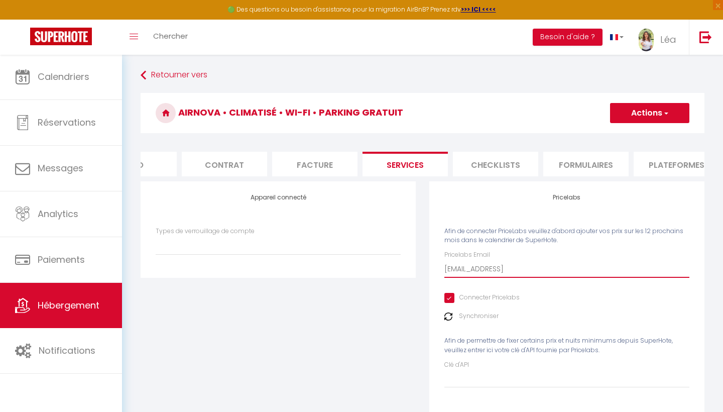
select select
type input "[EMAIL_ADDRESS]."
select select
type input "lea.gay83@gmail.c"
select select
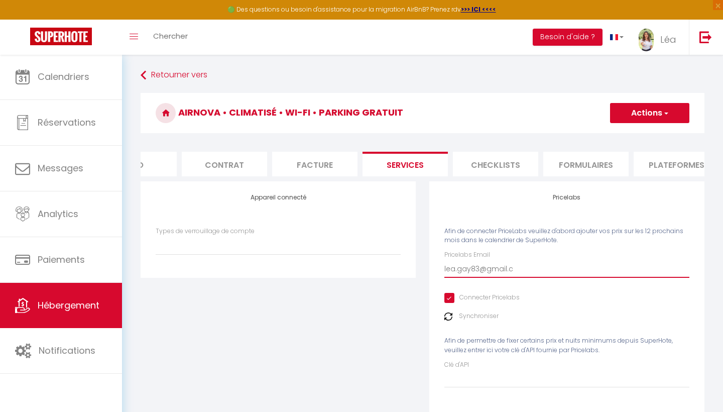
type input "[EMAIL_ADDRESS][DOMAIN_NAME]"
select select
type input "[EMAIL_ADDRESS][DOMAIN_NAME]"
select select
type input "[EMAIL_ADDRESS][DOMAIN_NAME]"
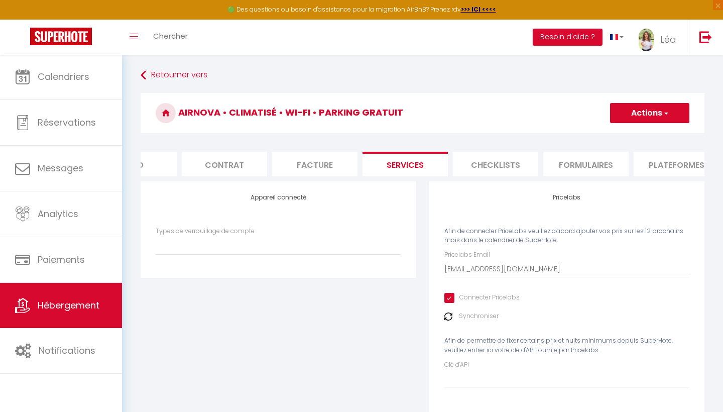
click at [647, 118] on button "Actions" at bounding box center [649, 113] width 79 height 20
click at [642, 135] on link "Enregistrer" at bounding box center [648, 135] width 79 height 13
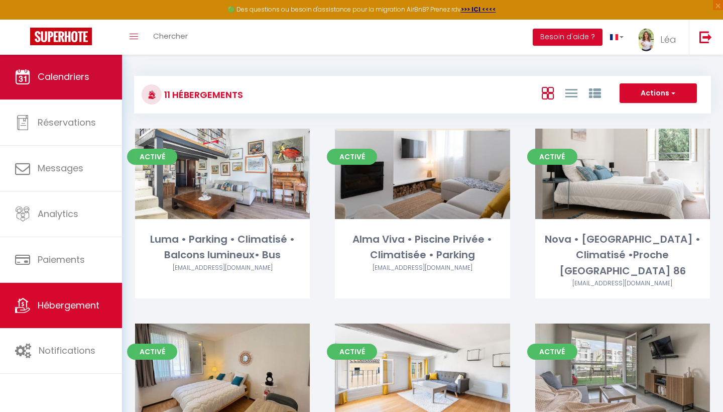
click at [70, 85] on link "Calendriers" at bounding box center [61, 76] width 122 height 45
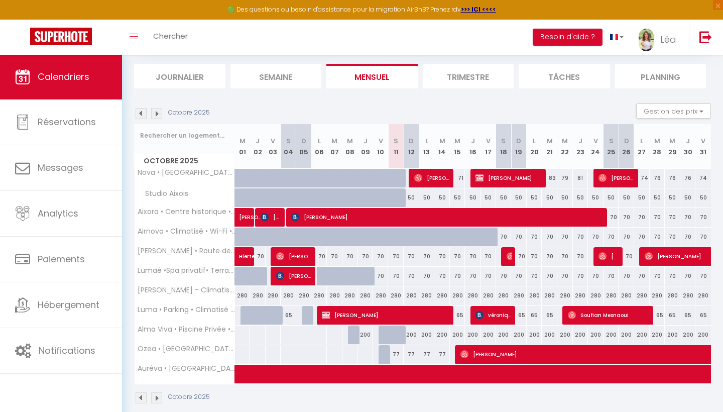
scroll to position [68, 0]
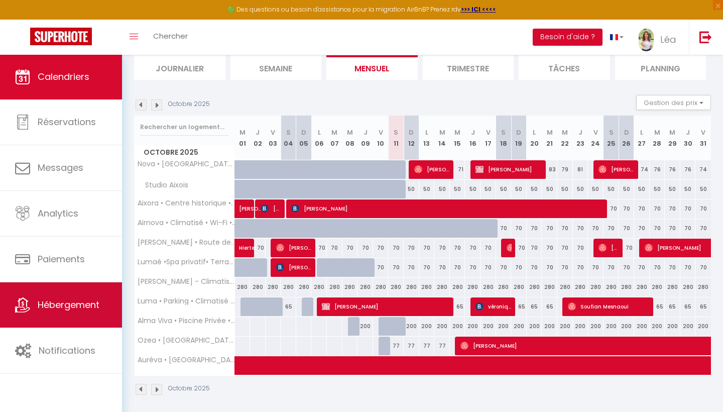
click at [64, 296] on link "Hébergement" at bounding box center [61, 304] width 122 height 45
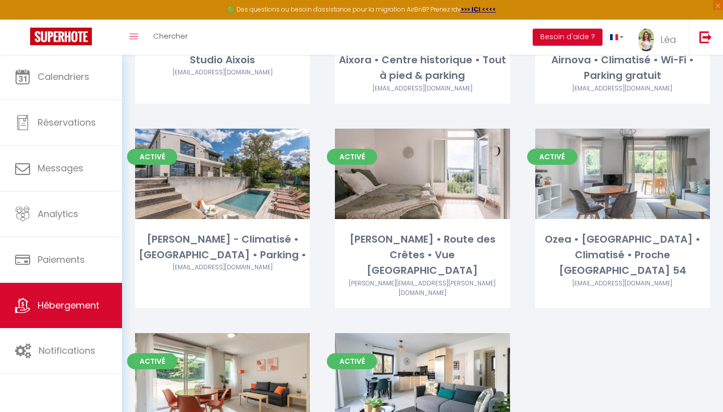
scroll to position [386, 0]
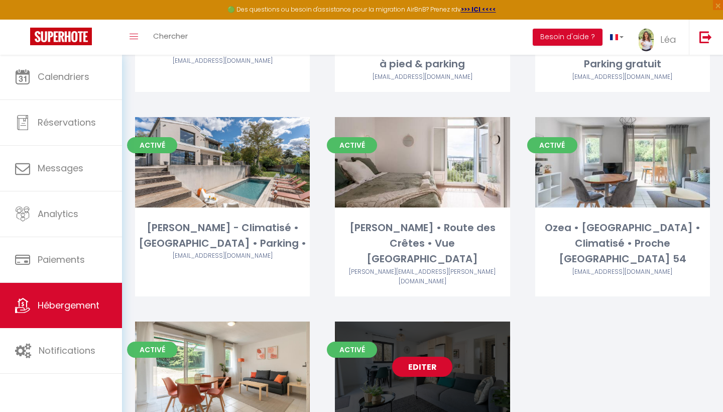
click at [437, 356] on link "Editer" at bounding box center [422, 366] width 60 height 20
click at [431, 356] on link "Editer" at bounding box center [422, 366] width 60 height 20
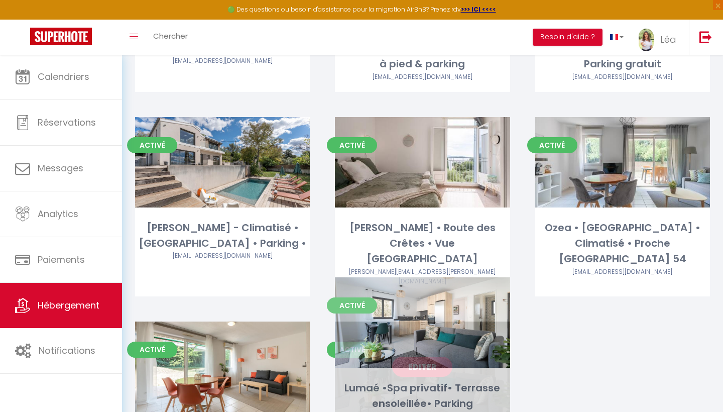
click at [423, 356] on link "Editer" at bounding box center [422, 366] width 60 height 20
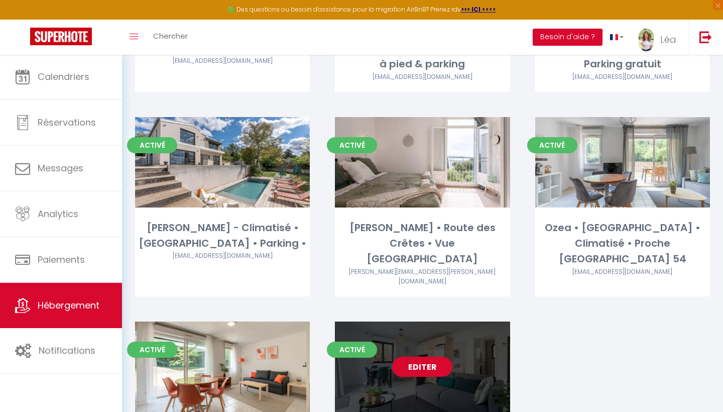
click at [417, 356] on link "Editer" at bounding box center [422, 366] width 60 height 20
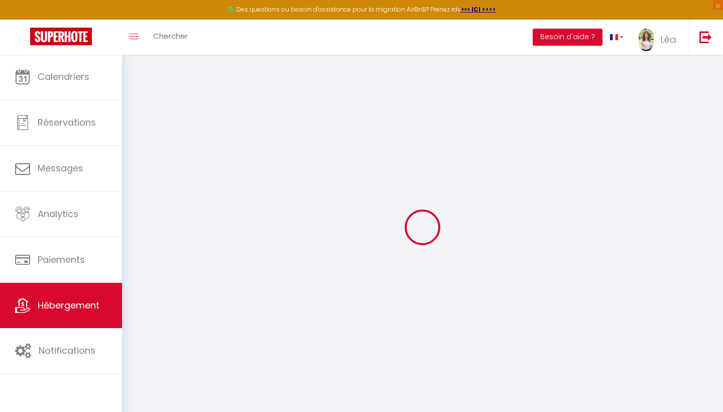
type input "Oups ! Les dates sélectionnées sont indisponibles."
type textarea "Malheureusement les dates sélectionnées sont indisponibles. Nous vous invitons …"
type input "3.5252738"
type input "5.228101"
checkbox input "true"
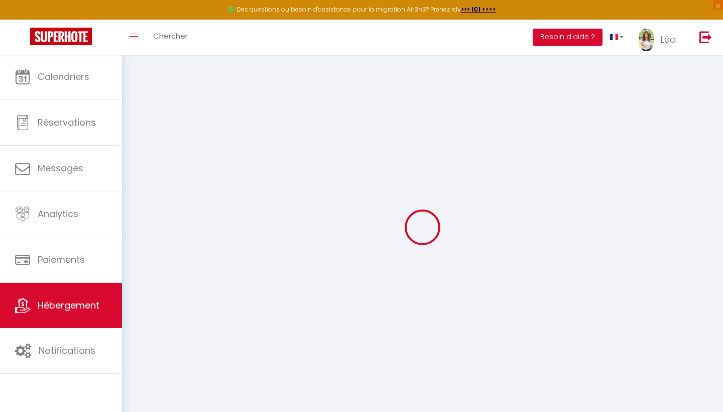
checkbox input "false"
select select "17:00"
select select "23:45"
select select "12:00"
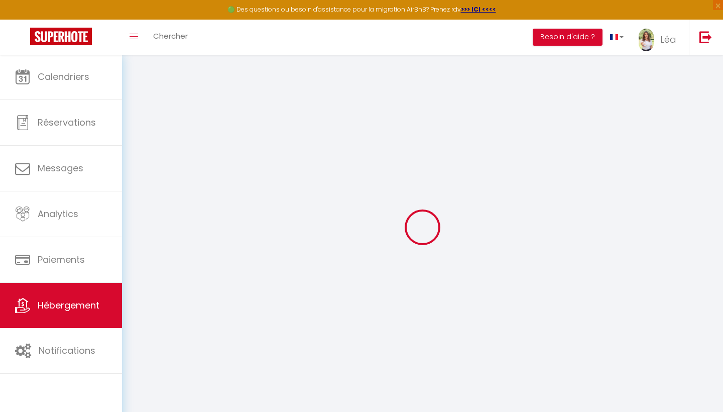
select select "30"
select select "120"
select select
checkbox input "false"
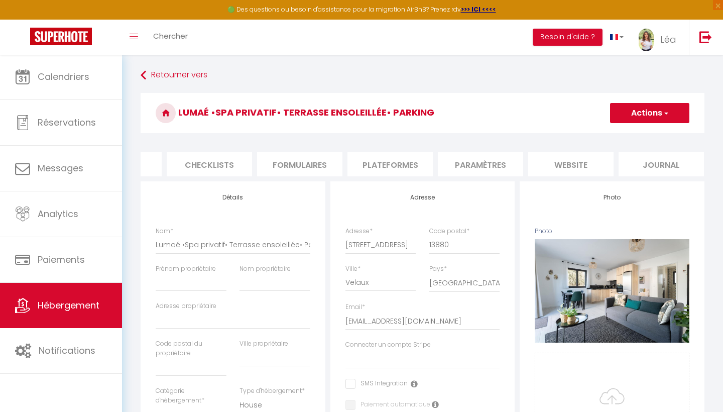
scroll to position [0, 335]
click at [570, 161] on li "website" at bounding box center [571, 164] width 85 height 25
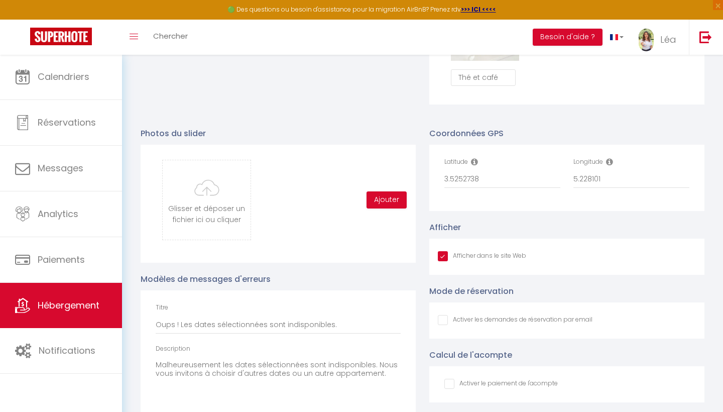
scroll to position [991, 0]
drag, startPoint x: 492, startPoint y: 184, endPoint x: 436, endPoint y: 176, distance: 56.8
click at [436, 176] on div "Latitude 3.5252738 Longitude 5.228101" at bounding box center [566, 179] width 275 height 66
paste input "43.4555639"
click at [507, 205] on div "Latitude 43.4555639 Longitude 5.228101" at bounding box center [566, 179] width 275 height 66
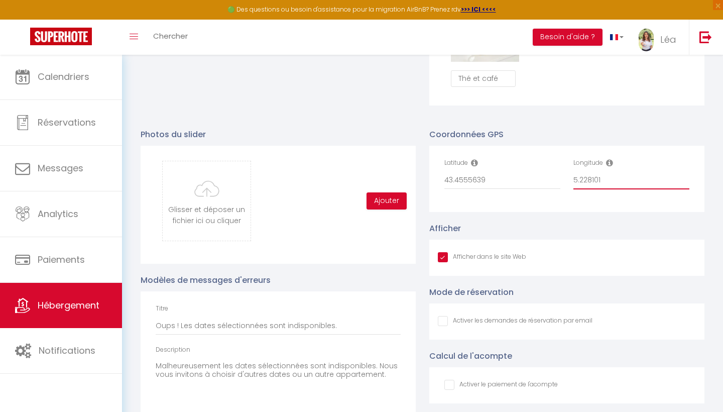
drag, startPoint x: 614, startPoint y: 184, endPoint x: 555, endPoint y: 180, distance: 58.8
click at [555, 181] on div "Latitude 43.4555639 Longitude 5.228101" at bounding box center [567, 178] width 259 height 41
drag, startPoint x: 493, startPoint y: 179, endPoint x: 427, endPoint y: 177, distance: 66.3
click at [427, 177] on div "Coordonnées GPS Latitude 43.4555639 Longitude Afficher Afficher dans le site We…" at bounding box center [567, 296] width 289 height 357
paste input "43.5252738"
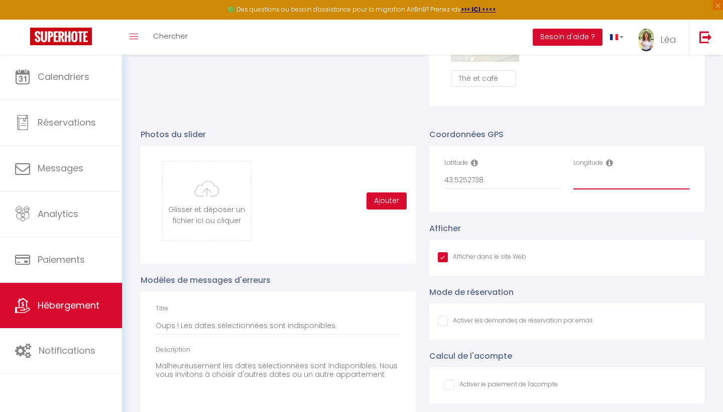
click at [584, 183] on input "Longitude" at bounding box center [631, 180] width 116 height 18
paste input "5.2600797"
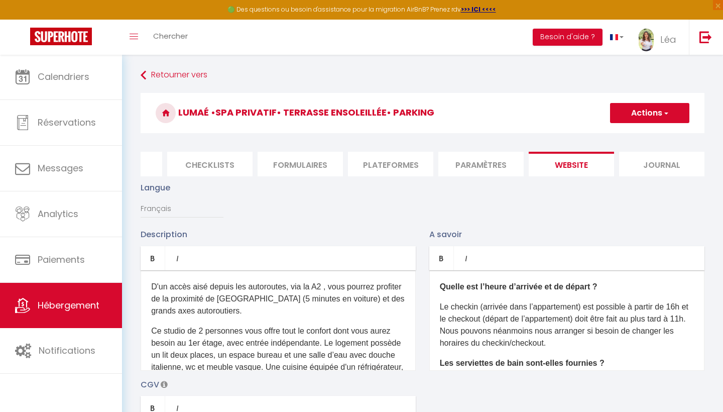
scroll to position [-1, 0]
click at [635, 122] on button "Actions" at bounding box center [649, 113] width 79 height 20
click at [628, 141] on link "Enregistrer" at bounding box center [648, 135] width 79 height 13
click at [637, 118] on button "Actions" at bounding box center [649, 113] width 79 height 20
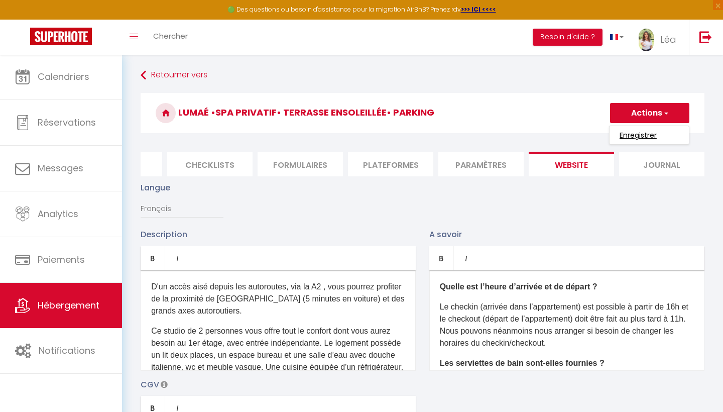
click at [636, 132] on input "Enregistrer" at bounding box center [637, 135] width 37 height 10
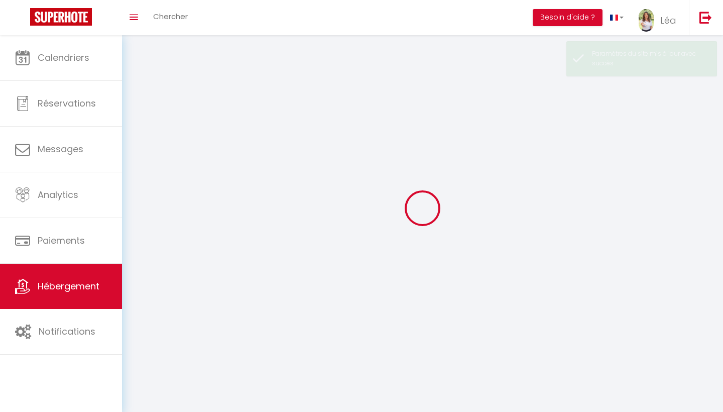
click at [636, 133] on div at bounding box center [422, 207] width 577 height 321
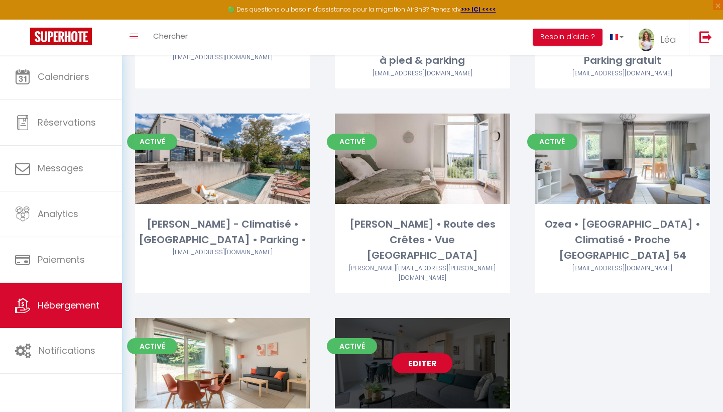
scroll to position [388, 0]
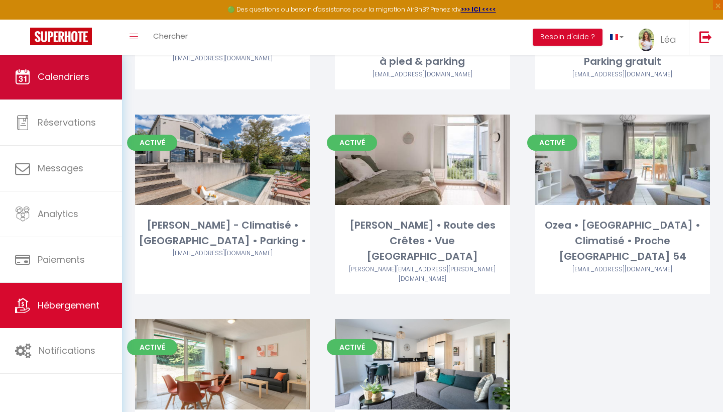
click at [67, 91] on link "Calendriers" at bounding box center [61, 76] width 122 height 45
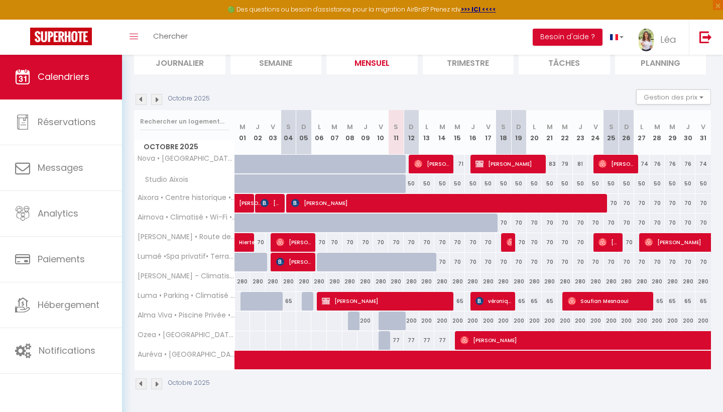
scroll to position [73, 0]
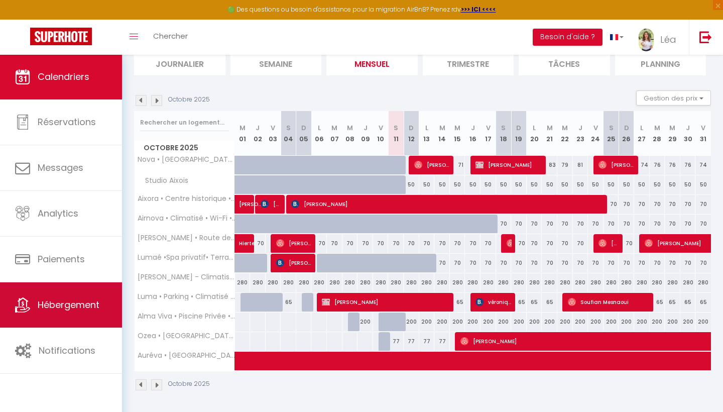
click at [63, 300] on span "Hébergement" at bounding box center [69, 304] width 62 height 13
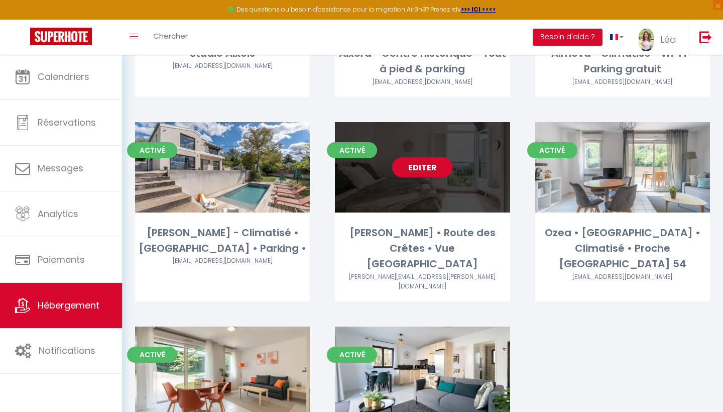
scroll to position [387, 0]
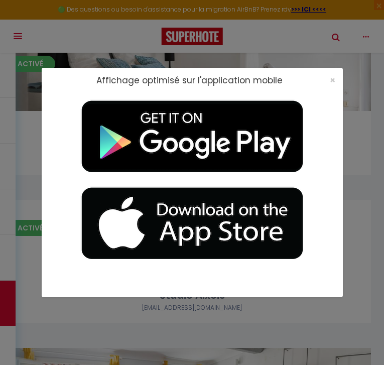
click at [333, 70] on div "Affichage optimisé sur l'application mobile ×" at bounding box center [192, 80] width 301 height 25
click at [330, 81] on span "×" at bounding box center [333, 80] width 6 height 13
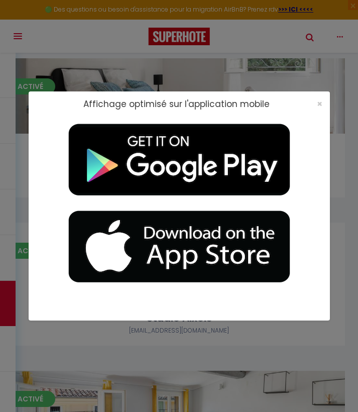
click at [315, 101] on div "×" at bounding box center [316, 104] width 25 height 10
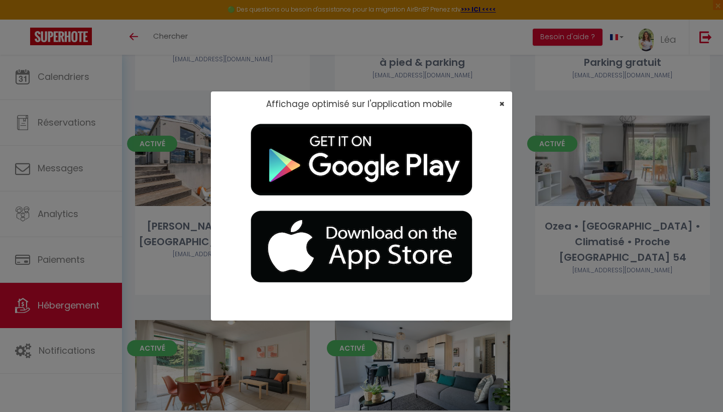
click at [504, 105] on span "×" at bounding box center [502, 103] width 6 height 13
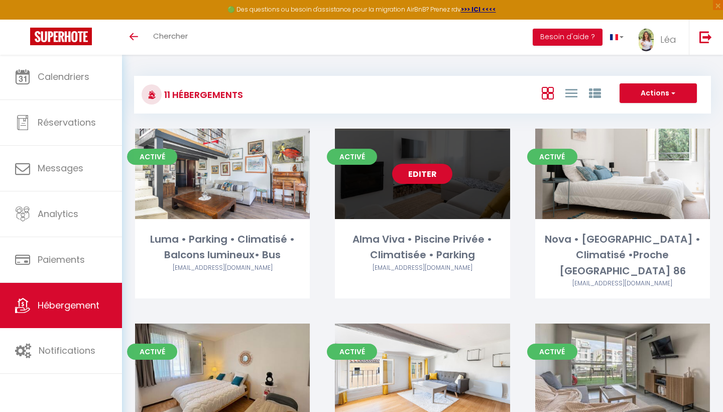
scroll to position [0, 0]
